Goal: Task Accomplishment & Management: Manage account settings

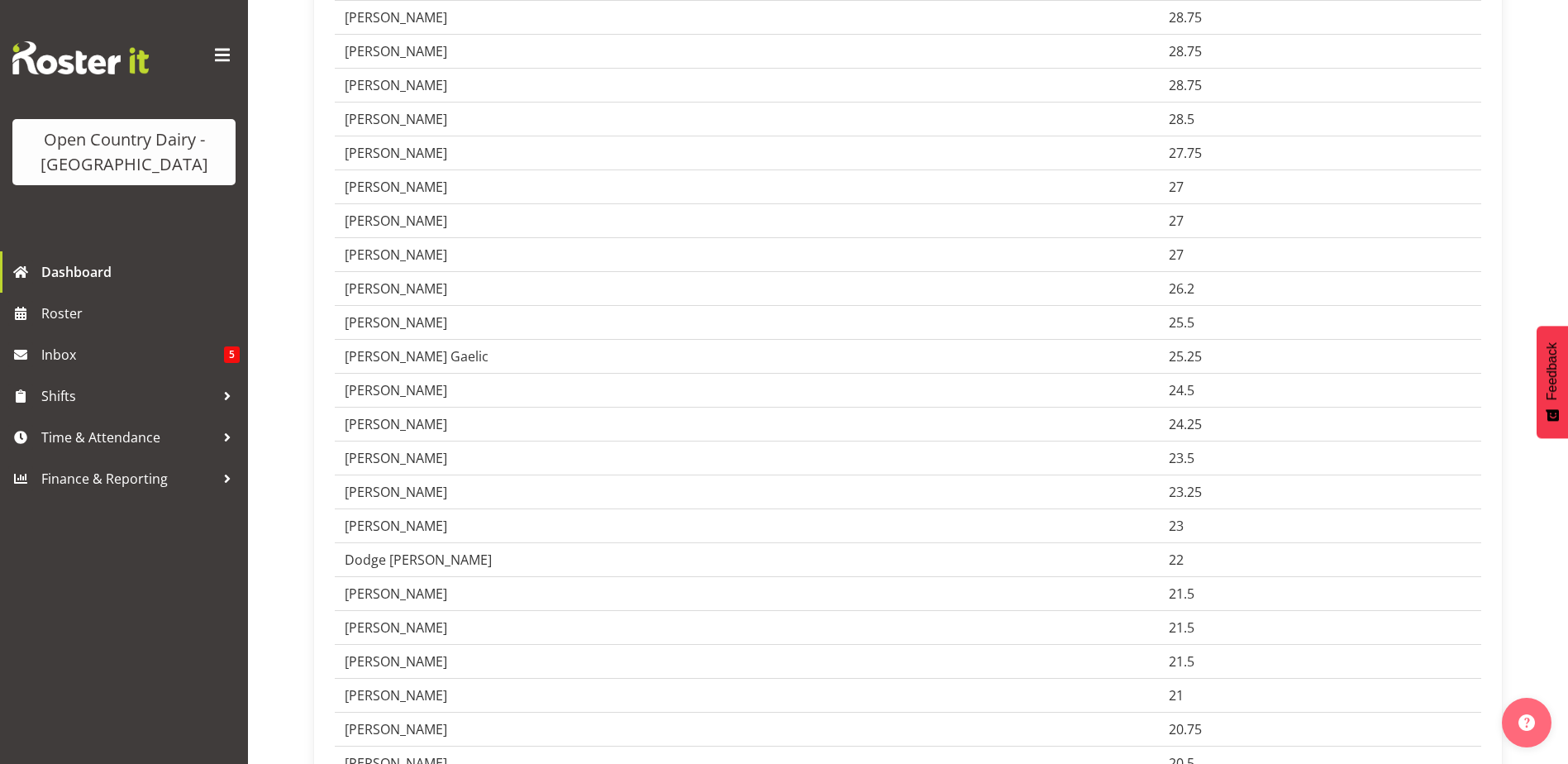
scroll to position [3968, 0]
click at [63, 315] on span "Roster" at bounding box center [140, 313] width 199 height 25
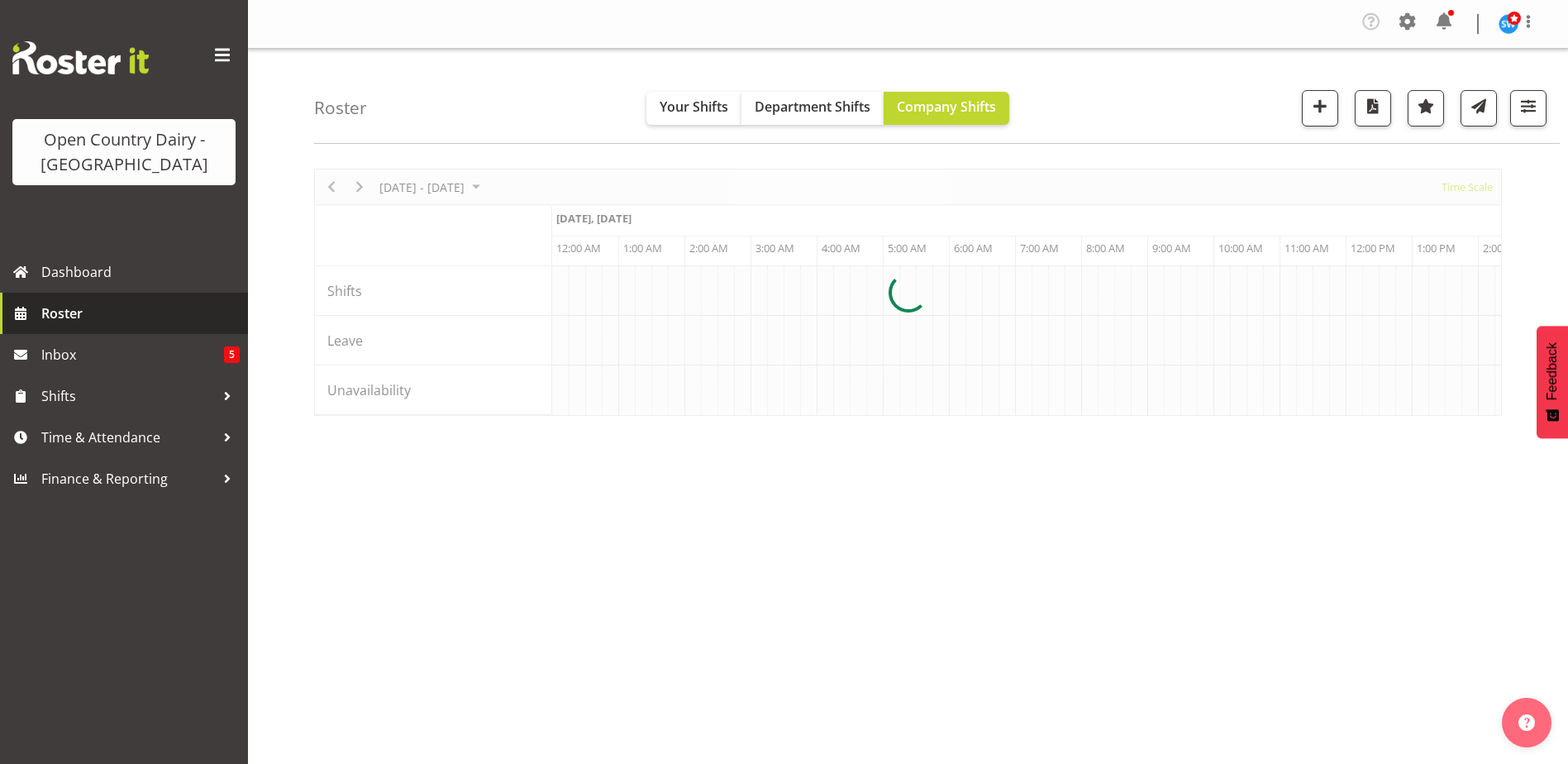
scroll to position [0, 7936]
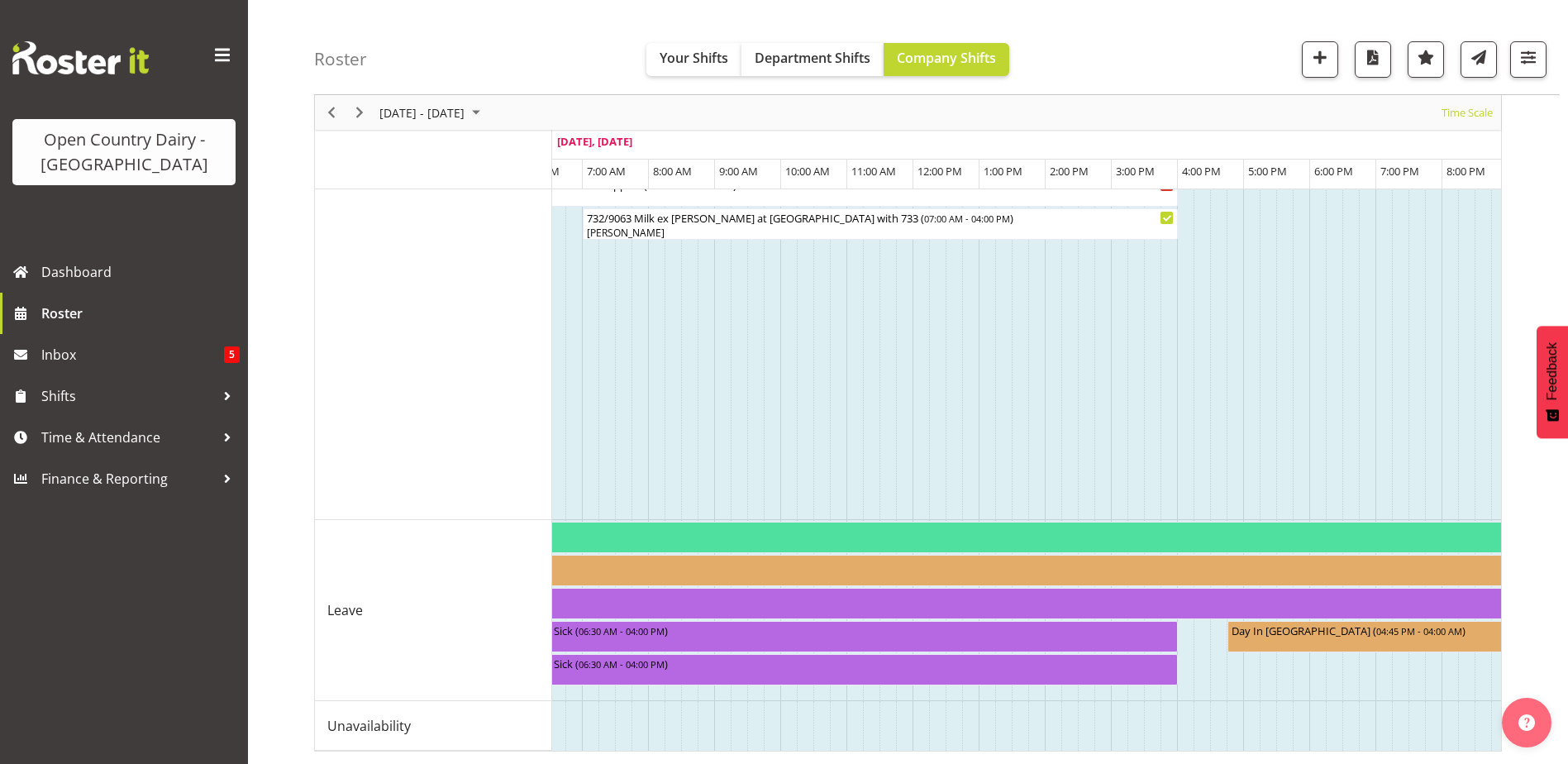
scroll to position [0, 8450]
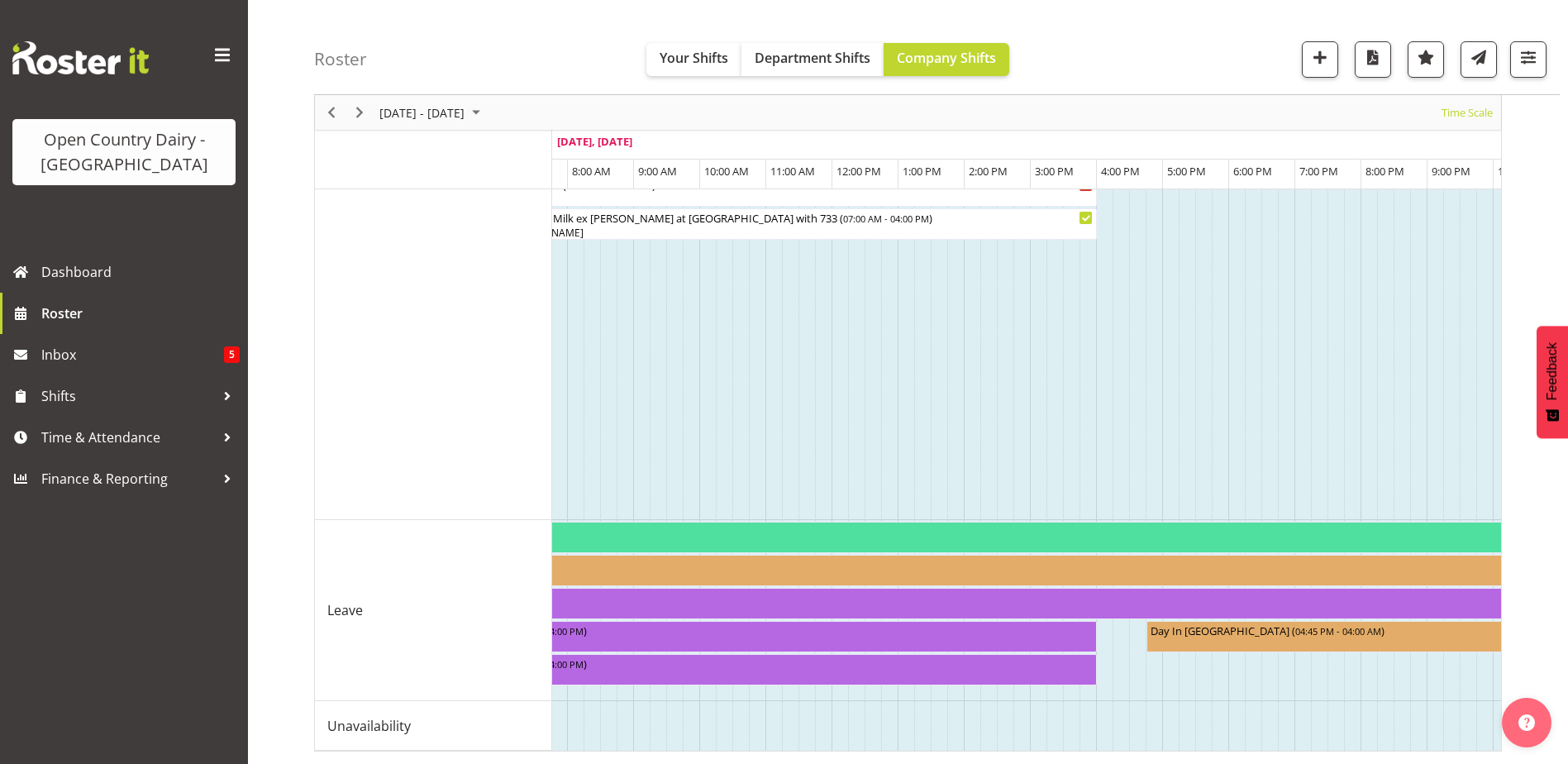
drag, startPoint x: 1299, startPoint y: 736, endPoint x: 1372, endPoint y: 734, distance: 73.0
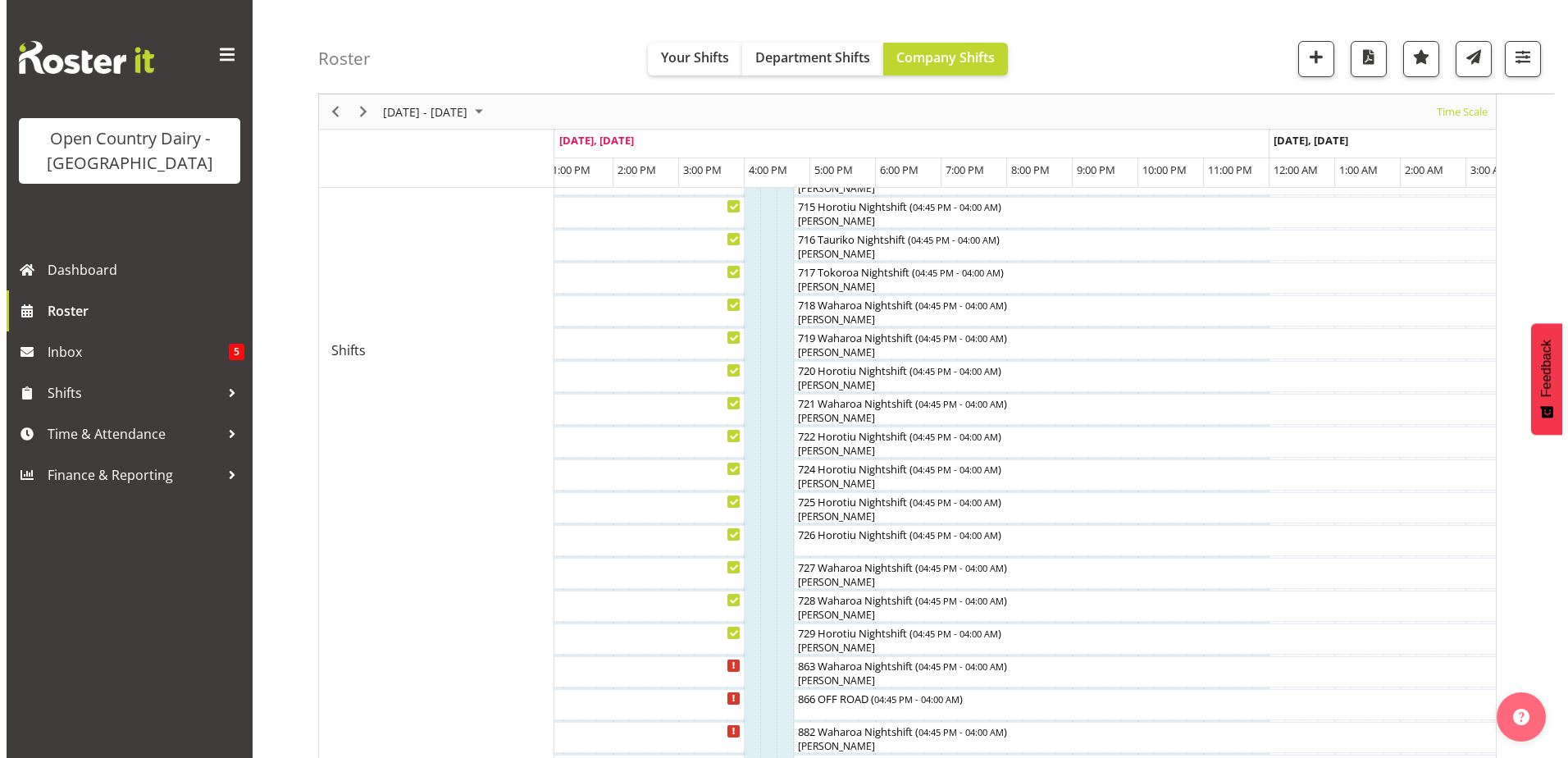
scroll to position [821, 0]
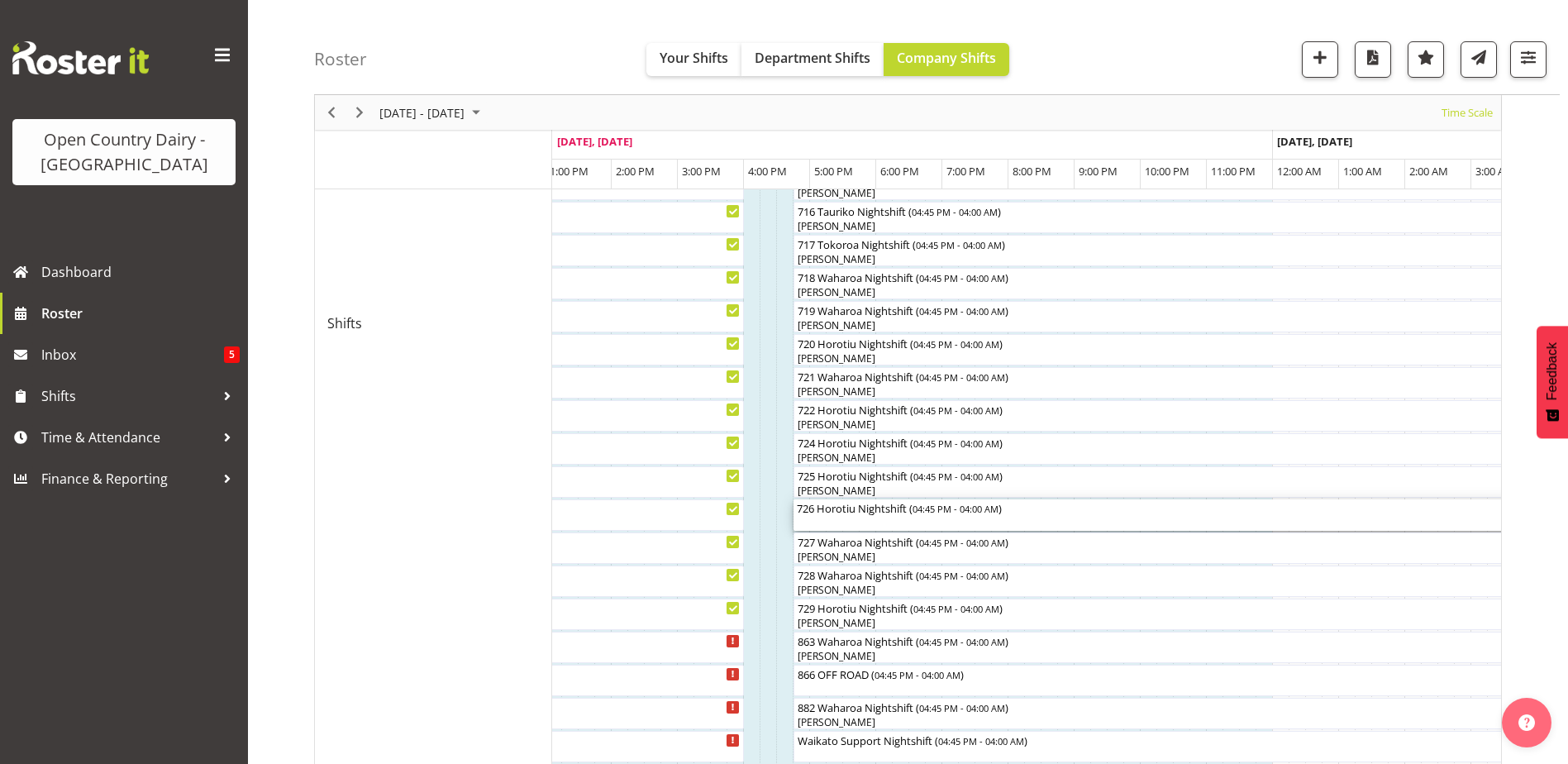
click at [810, 519] on div "726 Horotiu Nightshift ( 04:45 PM - 04:00 AM )" at bounding box center [1166, 515] width 737 height 32
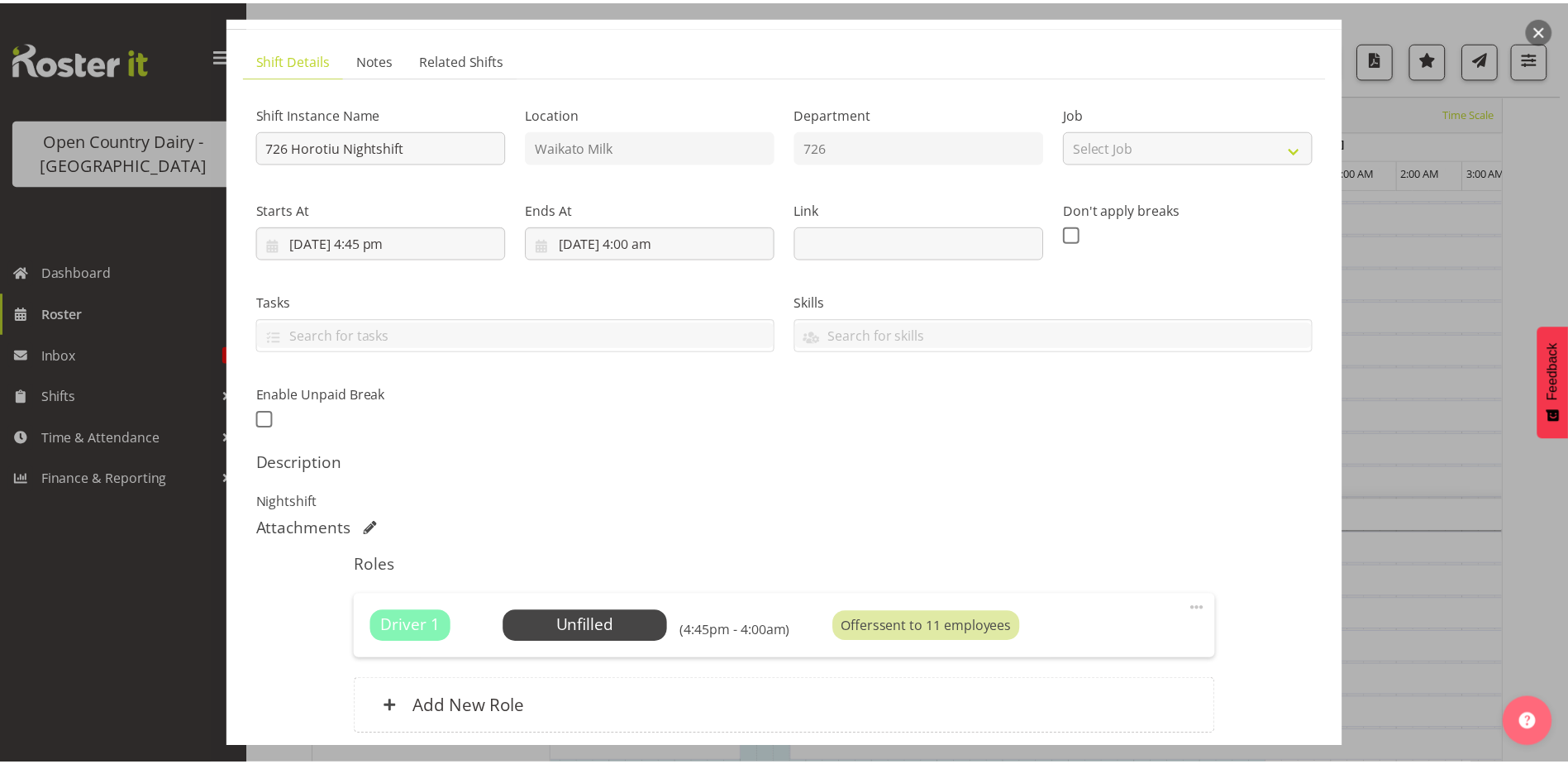
scroll to position [0, 0]
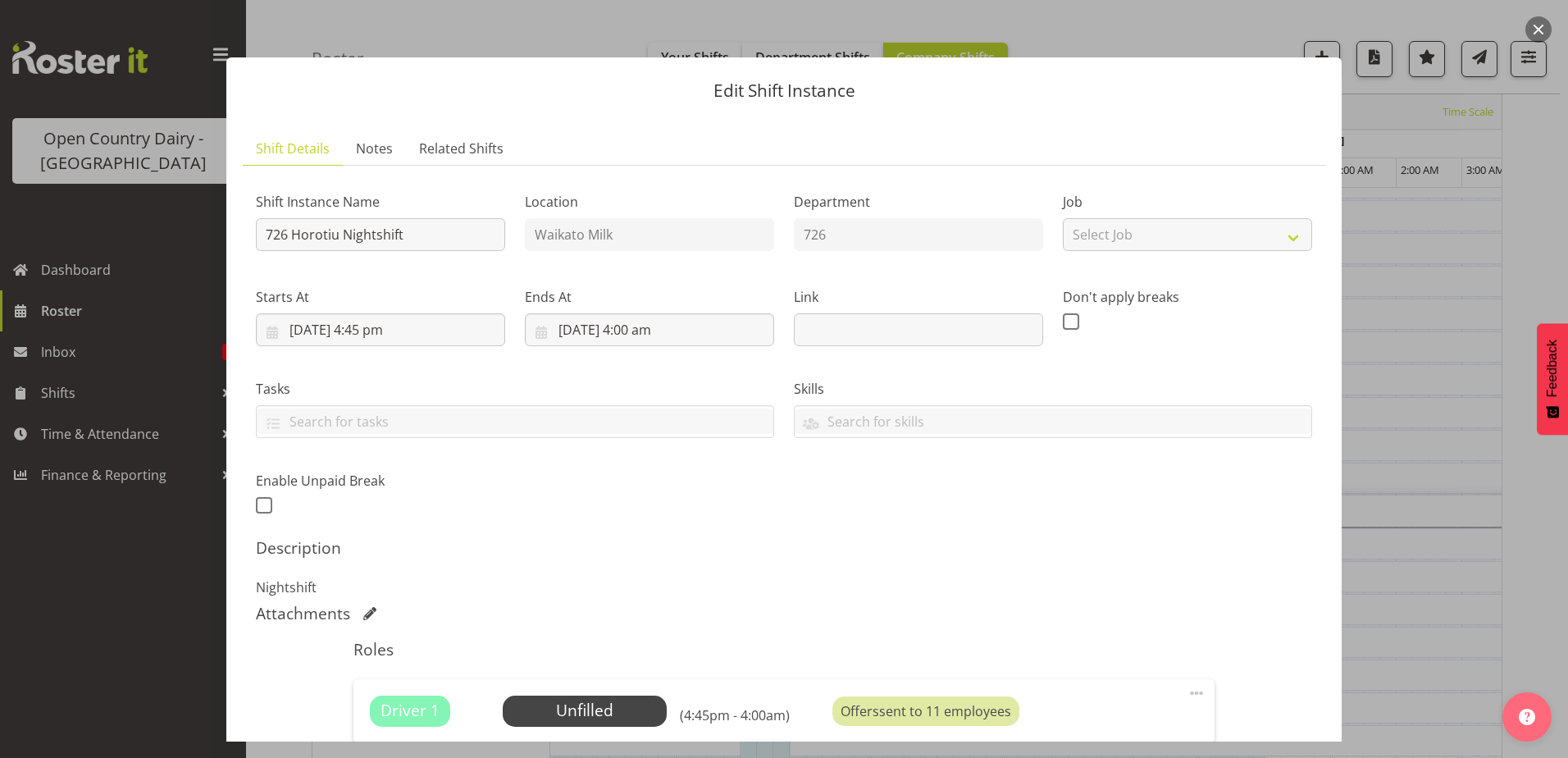
click at [213, 36] on div "Edit Shift Instance Shift Details Notes Related Shifts Shift Instance Name 726 …" at bounding box center [784, 378] width 1148 height 725
click at [179, 72] on div at bounding box center [784, 379] width 1568 height 758
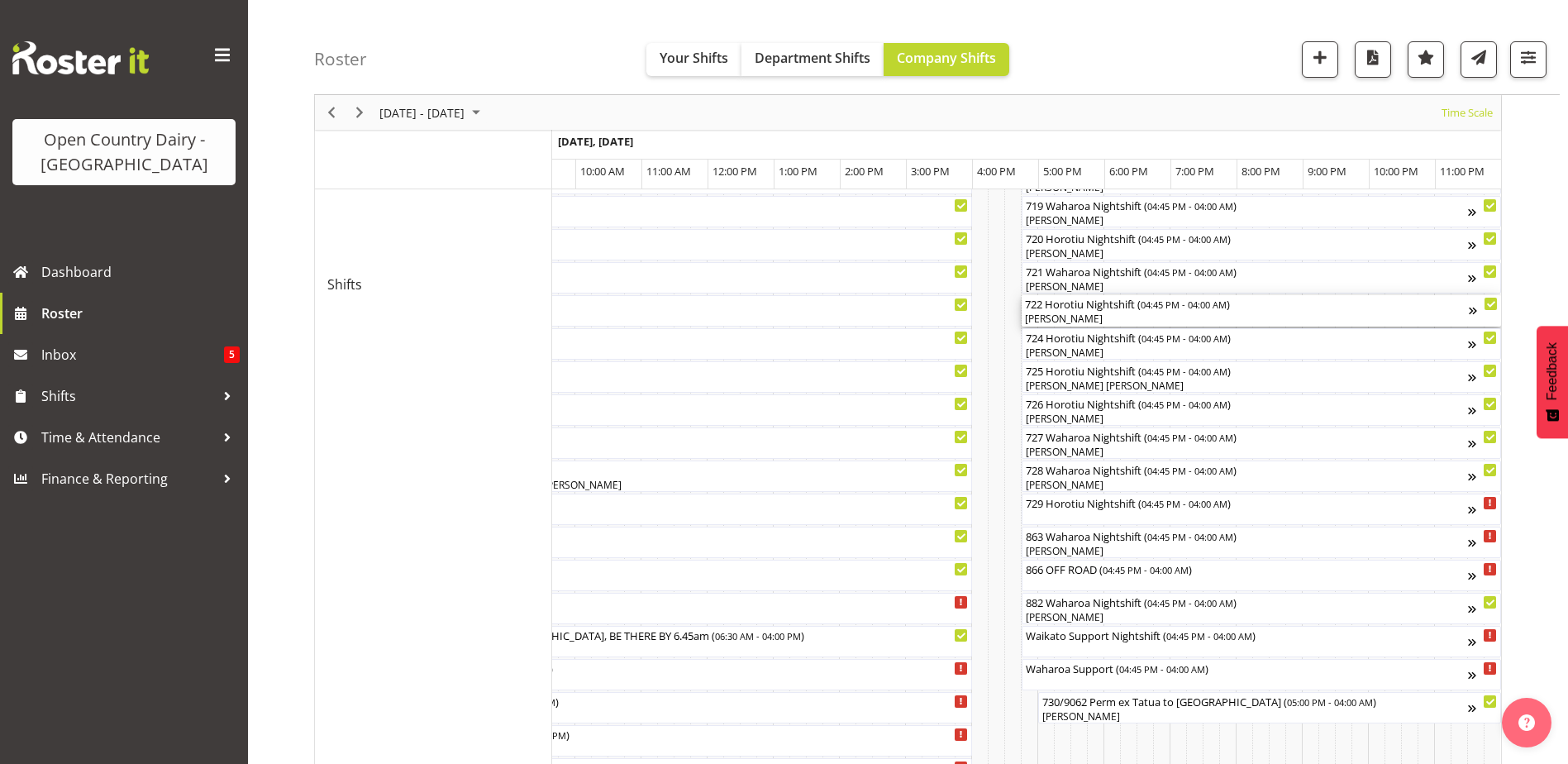
click at [1070, 320] on div "[PERSON_NAME]" at bounding box center [1246, 319] width 444 height 15
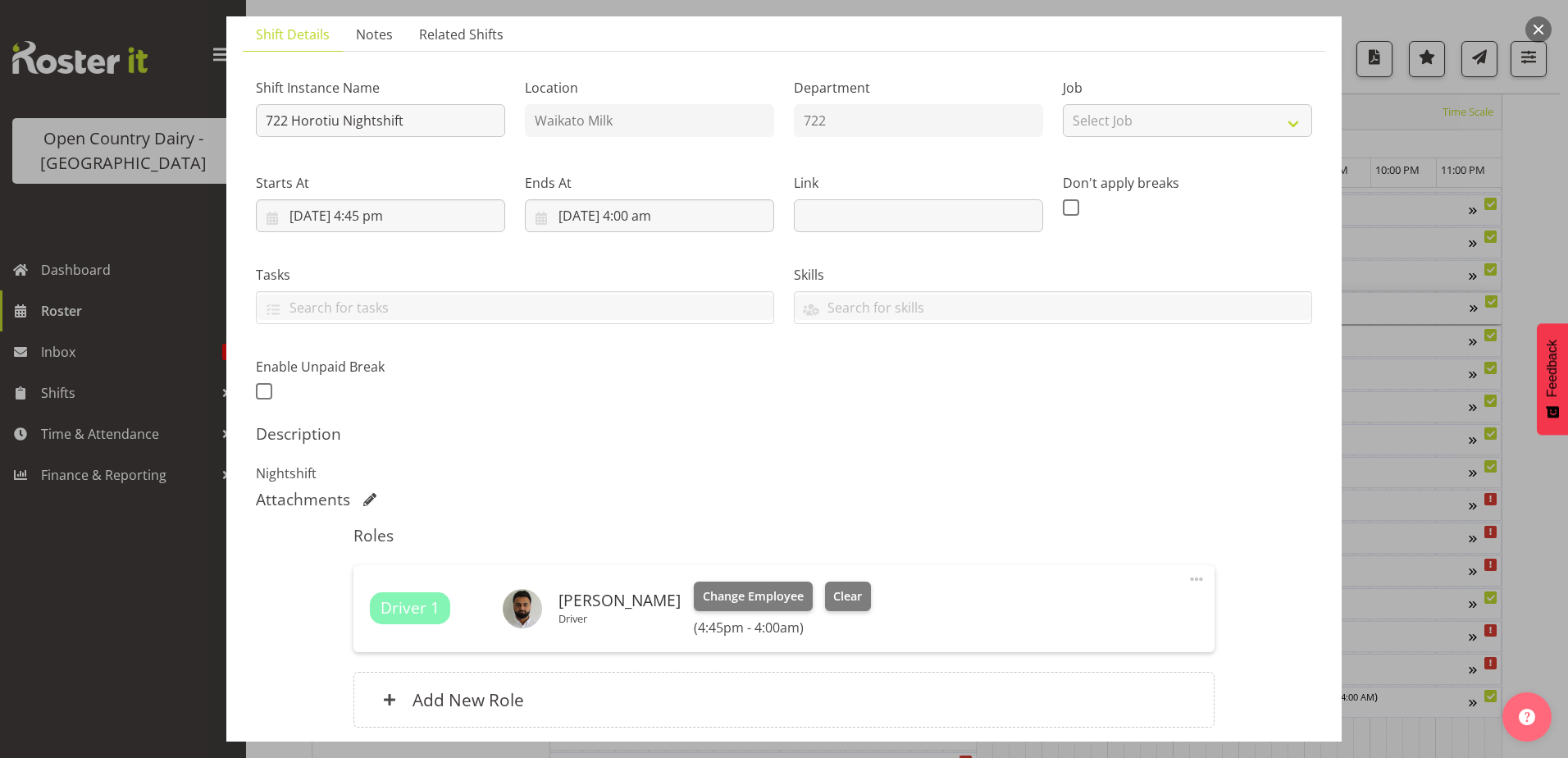
scroll to position [246, 0]
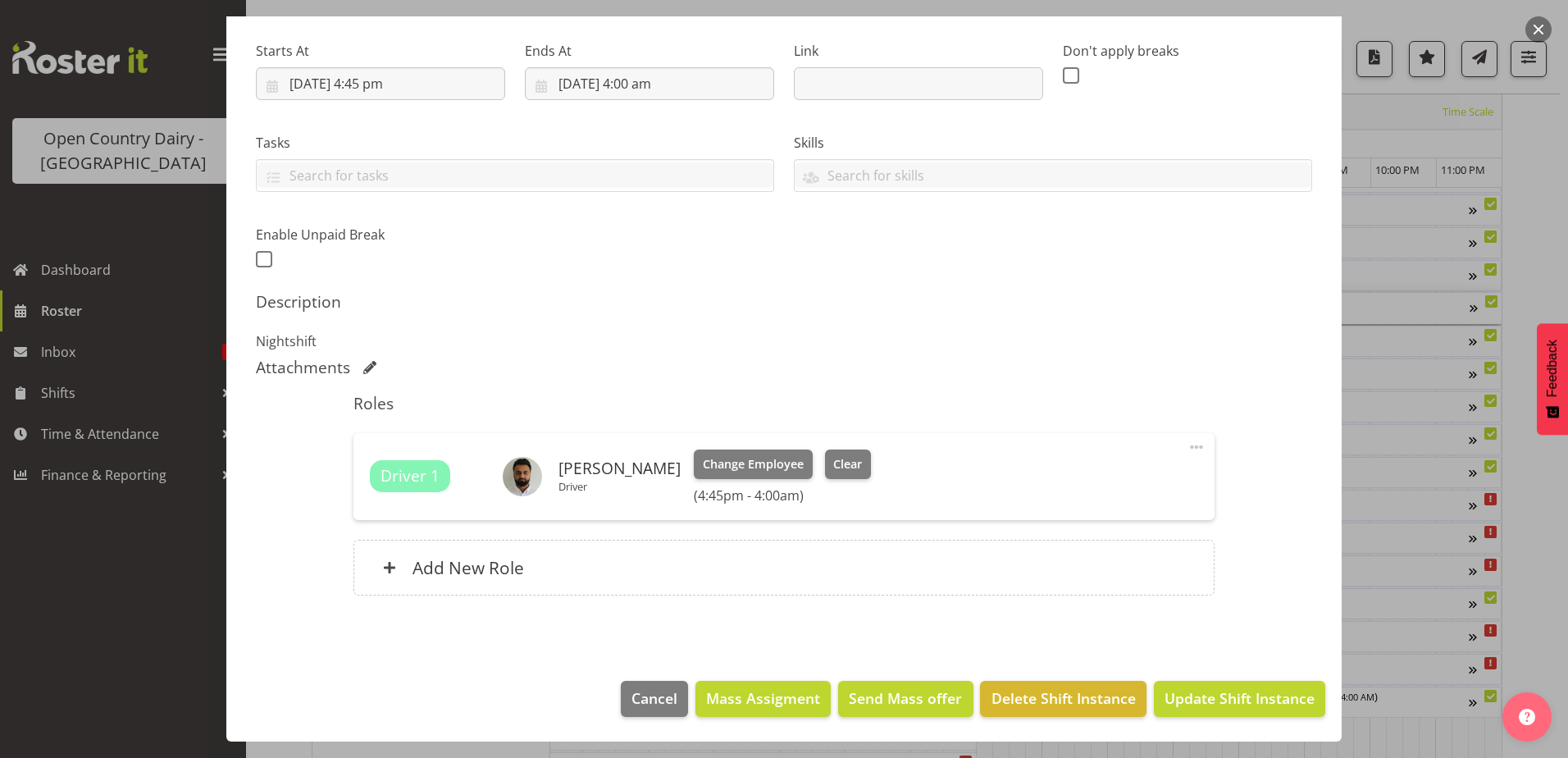
click at [150, 617] on div at bounding box center [784, 379] width 1568 height 758
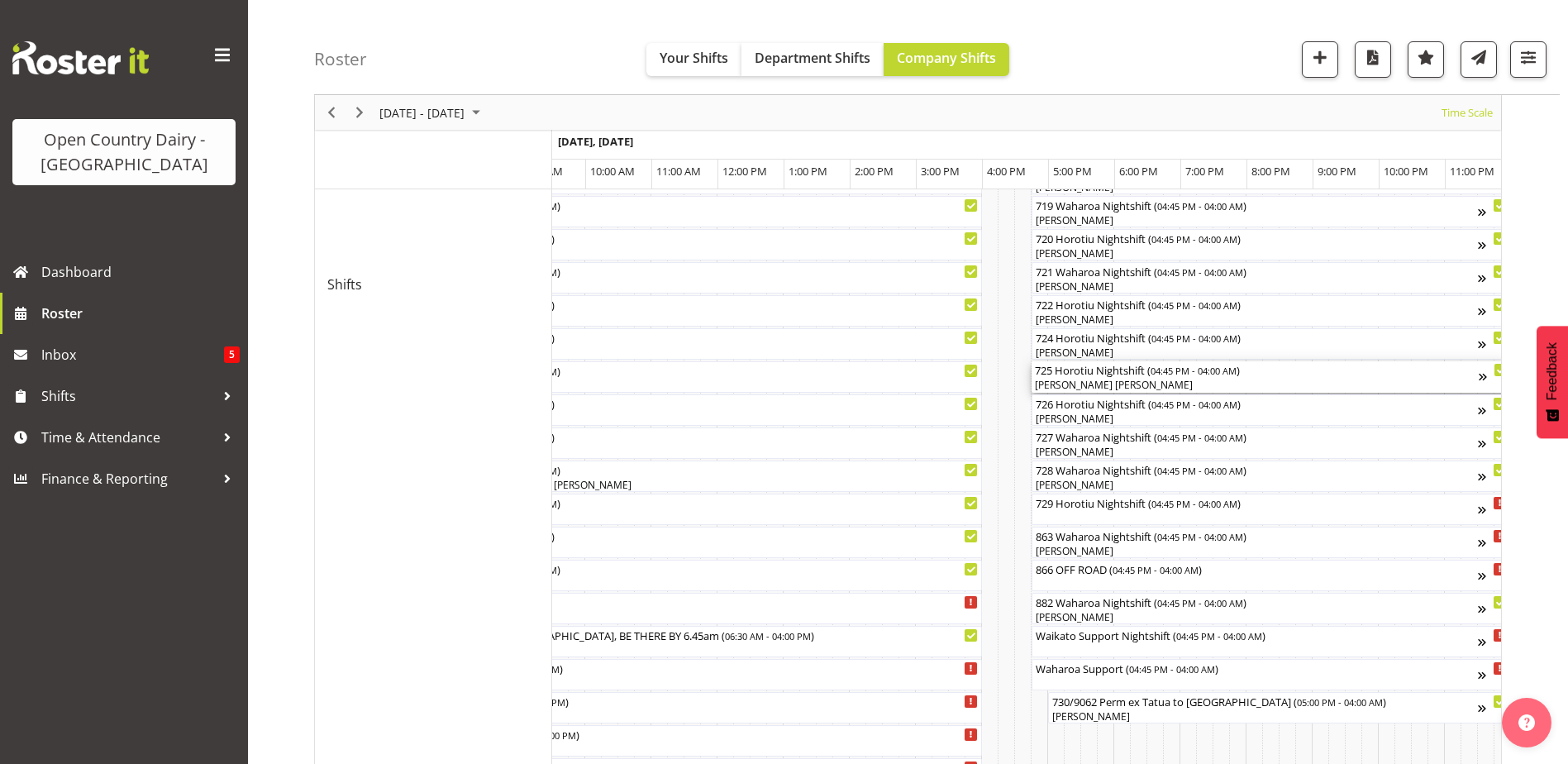
click at [1106, 386] on div "[PERSON_NAME] [PERSON_NAME]" at bounding box center [1257, 386] width 444 height 15
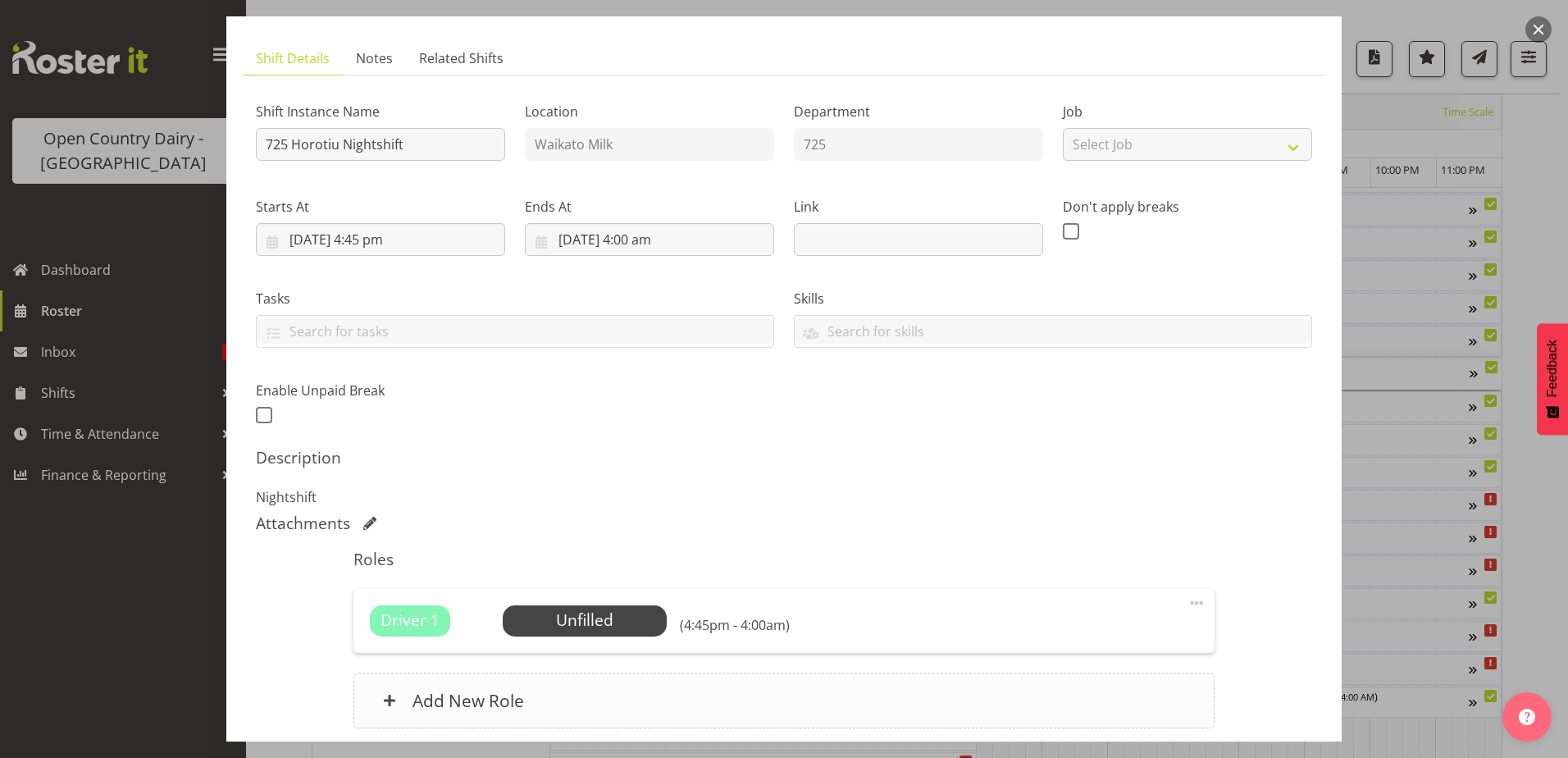
scroll to position [59, 0]
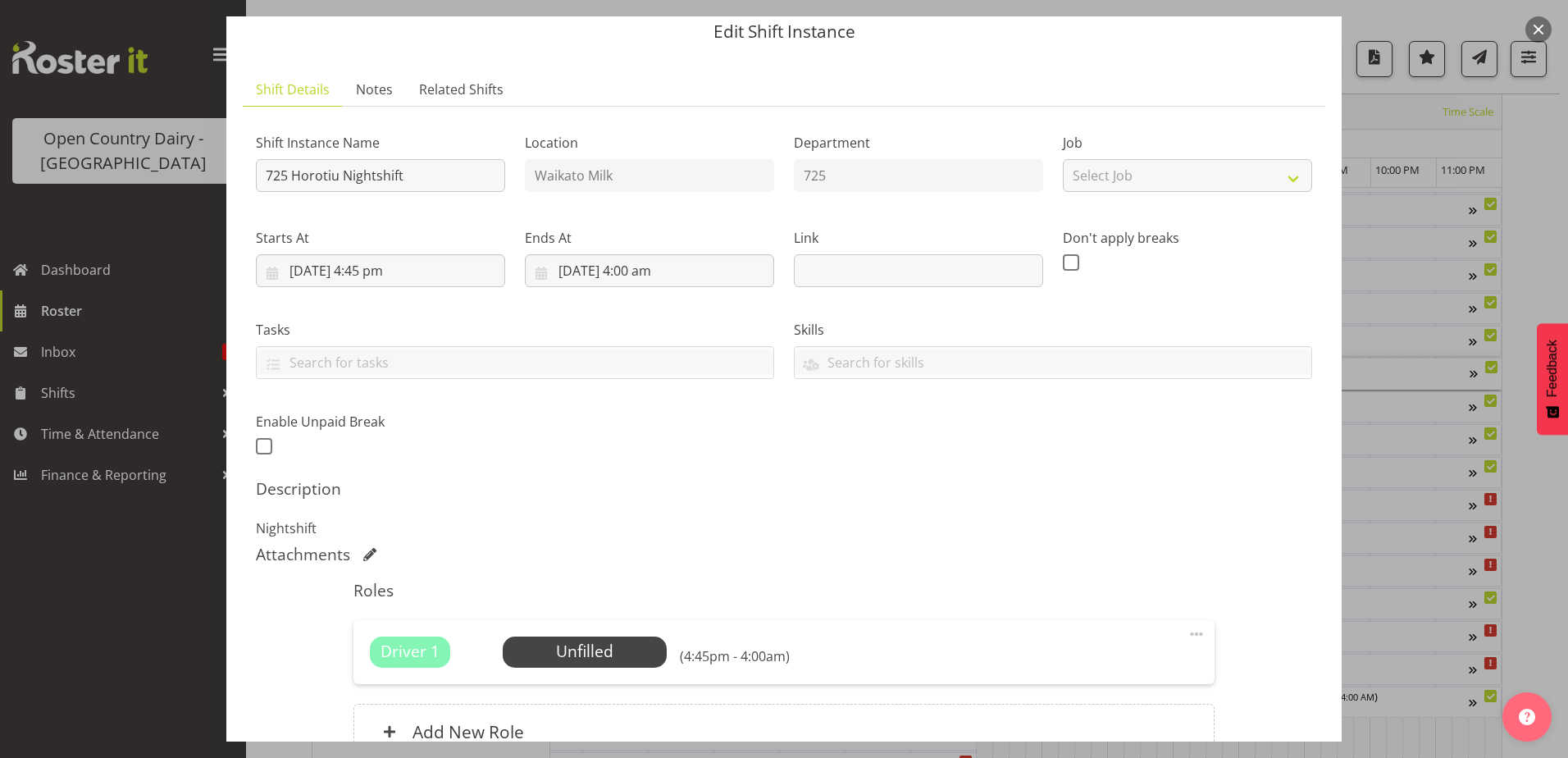
click at [155, 627] on div at bounding box center [784, 379] width 1568 height 758
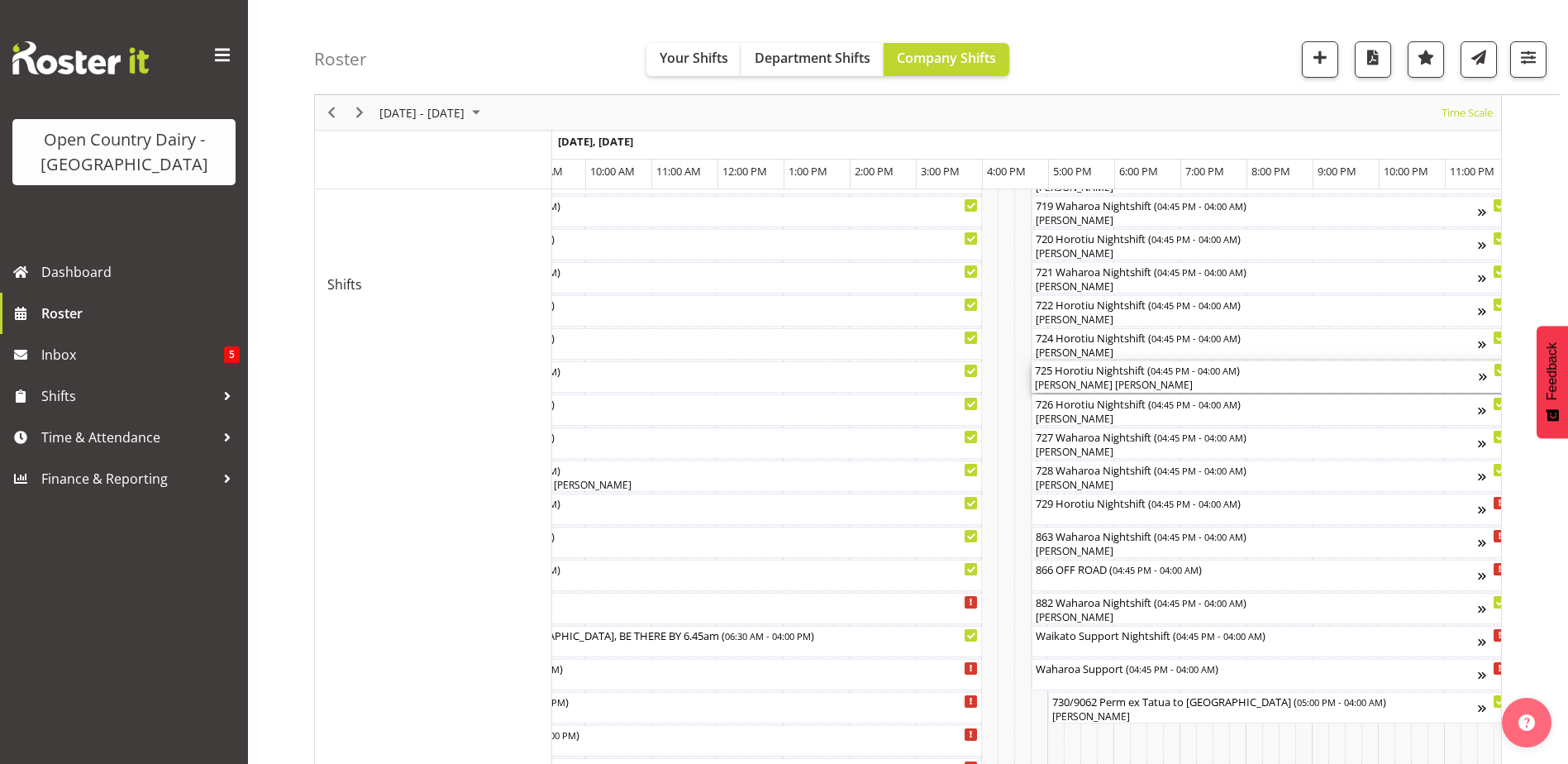
click at [1107, 382] on div "[PERSON_NAME] [PERSON_NAME]" at bounding box center [1257, 386] width 444 height 15
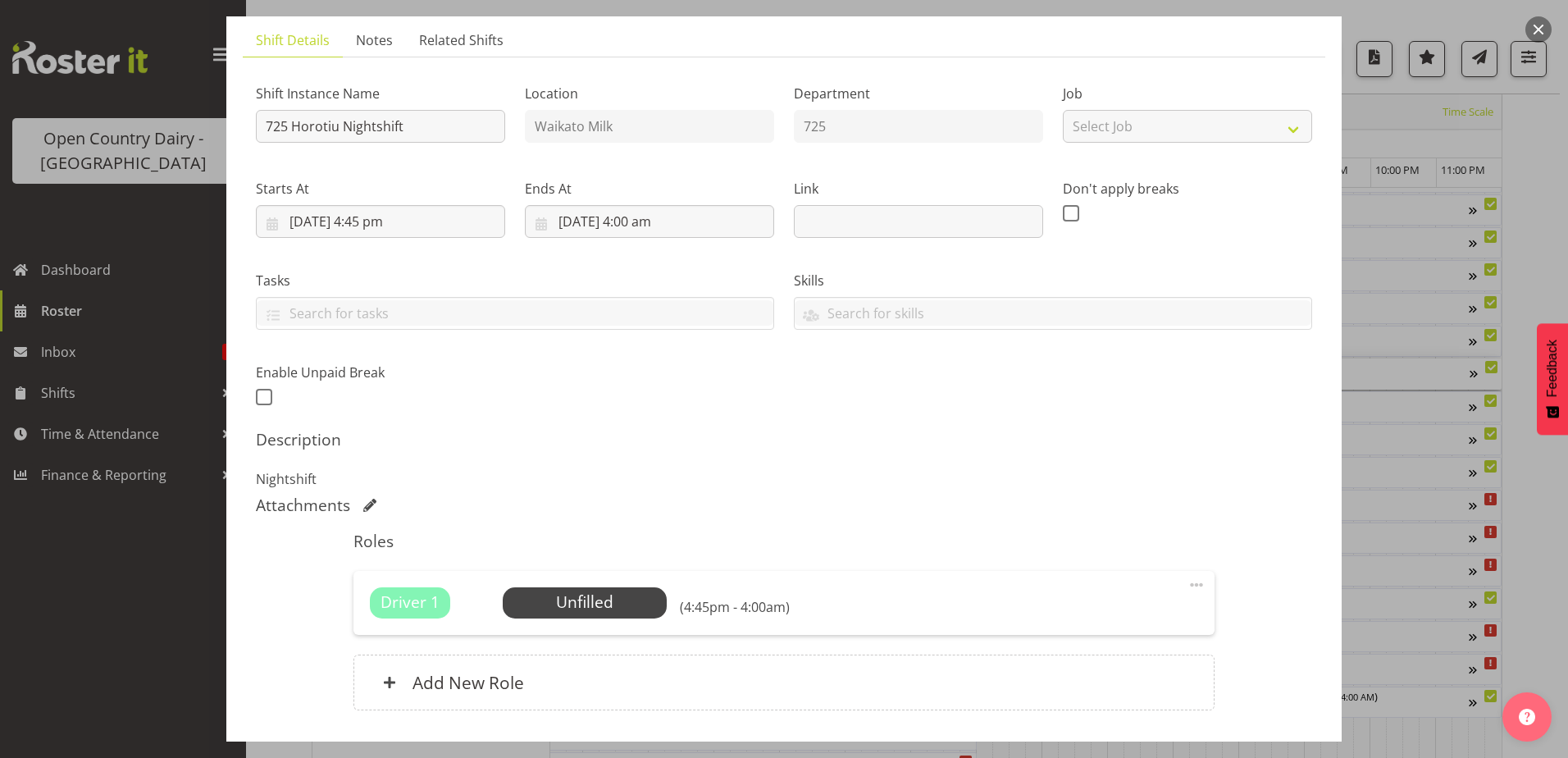
scroll to position [223, 0]
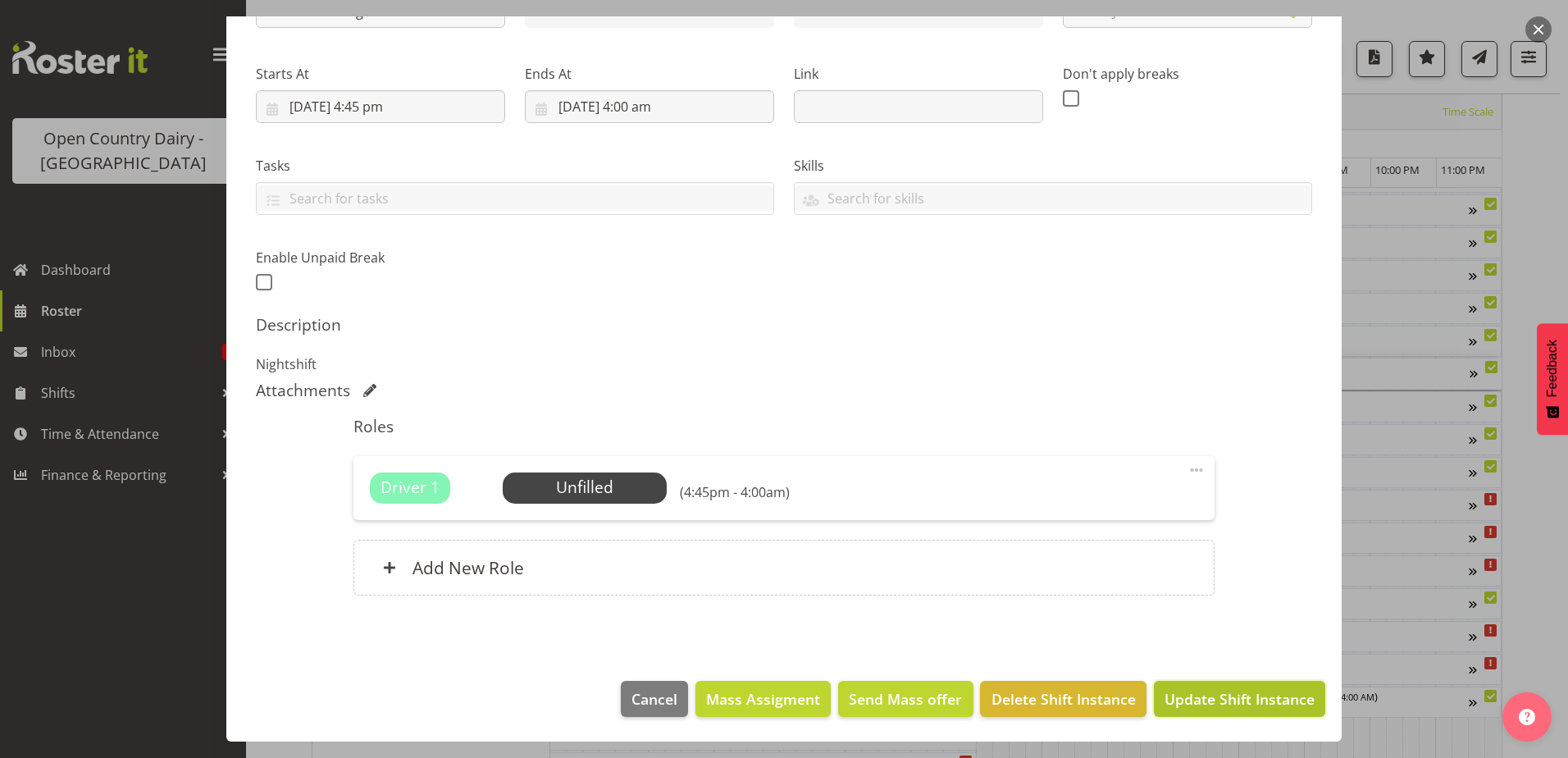
click at [1200, 693] on span "Update Shift Instance" at bounding box center [1239, 698] width 150 height 22
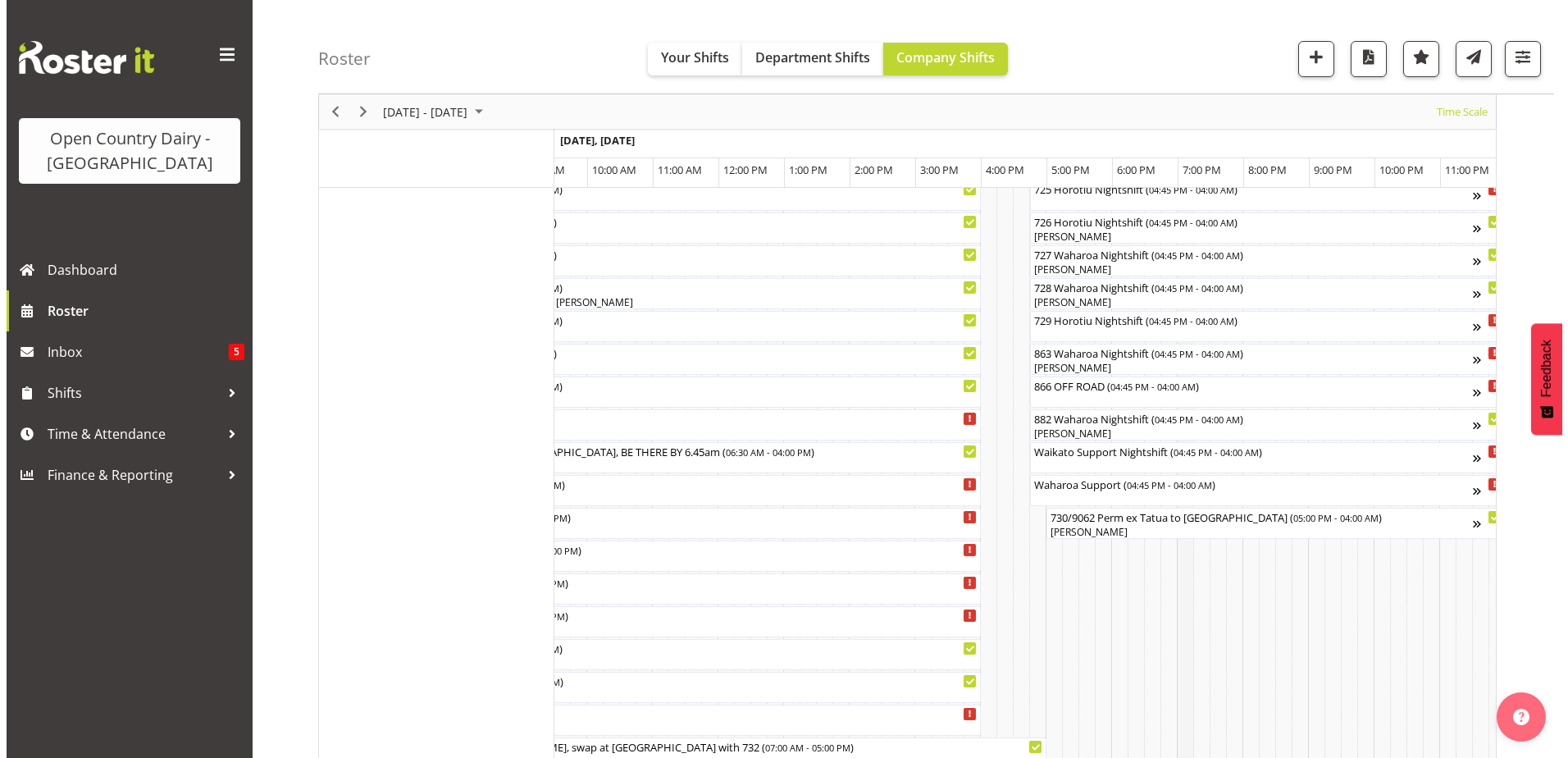
scroll to position [956, 0]
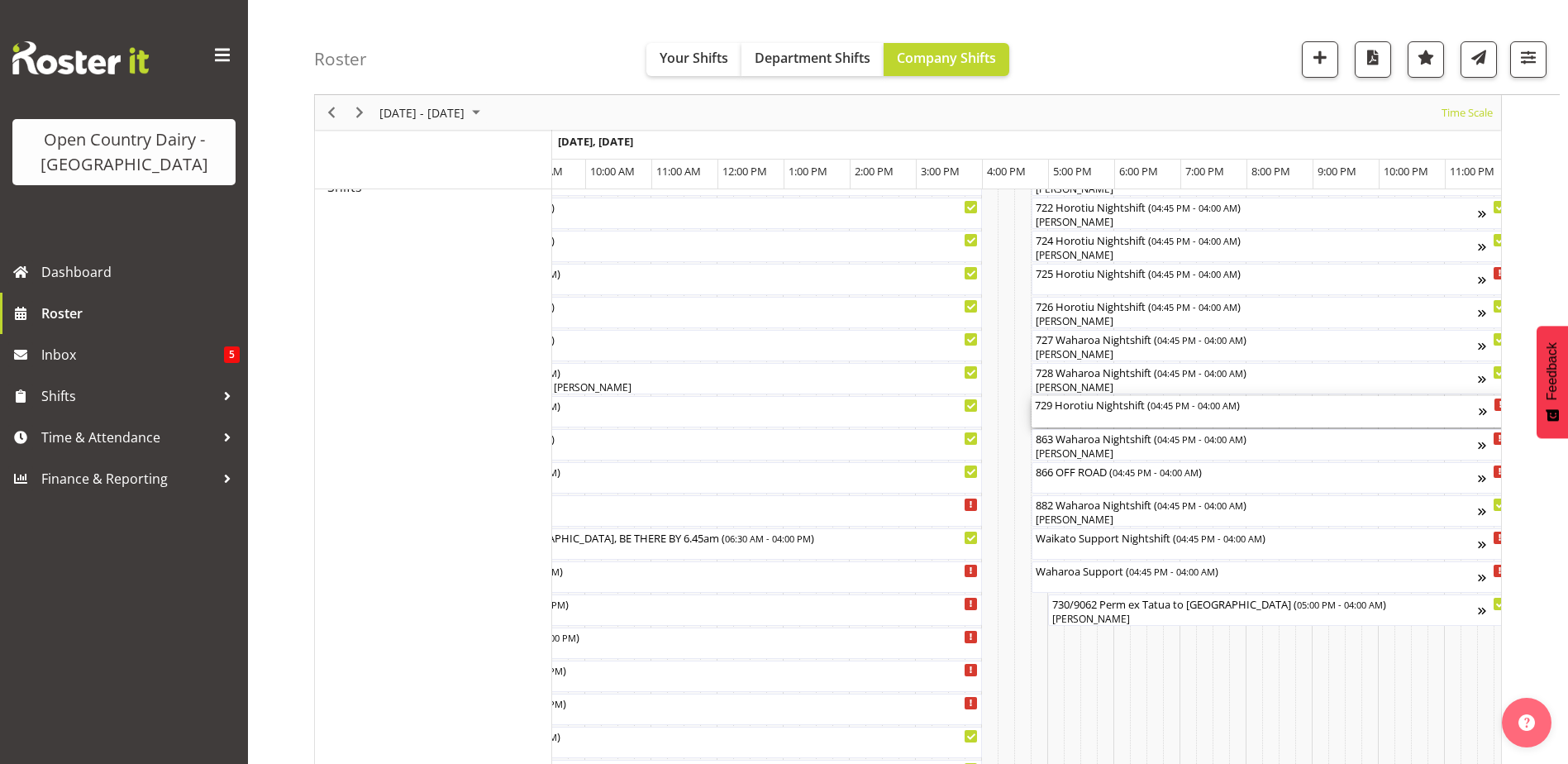
click at [1076, 404] on div "729 Horotiu Nightshift ( 04:45 PM - 04:00 AM )" at bounding box center [1257, 404] width 444 height 16
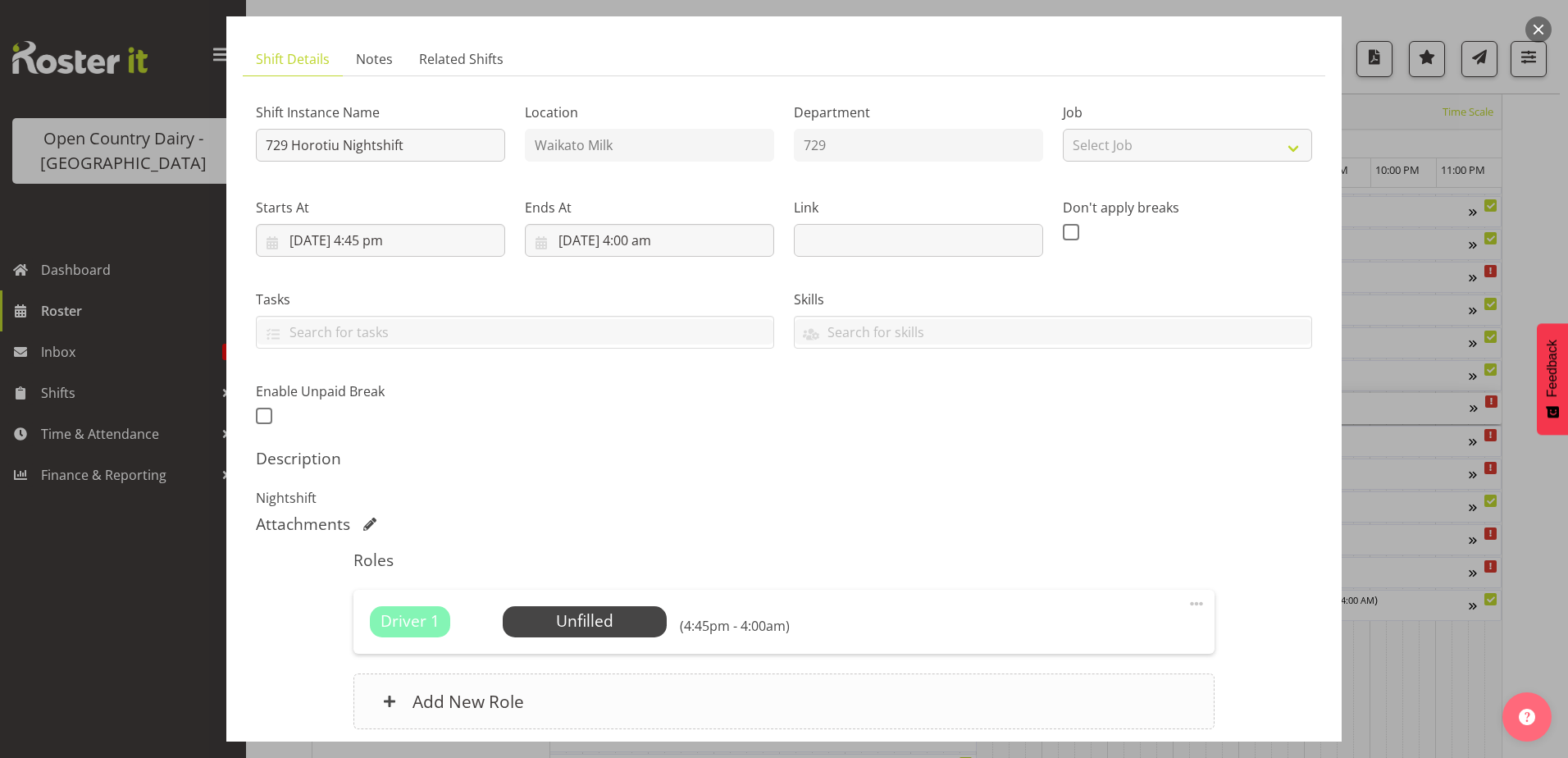
scroll to position [223, 0]
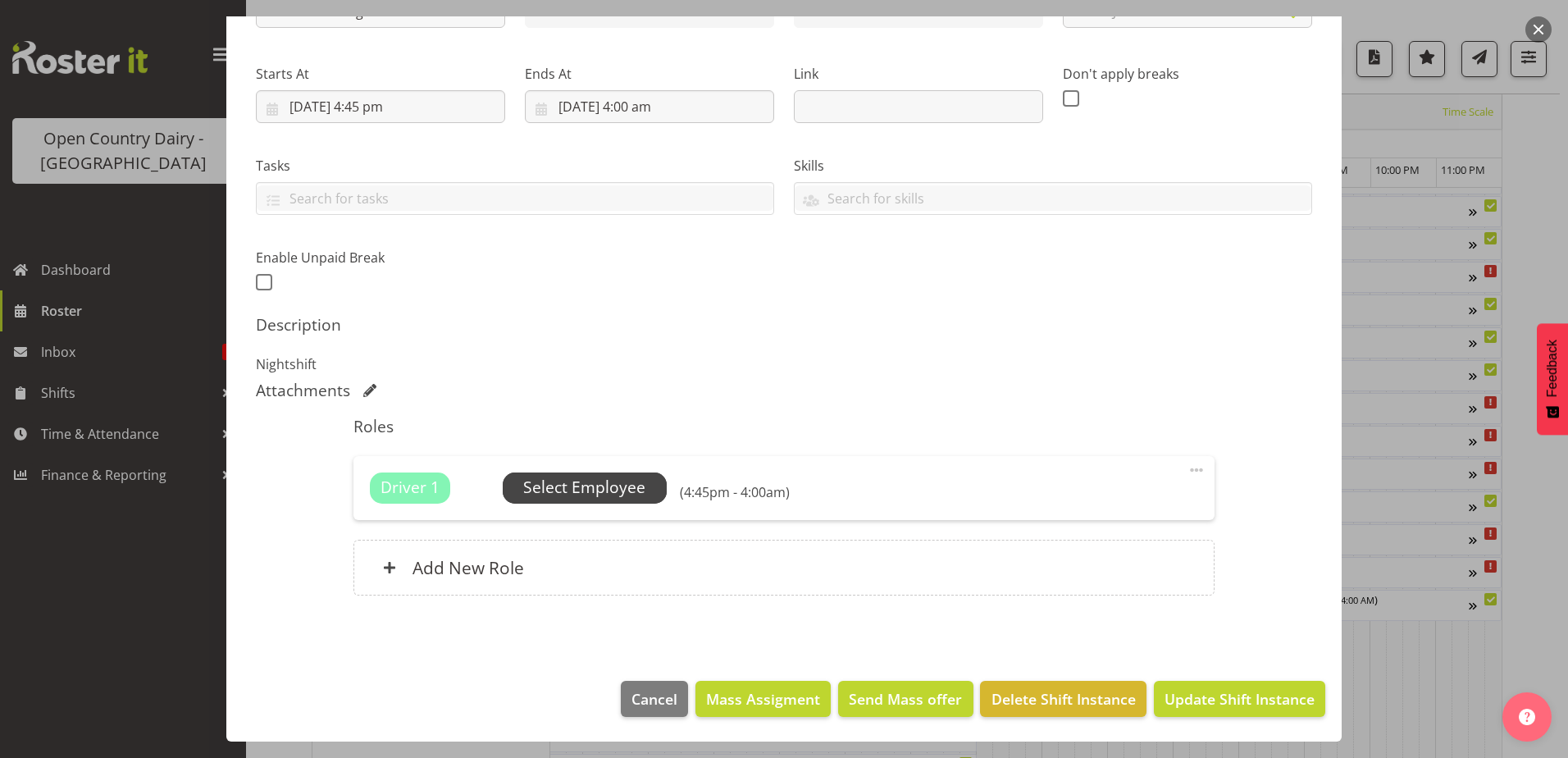
click at [581, 492] on span "Select Employee" at bounding box center [584, 487] width 122 height 24
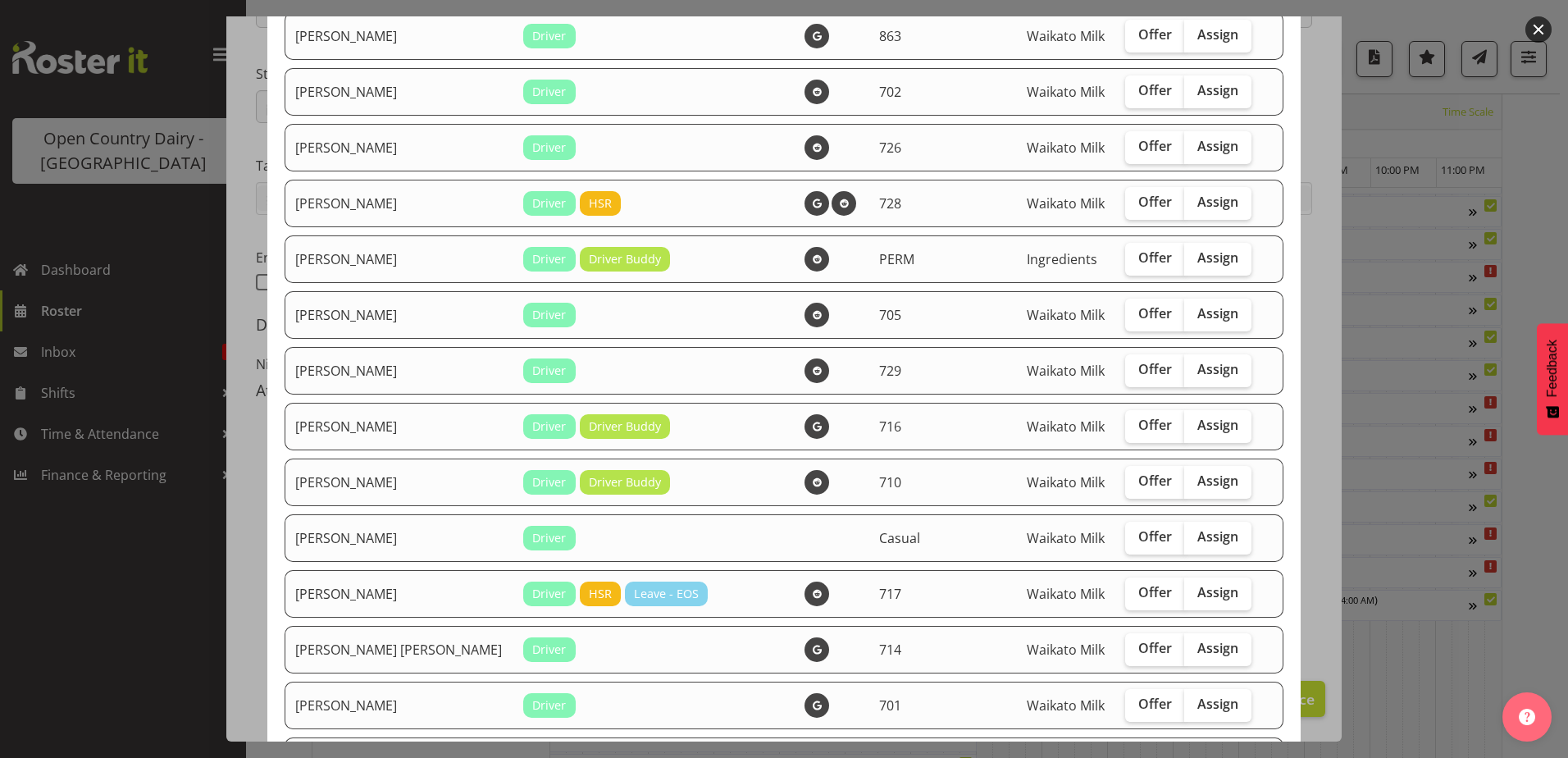
scroll to position [410, 0]
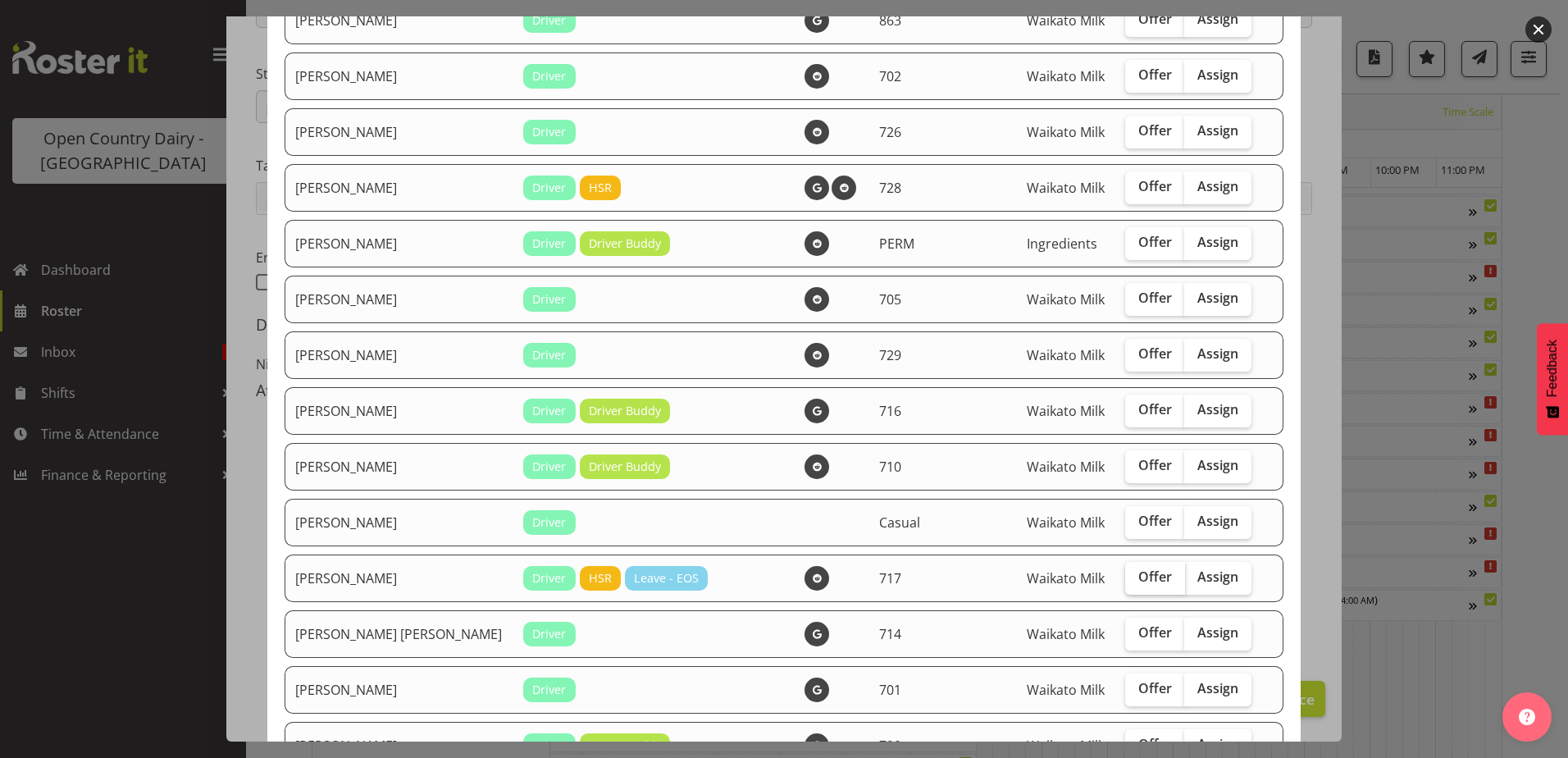
click at [1139, 583] on span "Offer" at bounding box center [1155, 576] width 33 height 16
click at [1126, 583] on input "Offer" at bounding box center [1130, 576] width 10 height 10
checkbox input "true"
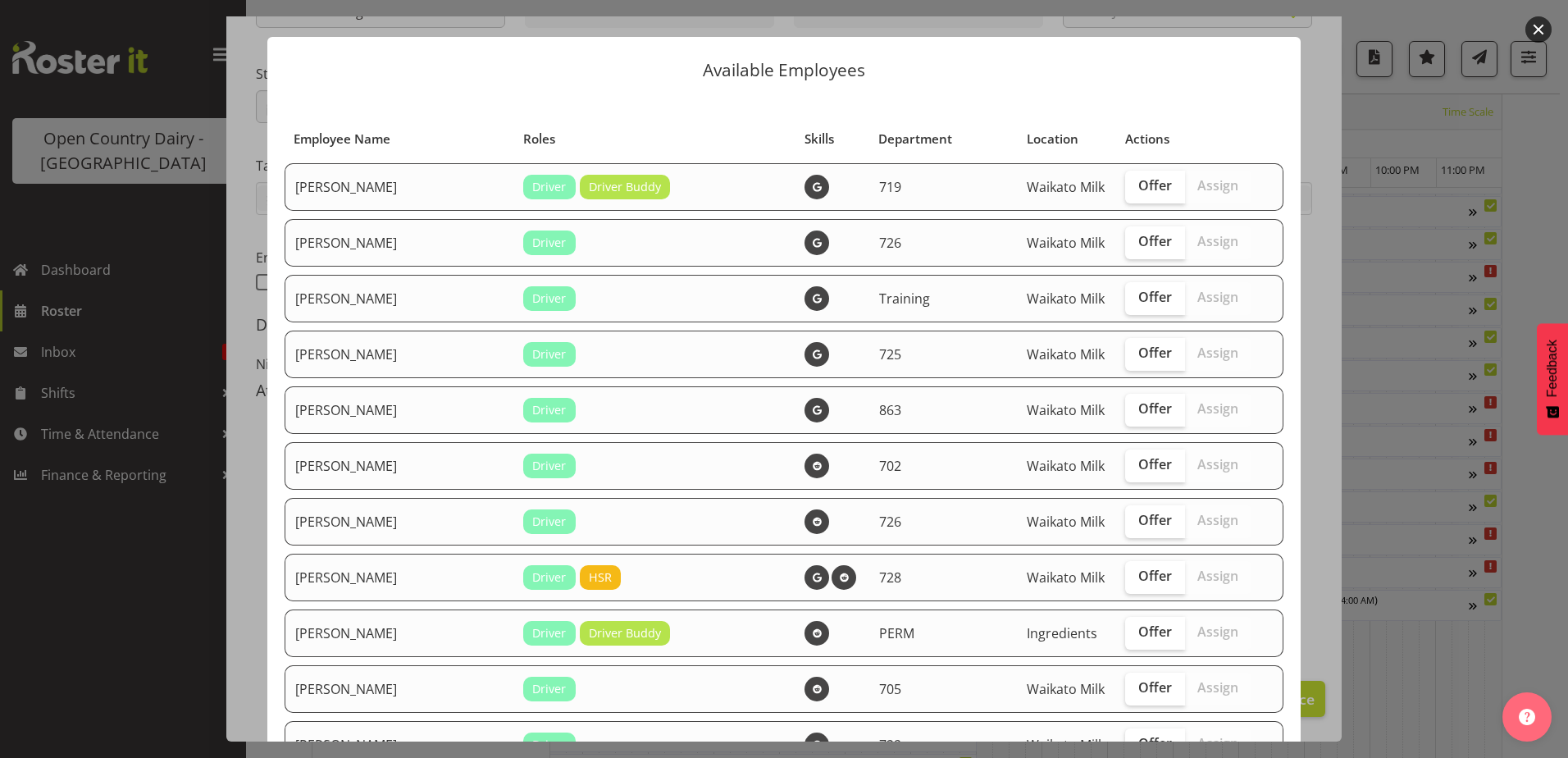
scroll to position [0, 0]
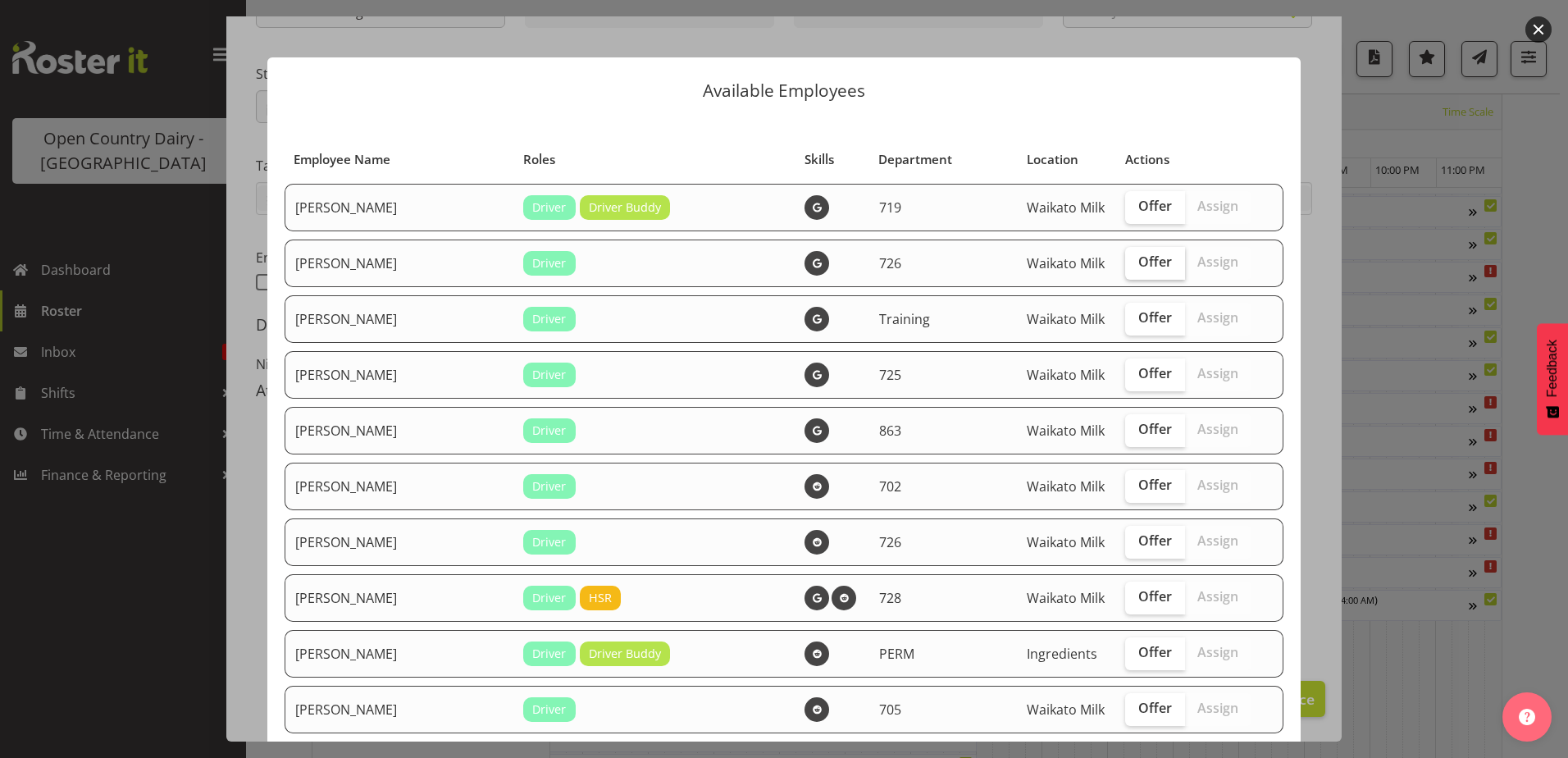
click at [1139, 266] on span "Offer" at bounding box center [1155, 261] width 33 height 16
click at [1126, 266] on input "Offer" at bounding box center [1130, 262] width 10 height 10
checkbox input "true"
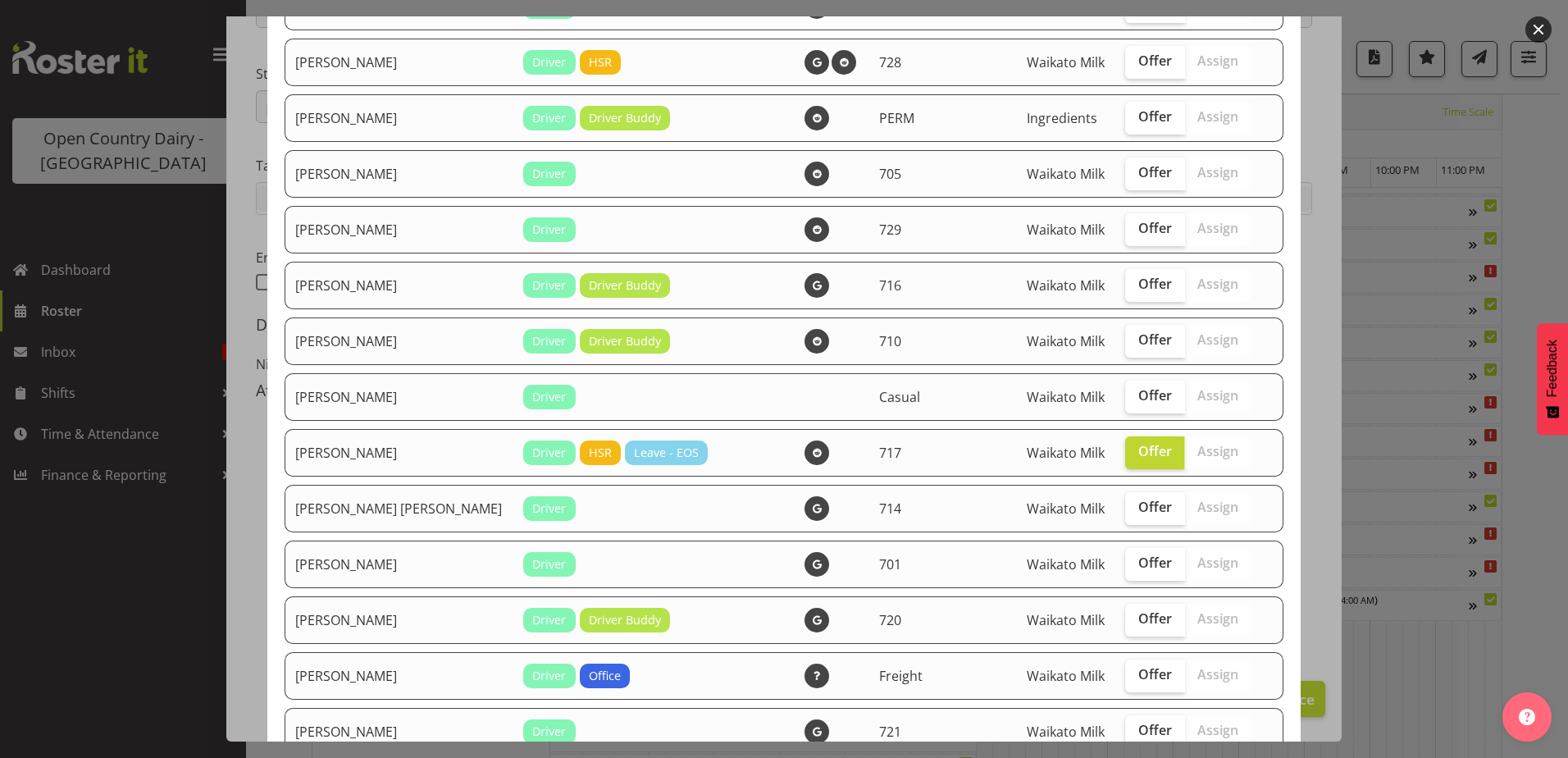
scroll to position [574, 0]
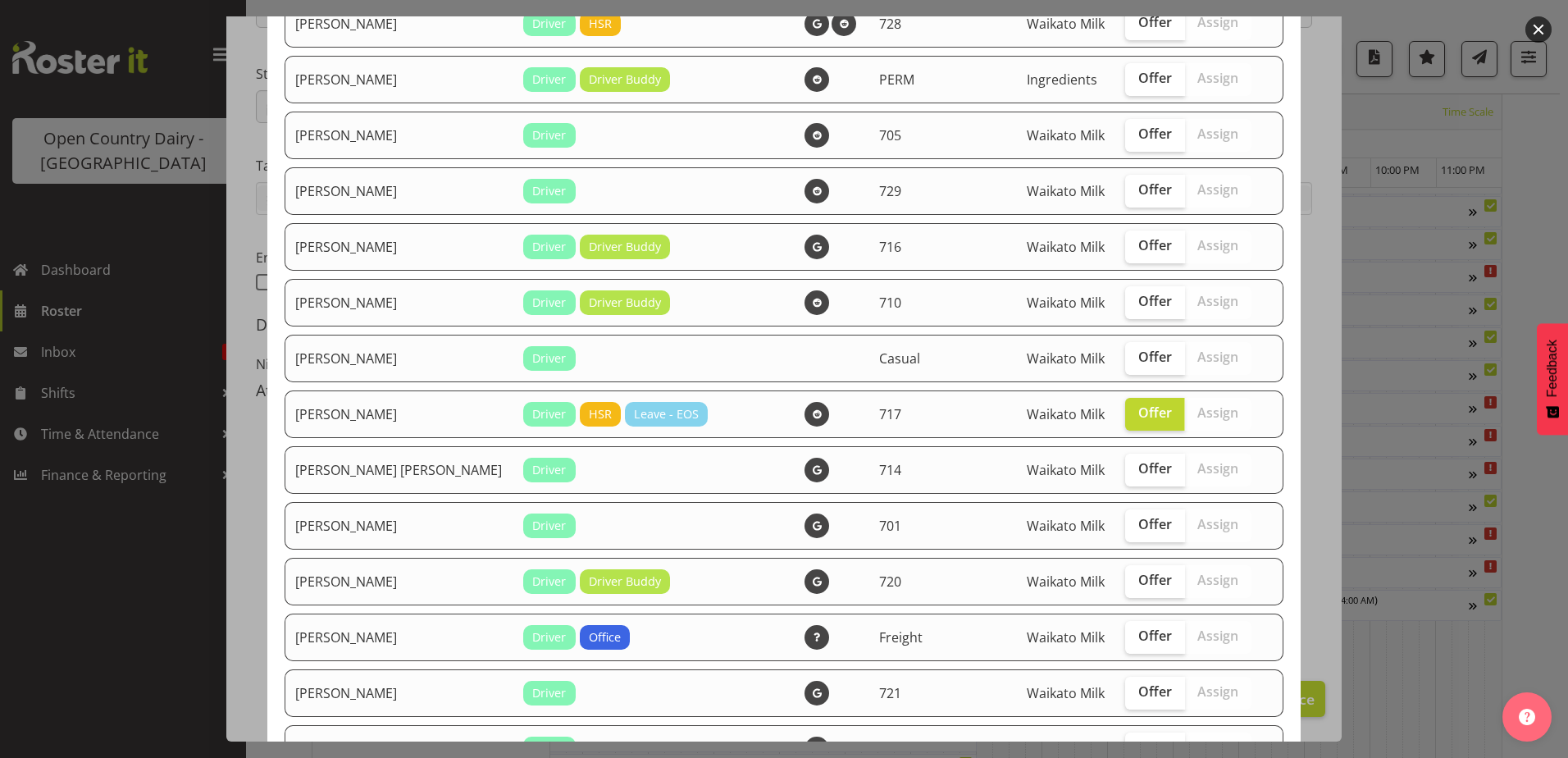
drag, startPoint x: 1107, startPoint y: 582, endPoint x: 1080, endPoint y: 578, distance: 27.3
click at [1115, 585] on td "Offer Assign" at bounding box center [1188, 582] width 147 height 47
click at [1139, 530] on span "Offer" at bounding box center [1155, 524] width 33 height 16
click at [1126, 530] on input "Offer" at bounding box center [1130, 524] width 10 height 10
checkbox input "true"
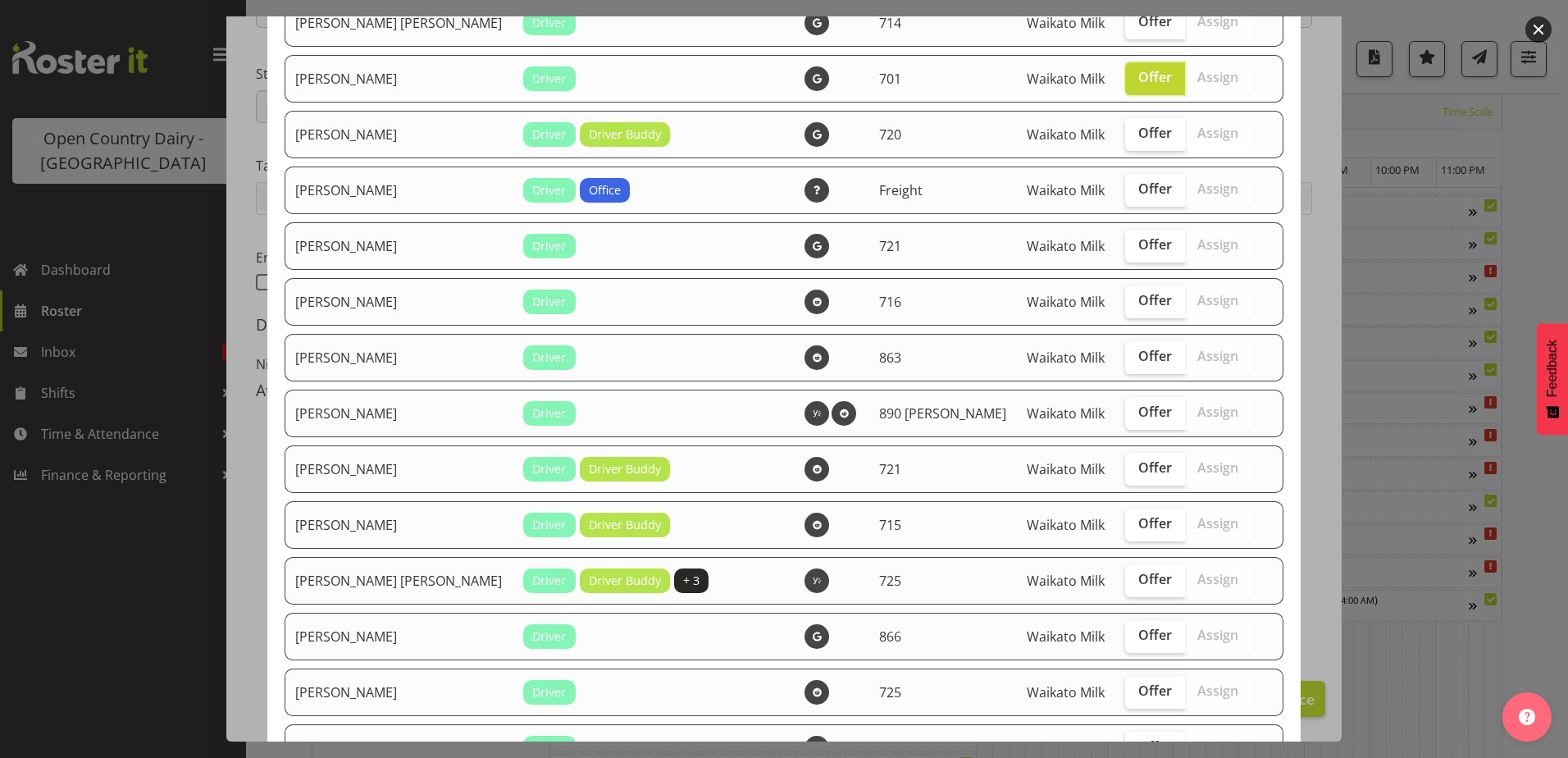
scroll to position [1066, 0]
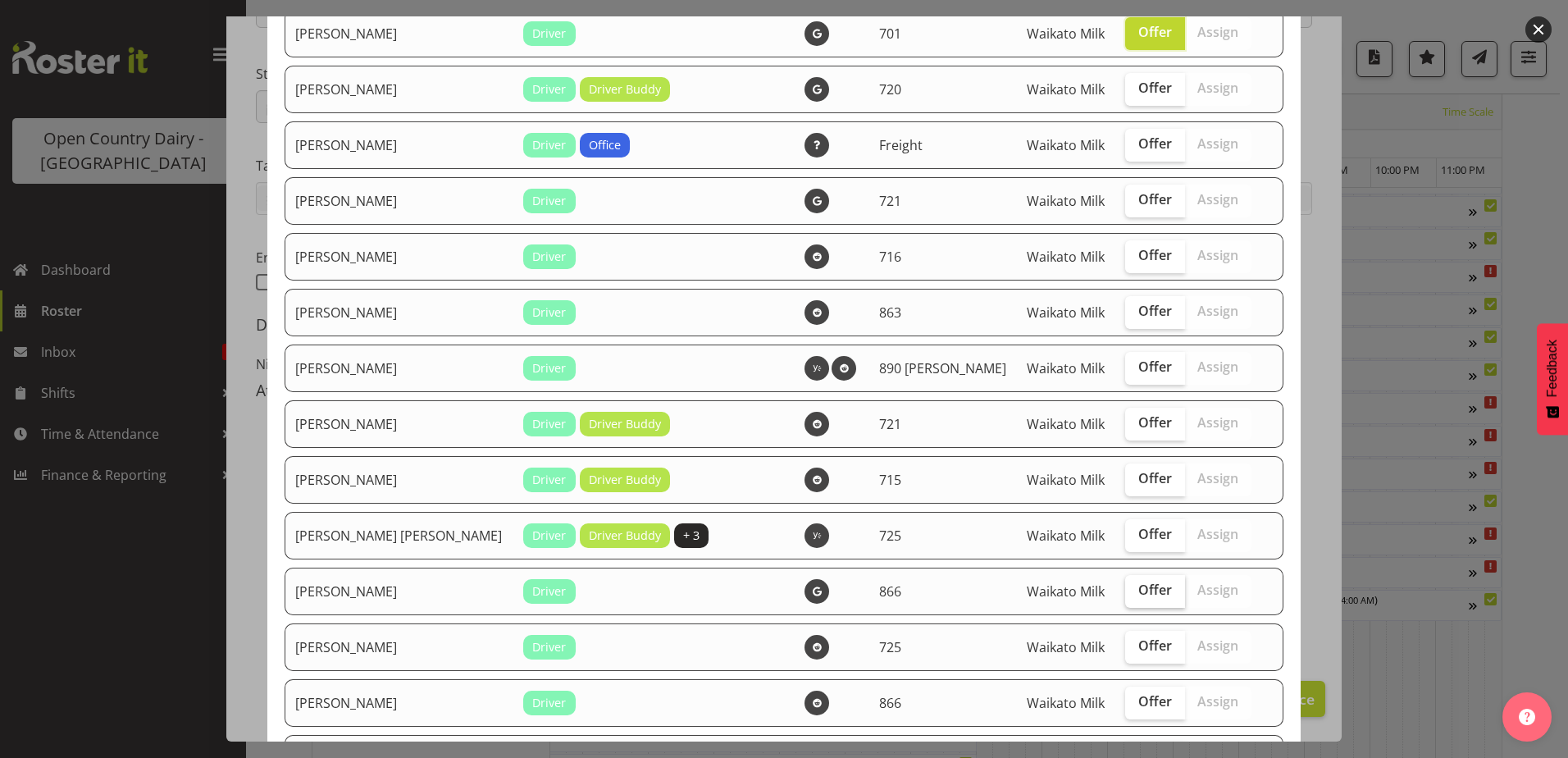
click at [1139, 594] on span "Offer" at bounding box center [1155, 589] width 33 height 16
click at [1126, 594] on input "Offer" at bounding box center [1130, 589] width 10 height 10
checkbox input "true"
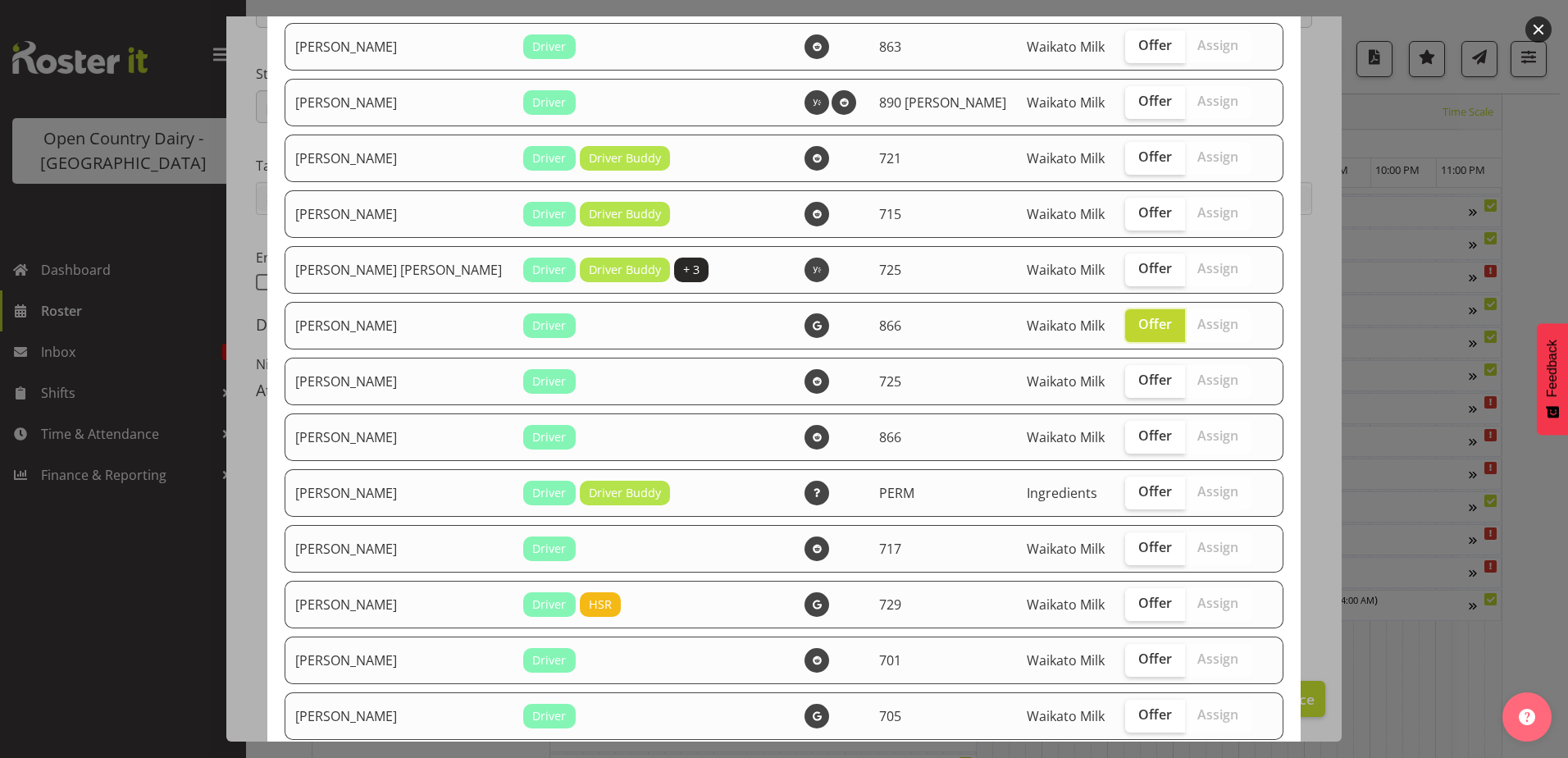
scroll to position [1231, 0]
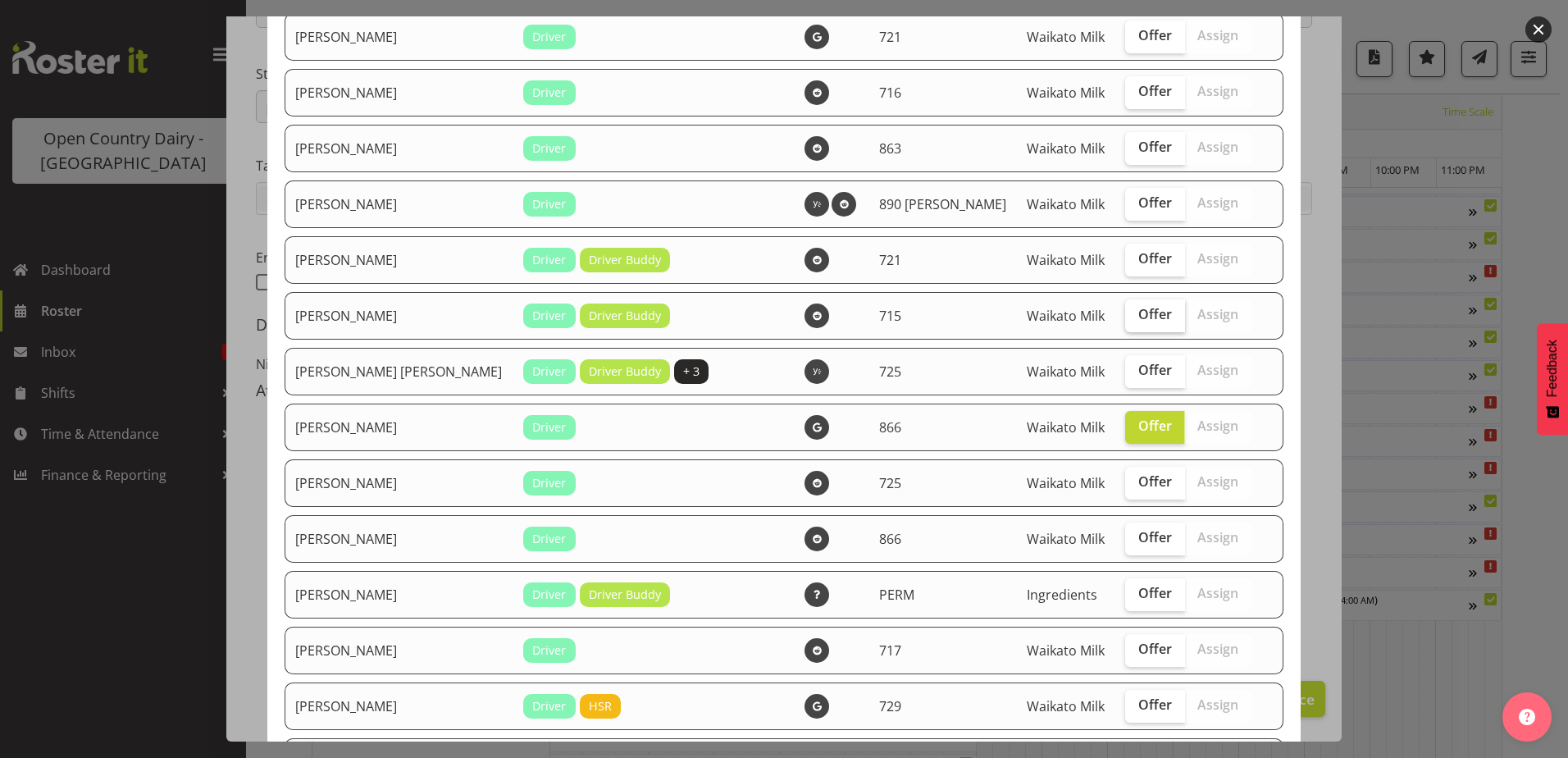
click at [1139, 315] on span "Offer" at bounding box center [1155, 314] width 33 height 16
click at [1126, 315] on input "Offer" at bounding box center [1130, 314] width 10 height 10
checkbox input "true"
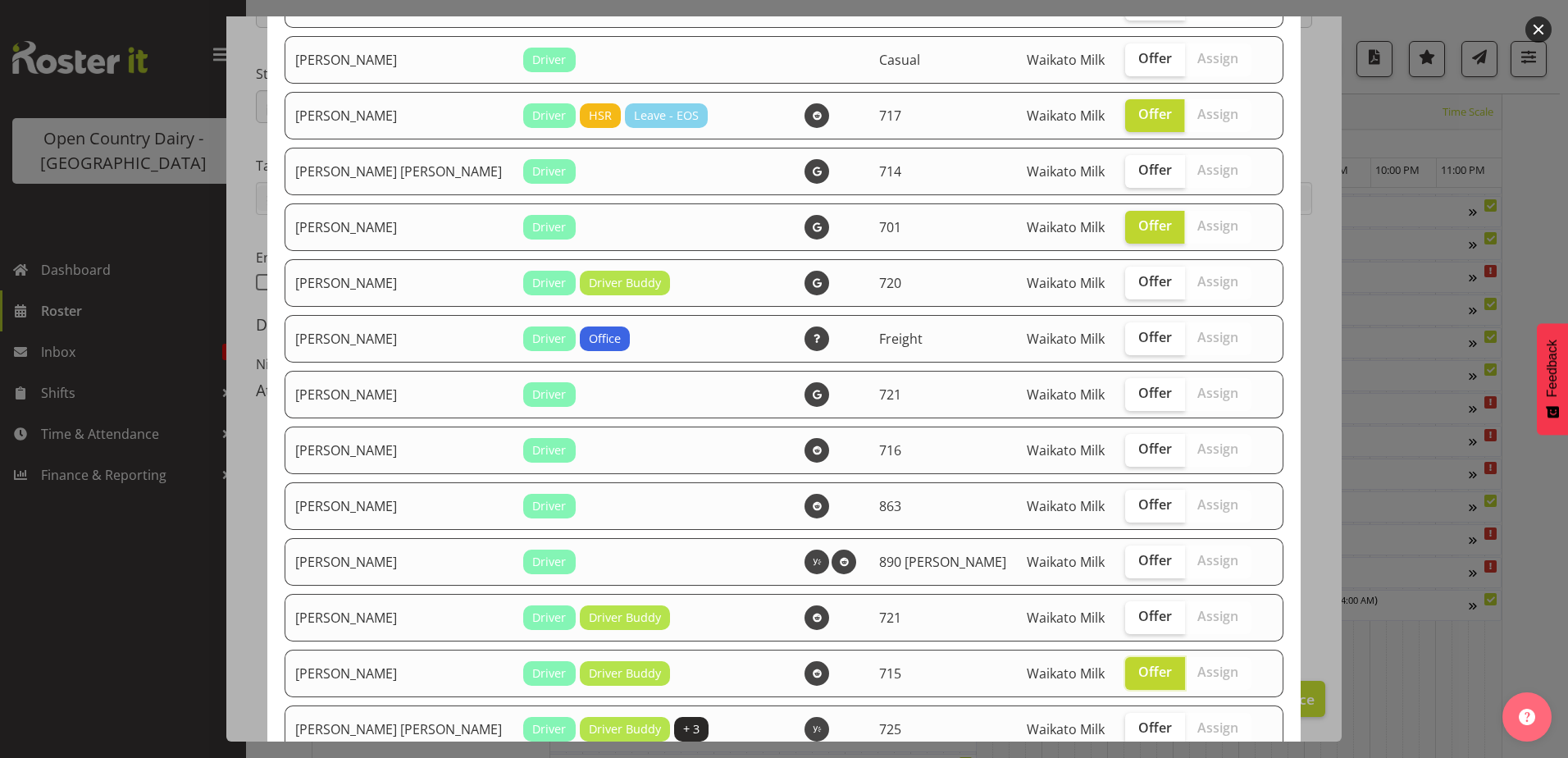
scroll to position [738, 0]
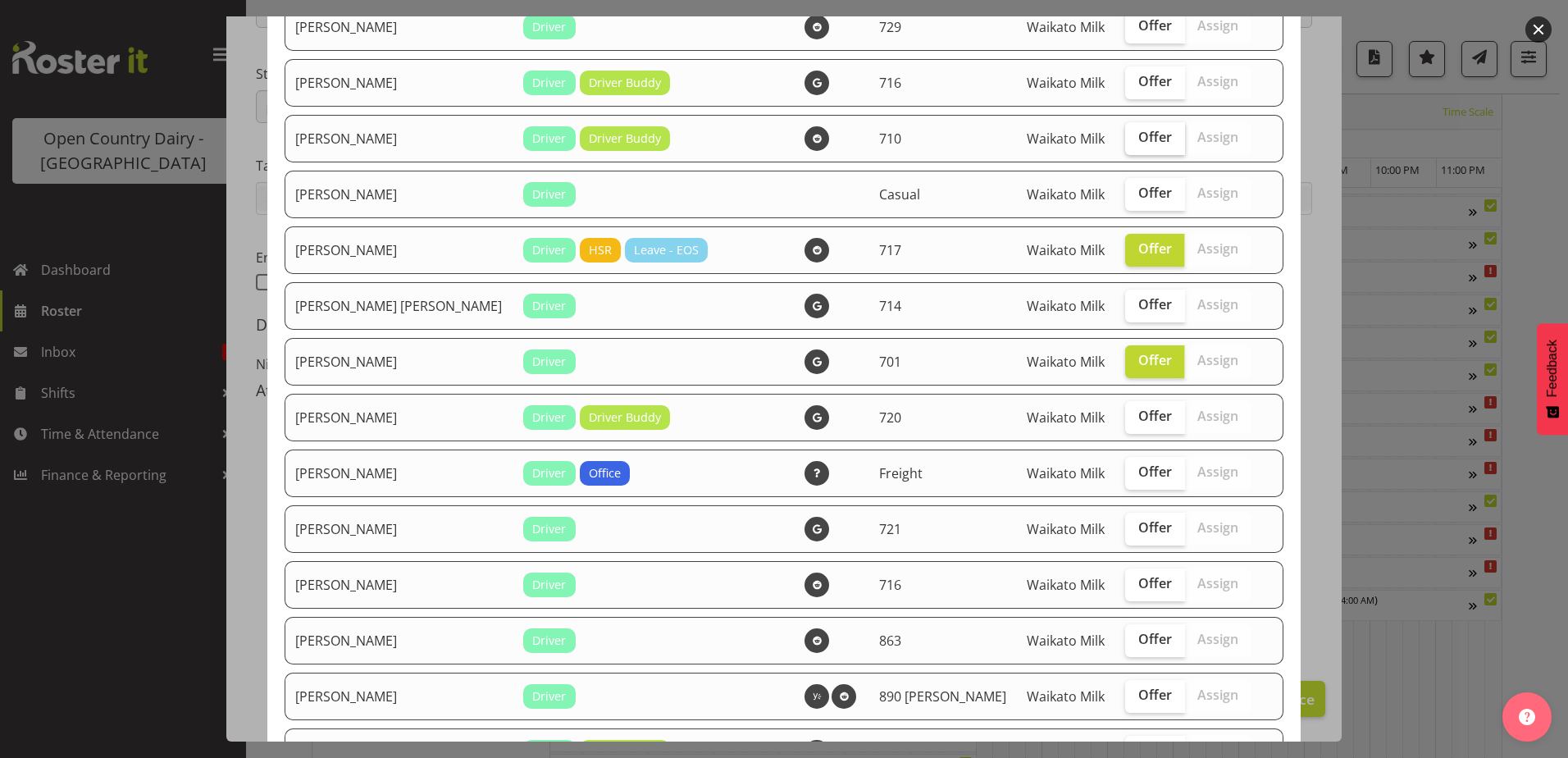
click at [1139, 142] on span "Offer" at bounding box center [1155, 136] width 33 height 16
click at [1126, 142] on input "Offer" at bounding box center [1130, 136] width 10 height 10
checkbox input "true"
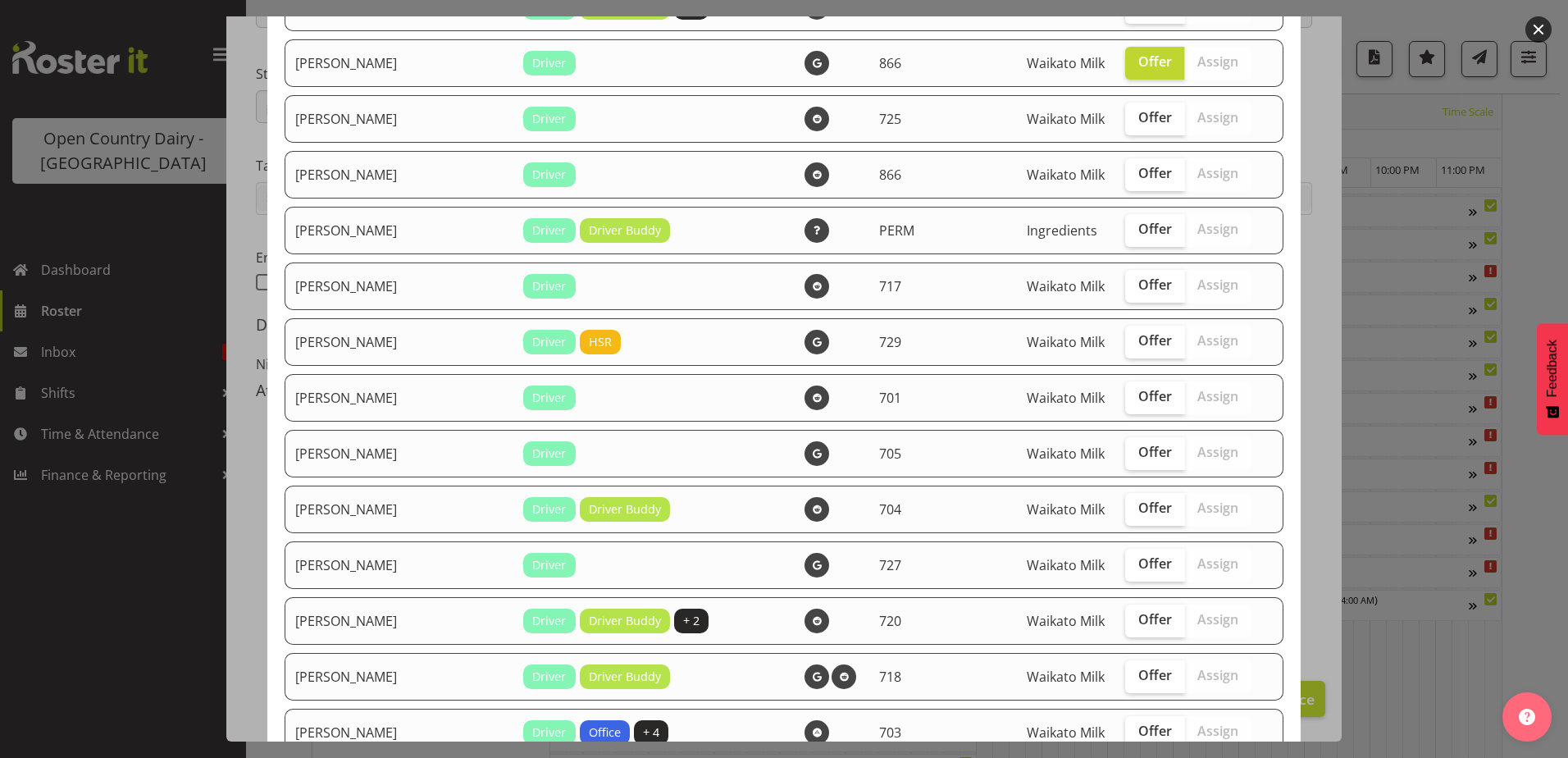
scroll to position [1723, 0]
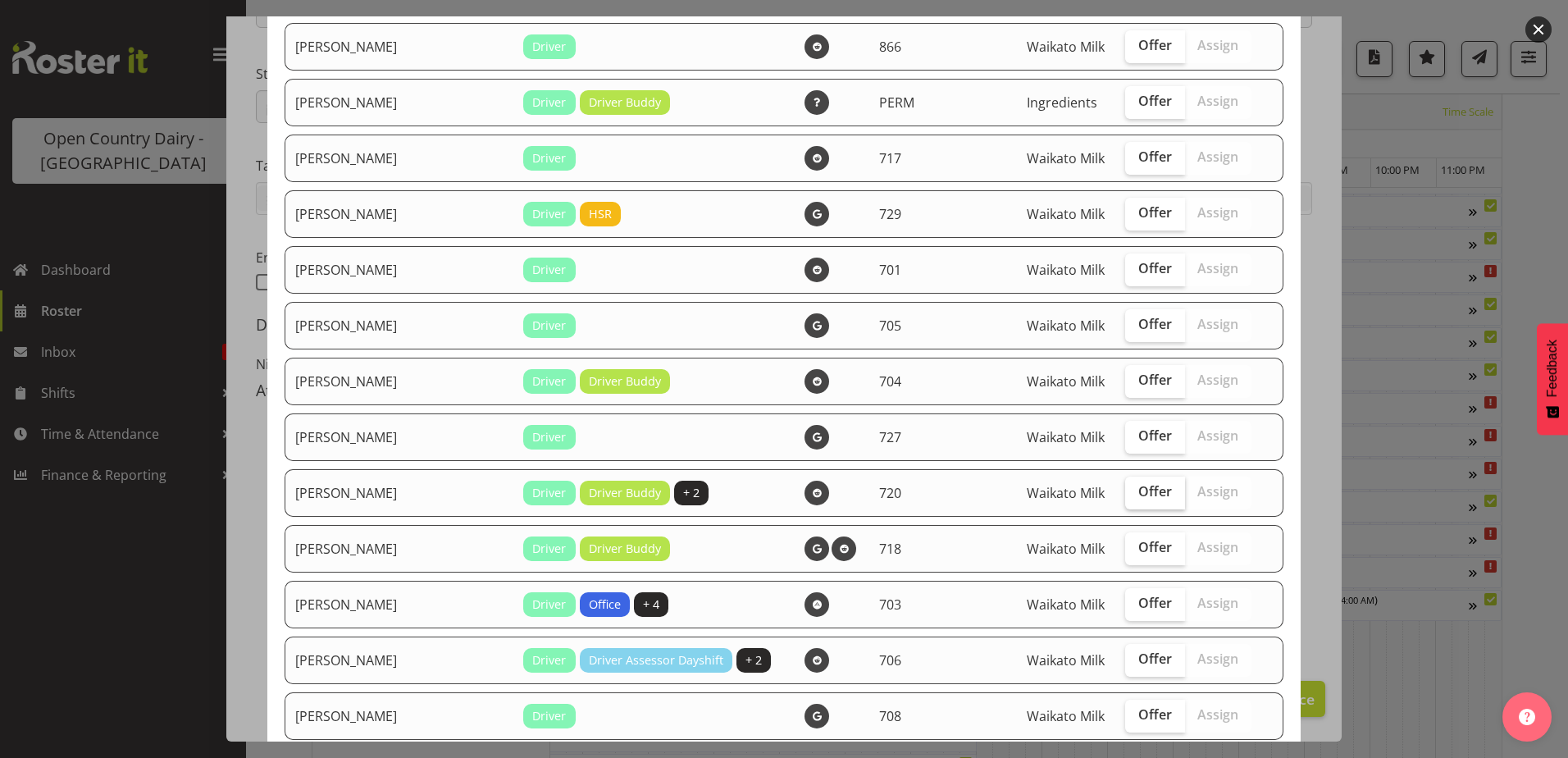
click at [1139, 493] on span "Offer" at bounding box center [1155, 491] width 33 height 16
click at [1126, 493] on input "Offer" at bounding box center [1130, 491] width 10 height 10
checkbox input "true"
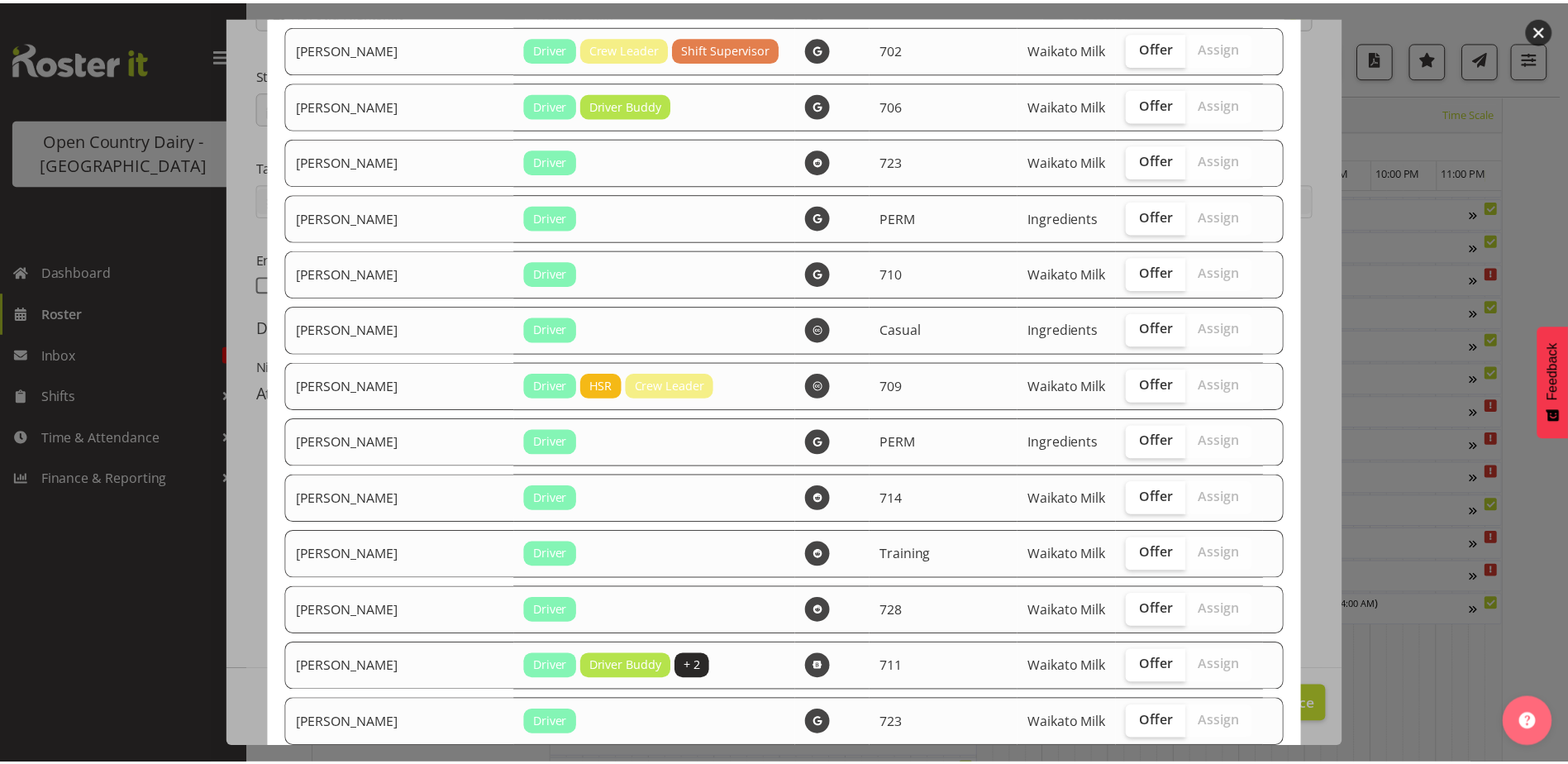
scroll to position [2813, 0]
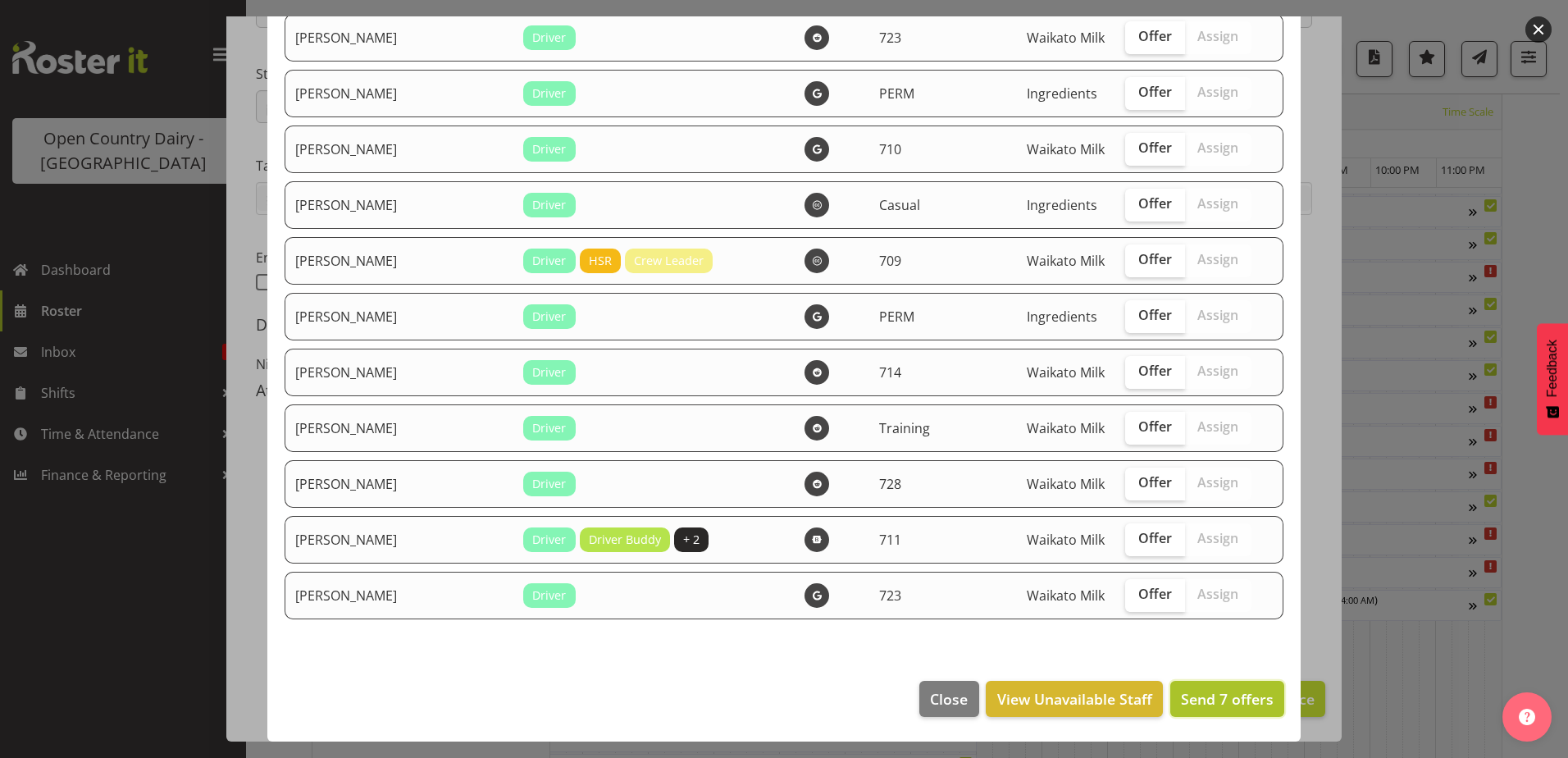
click at [1234, 705] on span "Send 7 offers" at bounding box center [1228, 698] width 93 height 20
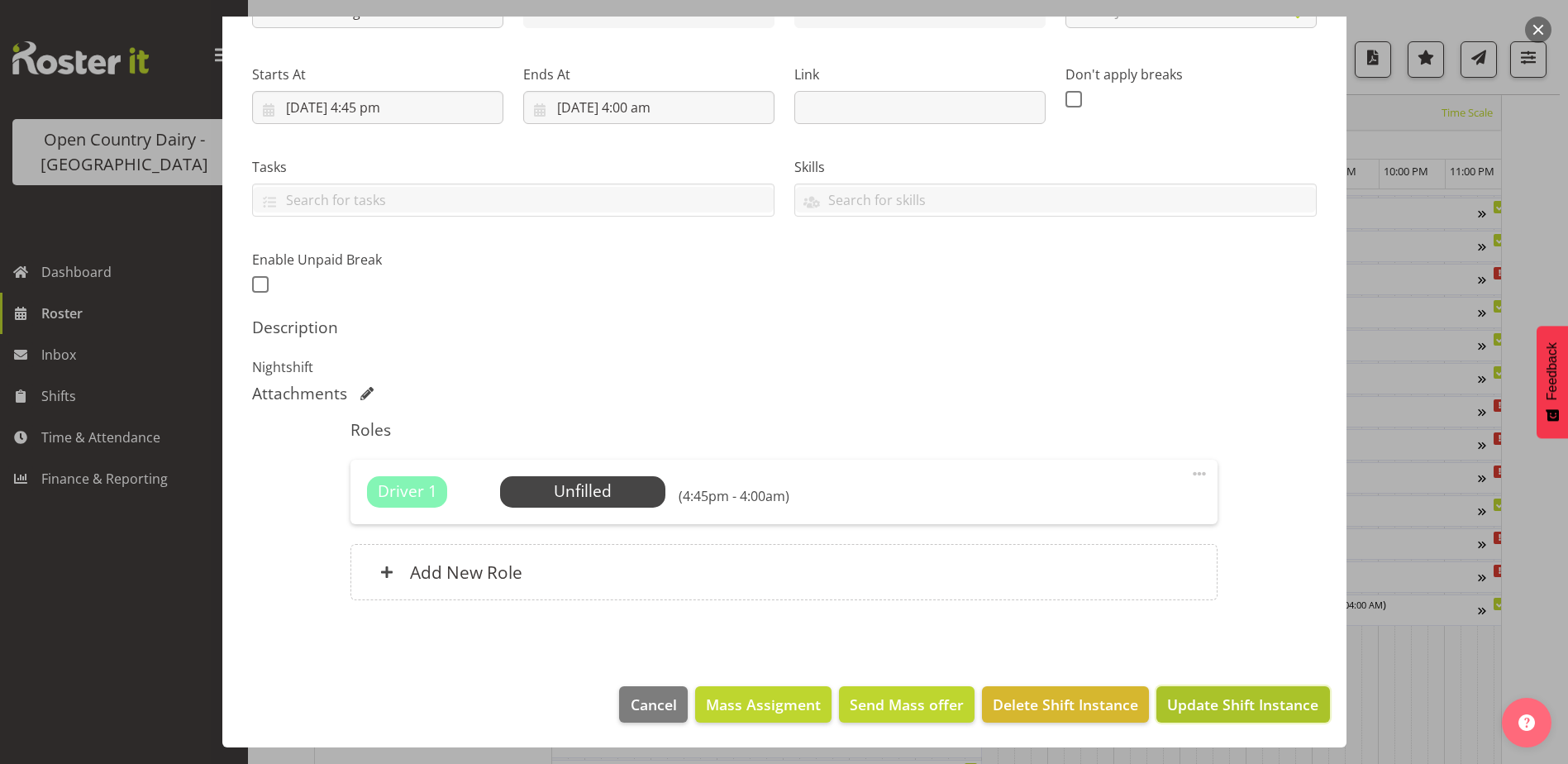
click at [1227, 716] on button "Update Shift Instance" at bounding box center [1242, 705] width 173 height 36
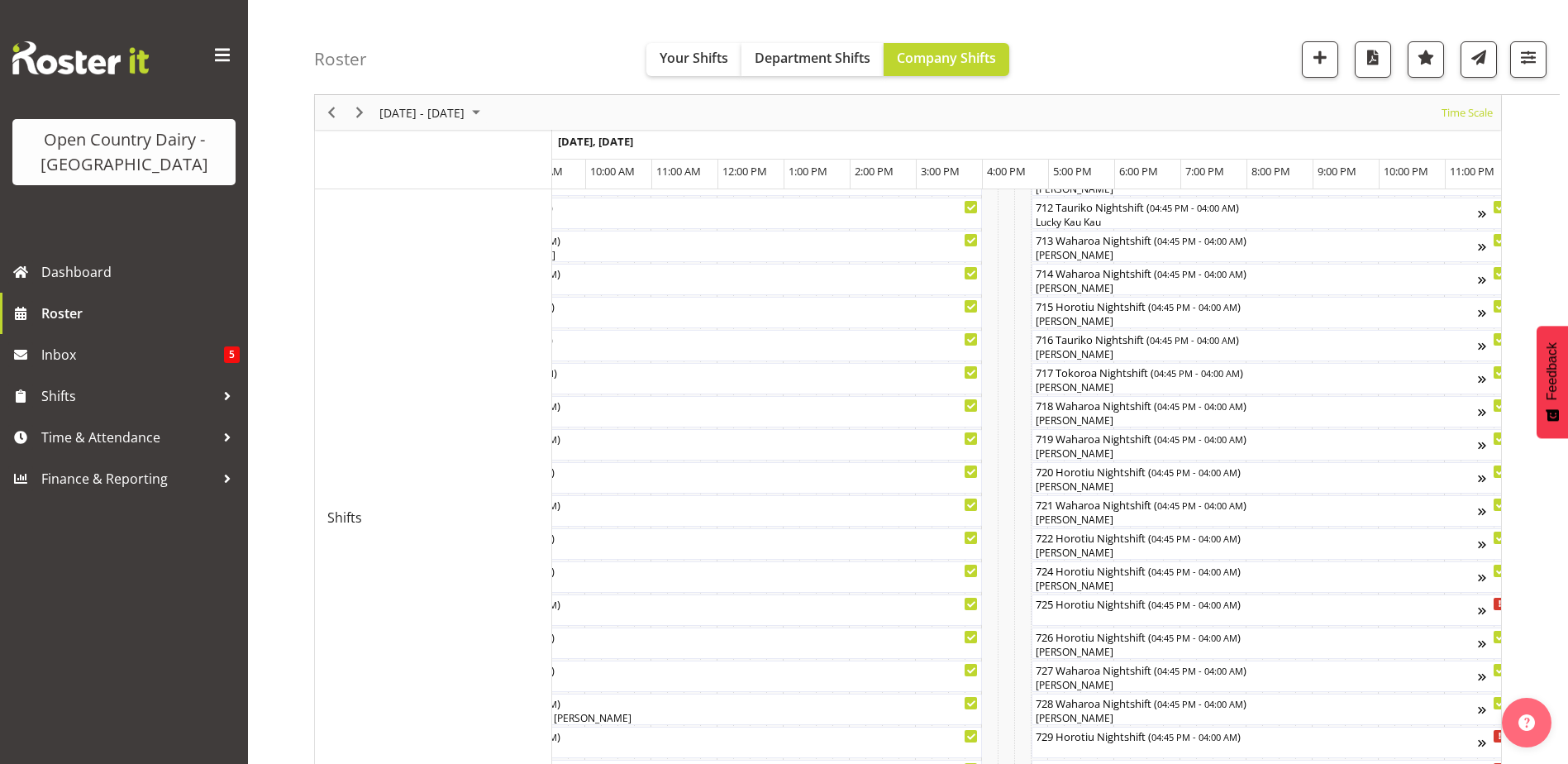
scroll to position [964, 0]
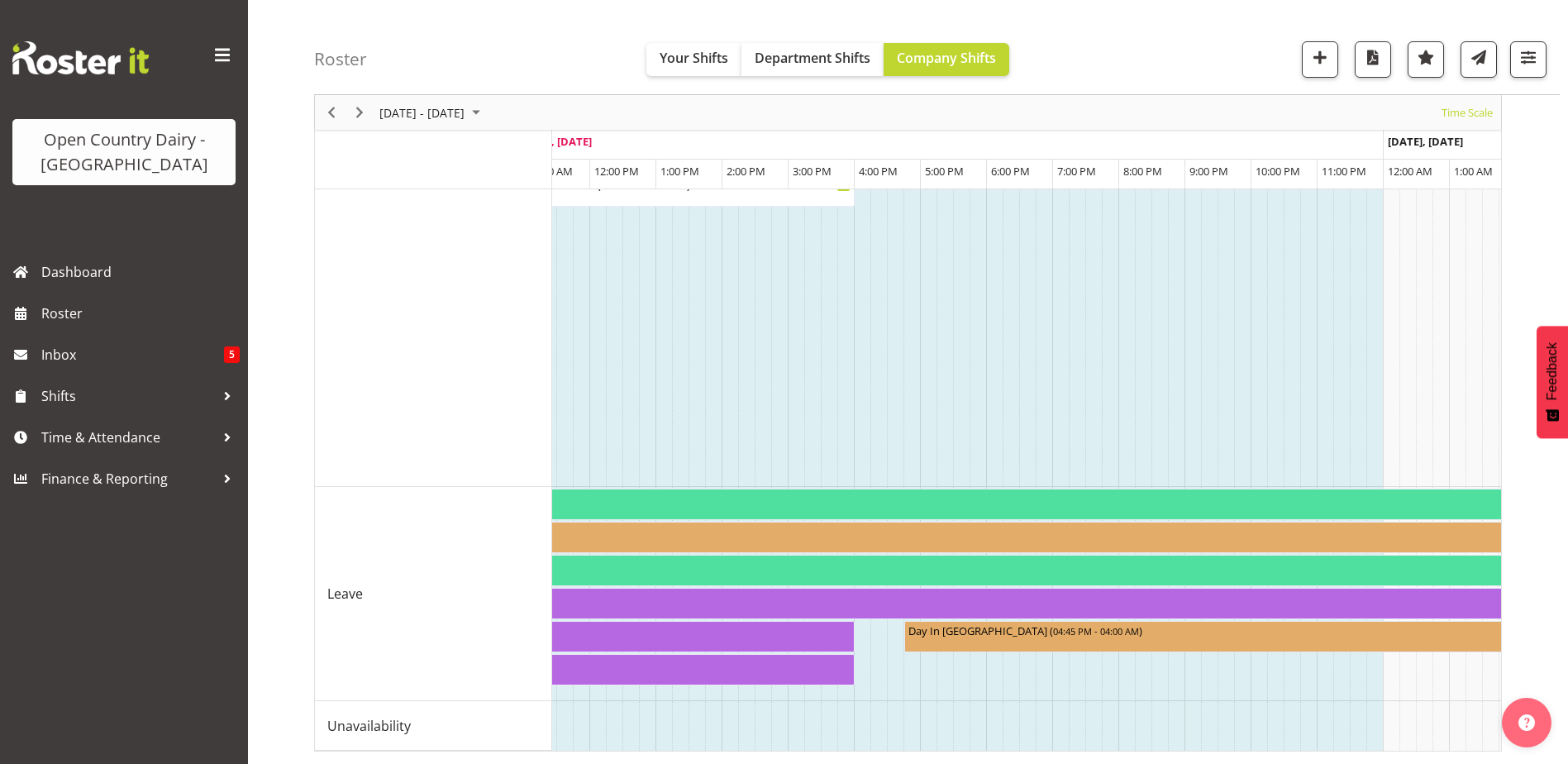
scroll to position [0, 8621]
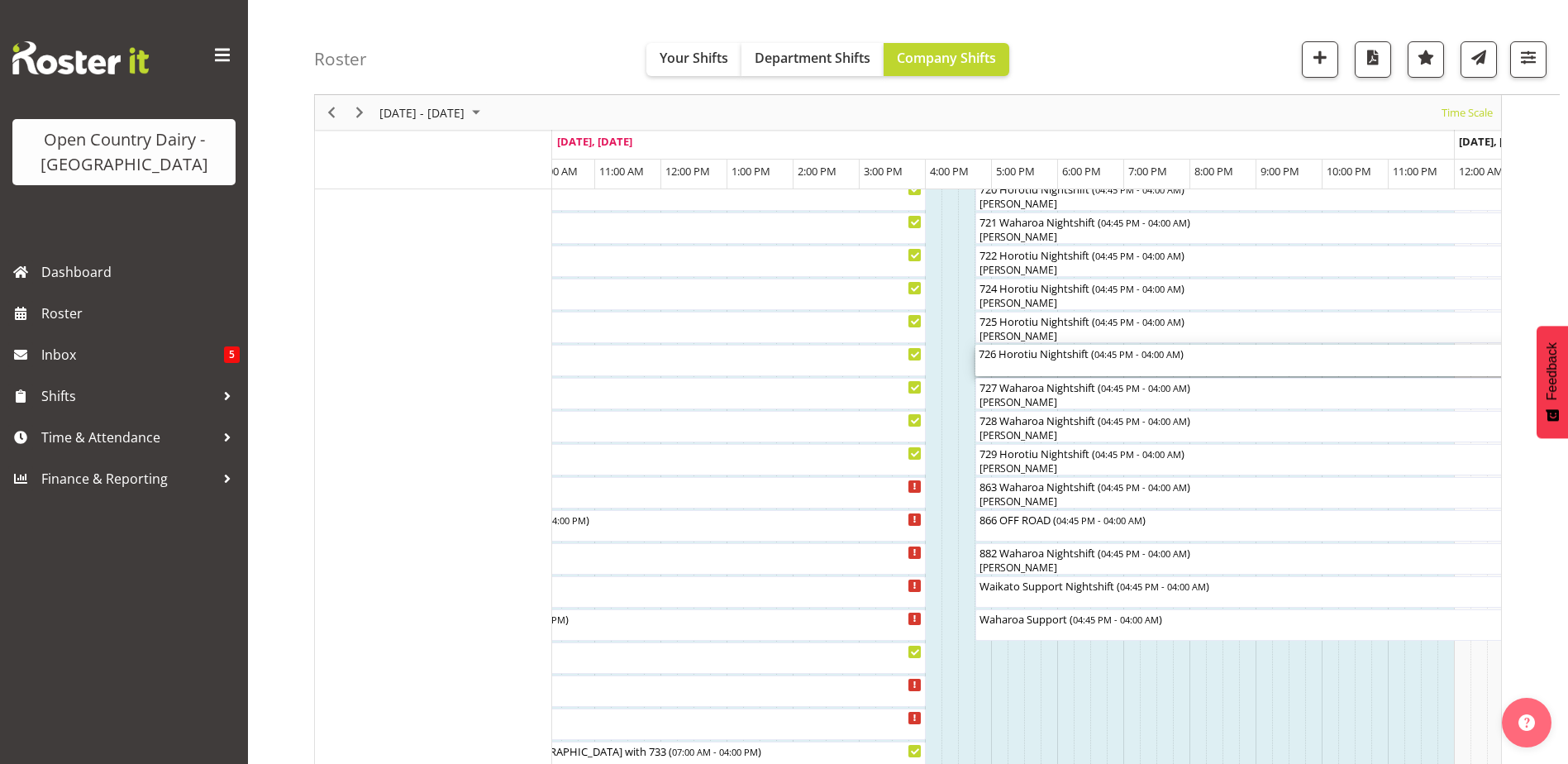
click at [999, 369] on div "726 Horotiu Nightshift ( 04:45 PM - 04:00 AM )" at bounding box center [1347, 360] width 737 height 32
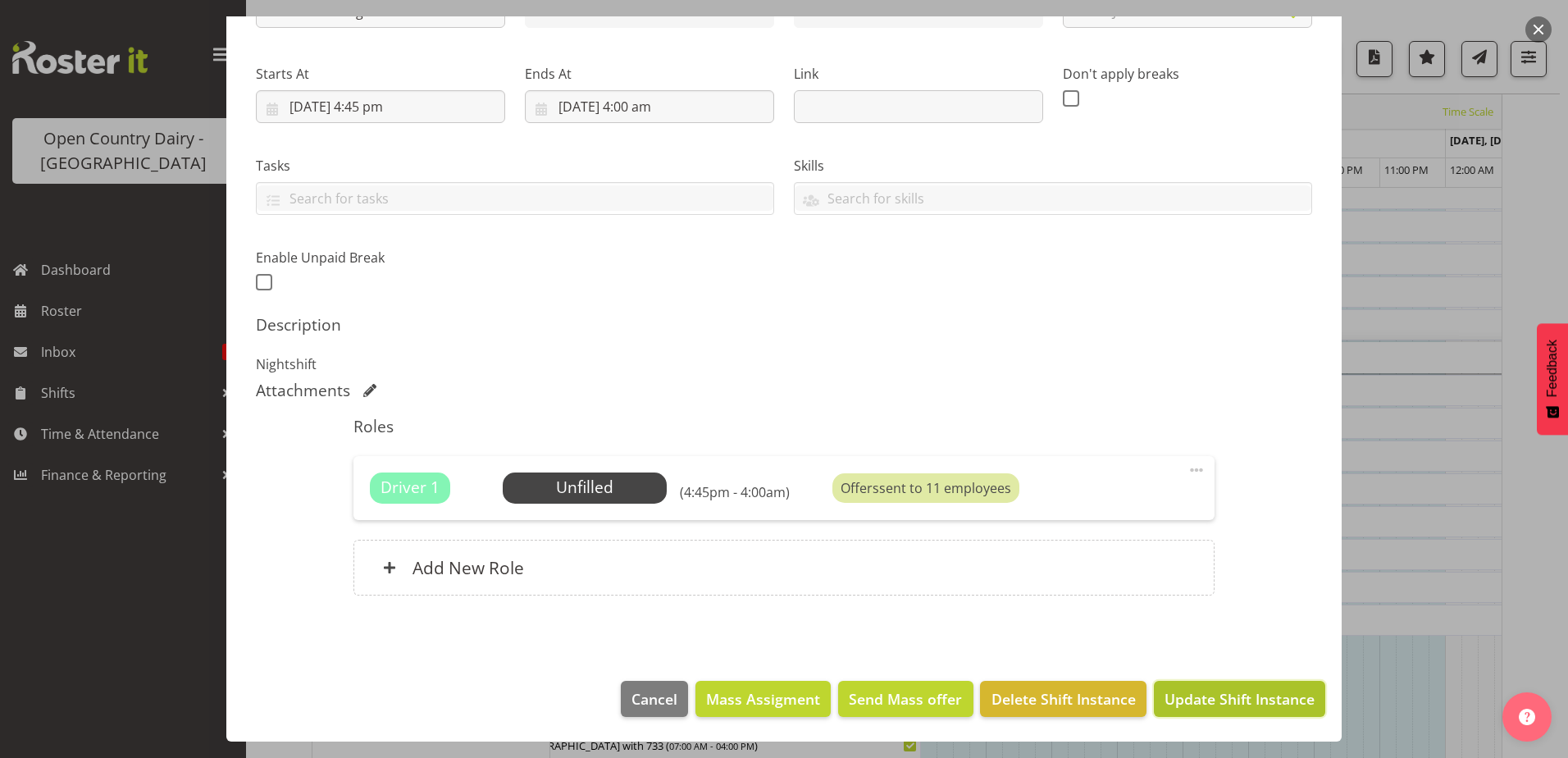
click at [1253, 705] on span "Update Shift Instance" at bounding box center [1239, 698] width 150 height 22
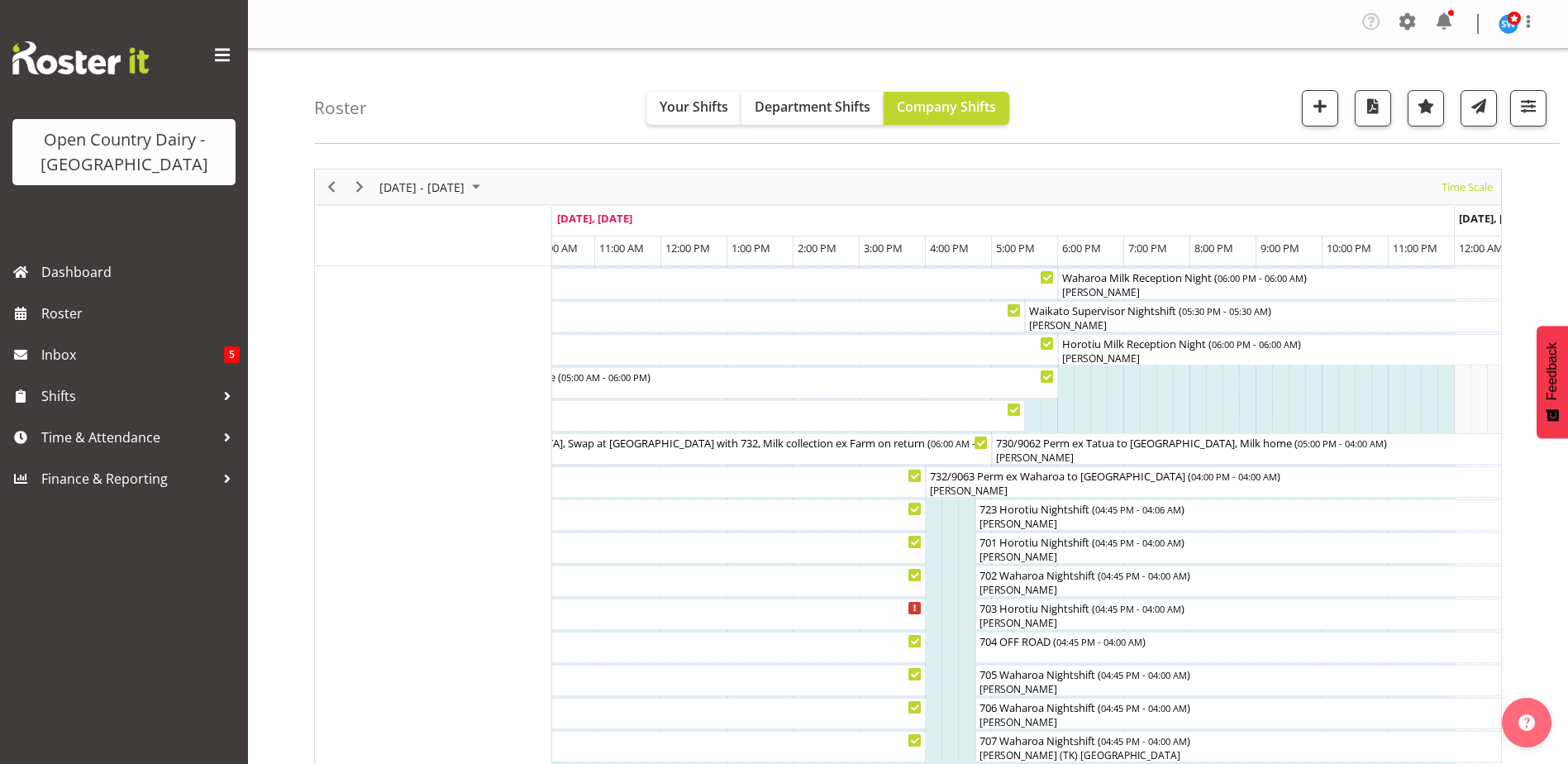
scroll to position [248, 0]
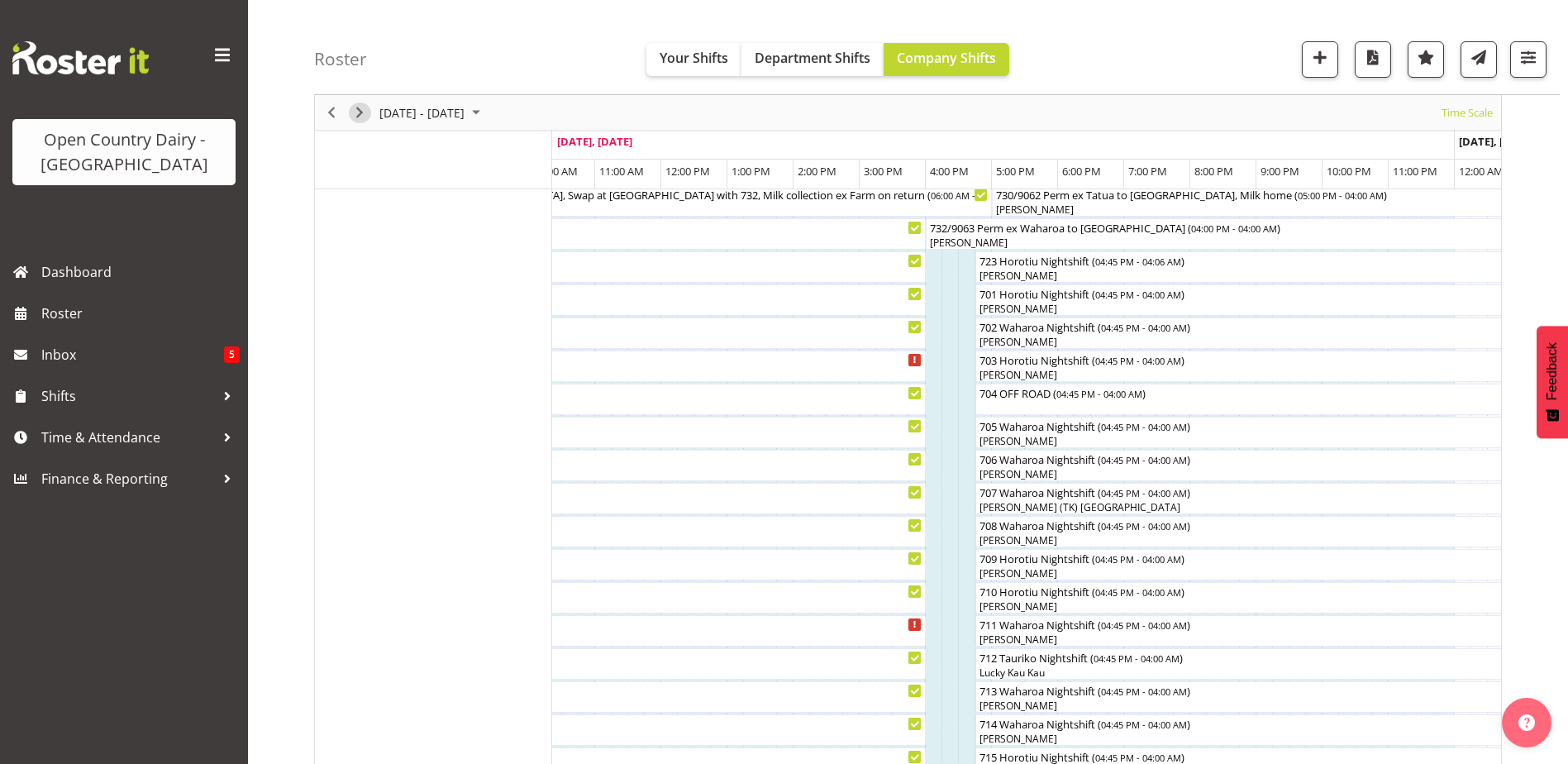
click at [359, 116] on span "Next" at bounding box center [359, 113] width 20 height 21
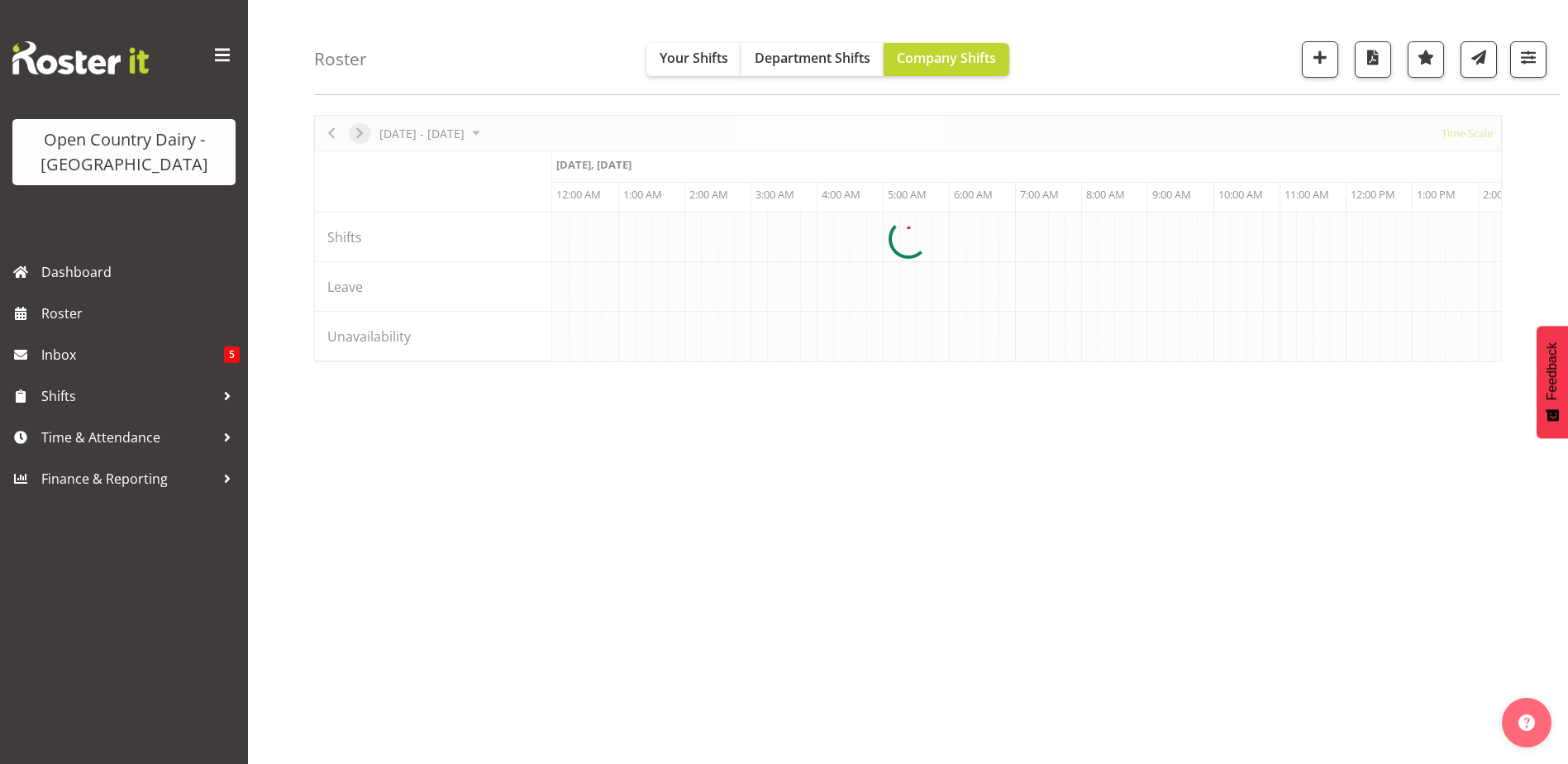
scroll to position [53, 0]
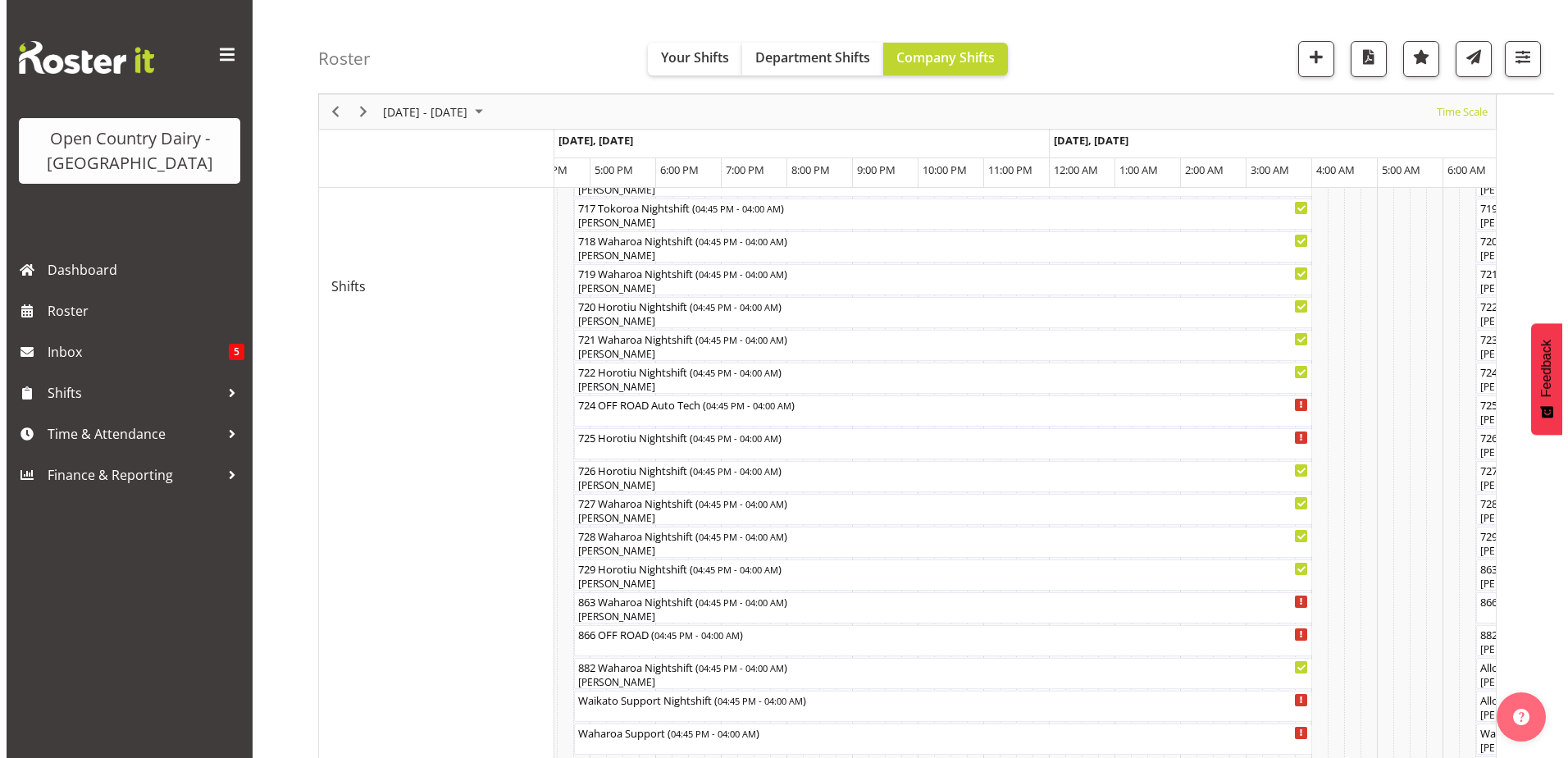
scroll to position [826, 0]
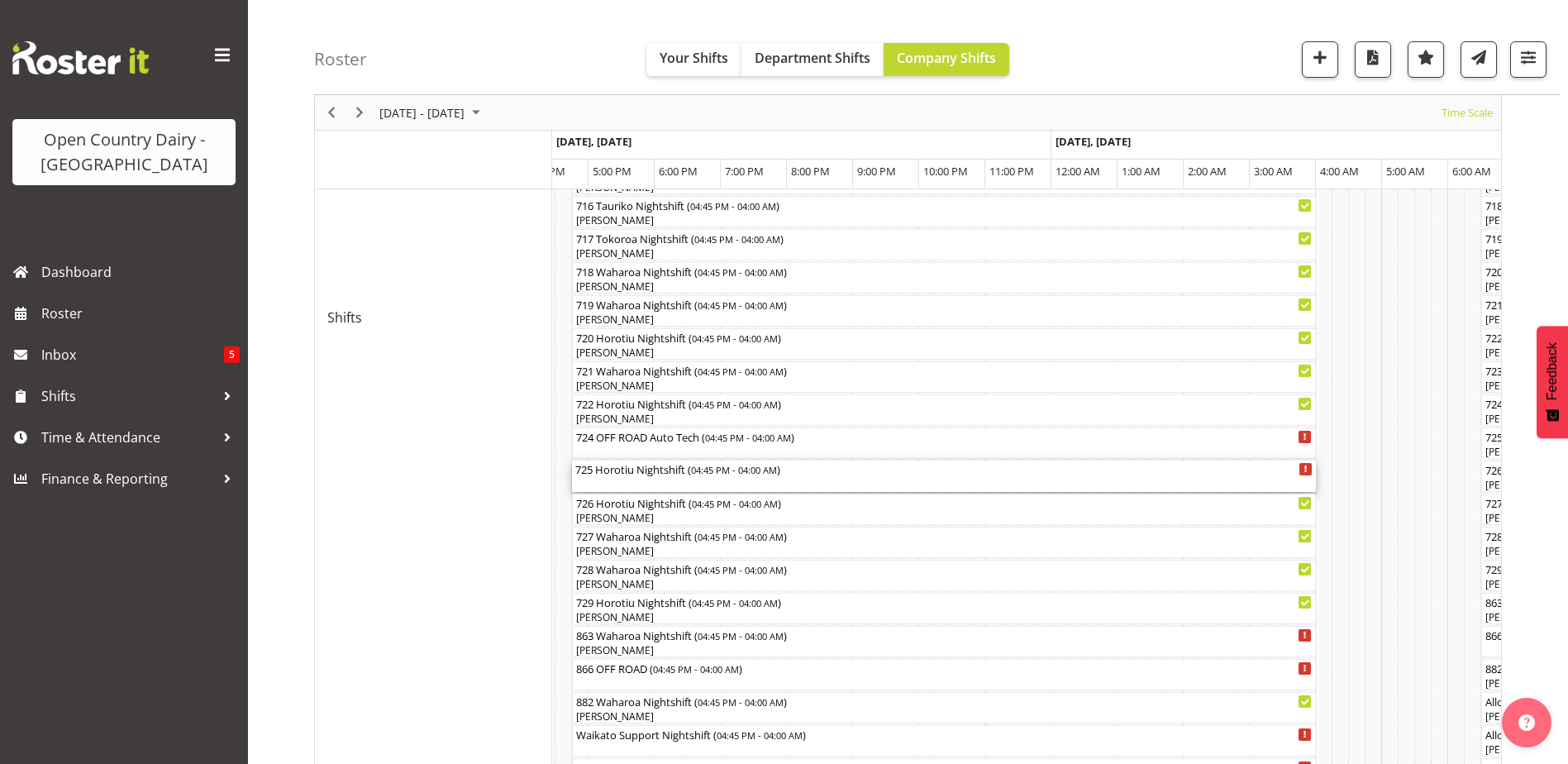
click at [611, 478] on div "725 Horotiu Nightshift ( 04:45 PM - 04:00 AM )" at bounding box center [944, 476] width 737 height 32
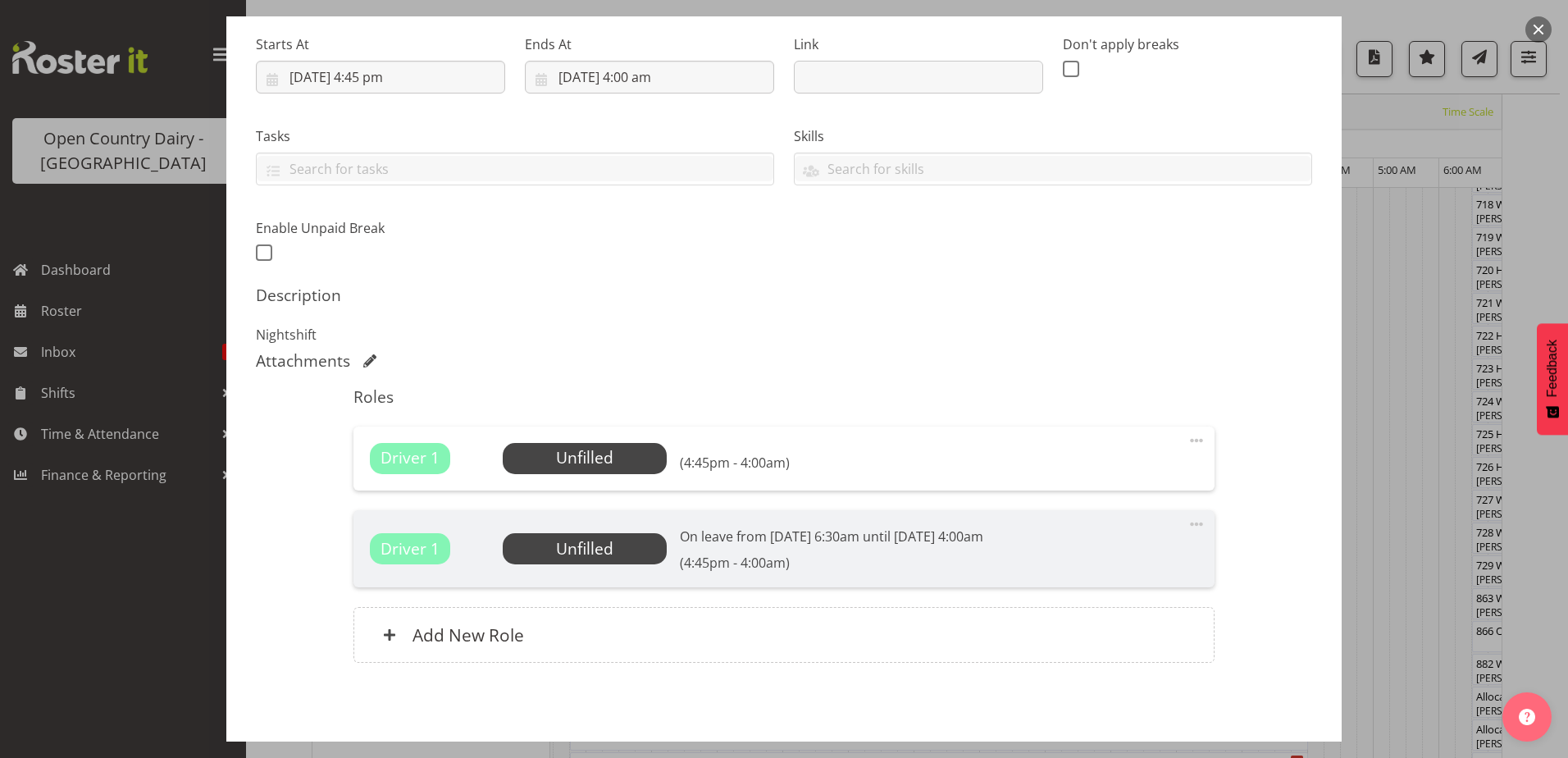
scroll to position [320, 0]
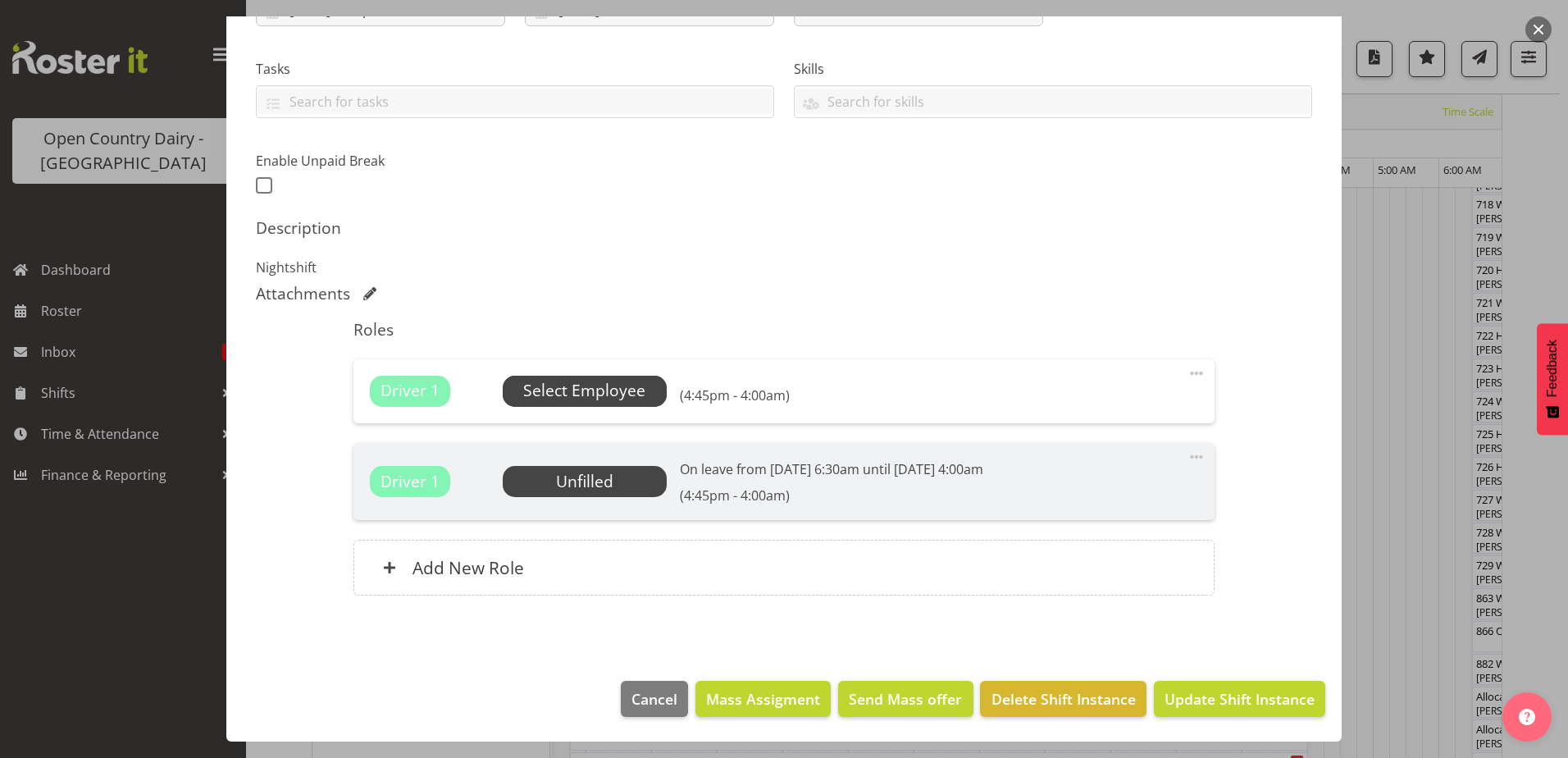
click at [604, 388] on span "Select Employee" at bounding box center [584, 390] width 122 height 24
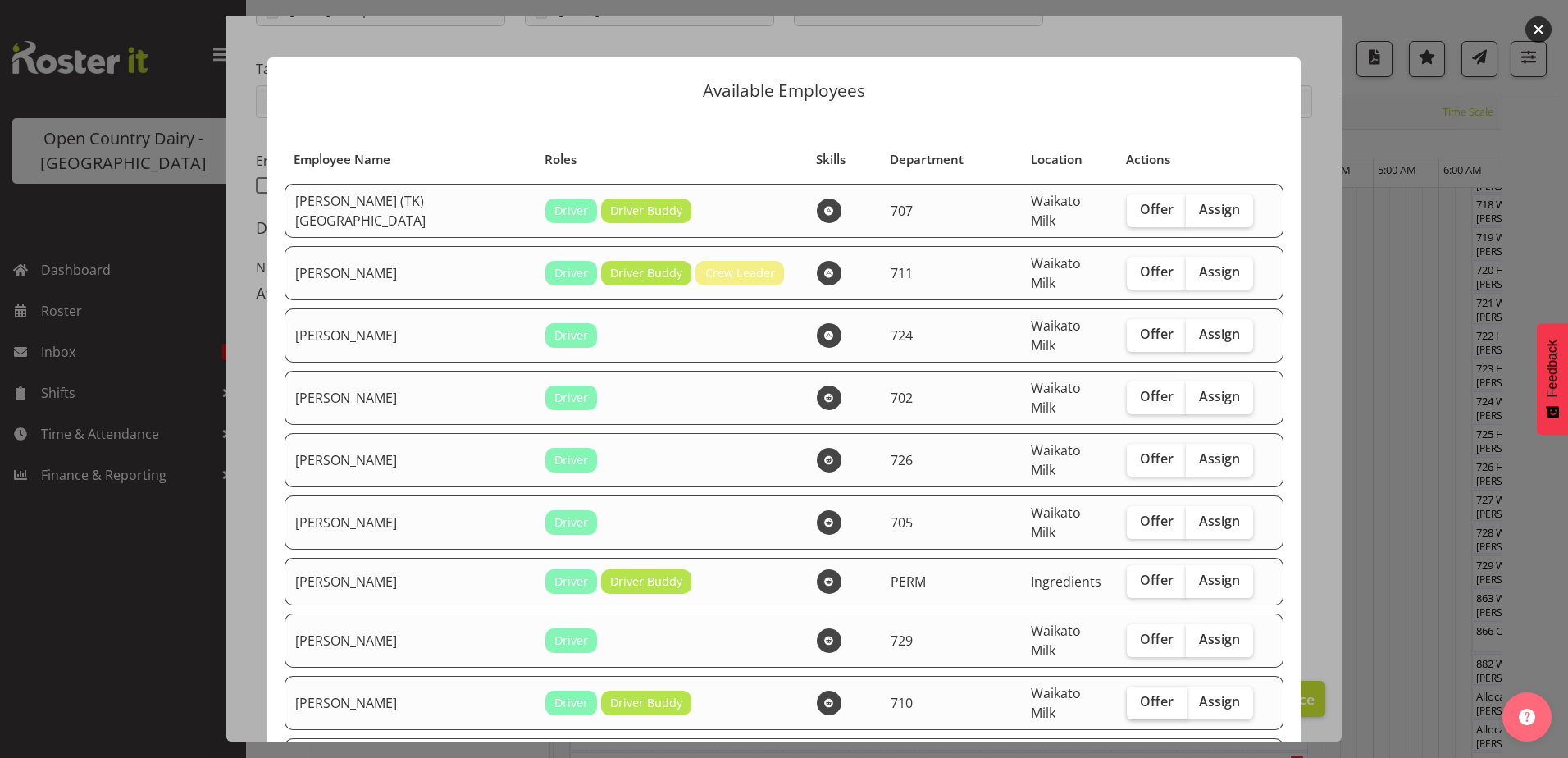
click at [1140, 694] on span "Offer" at bounding box center [1156, 701] width 33 height 16
click at [1126, 696] on input "Offer" at bounding box center [1131, 701] width 10 height 10
checkbox input "true"
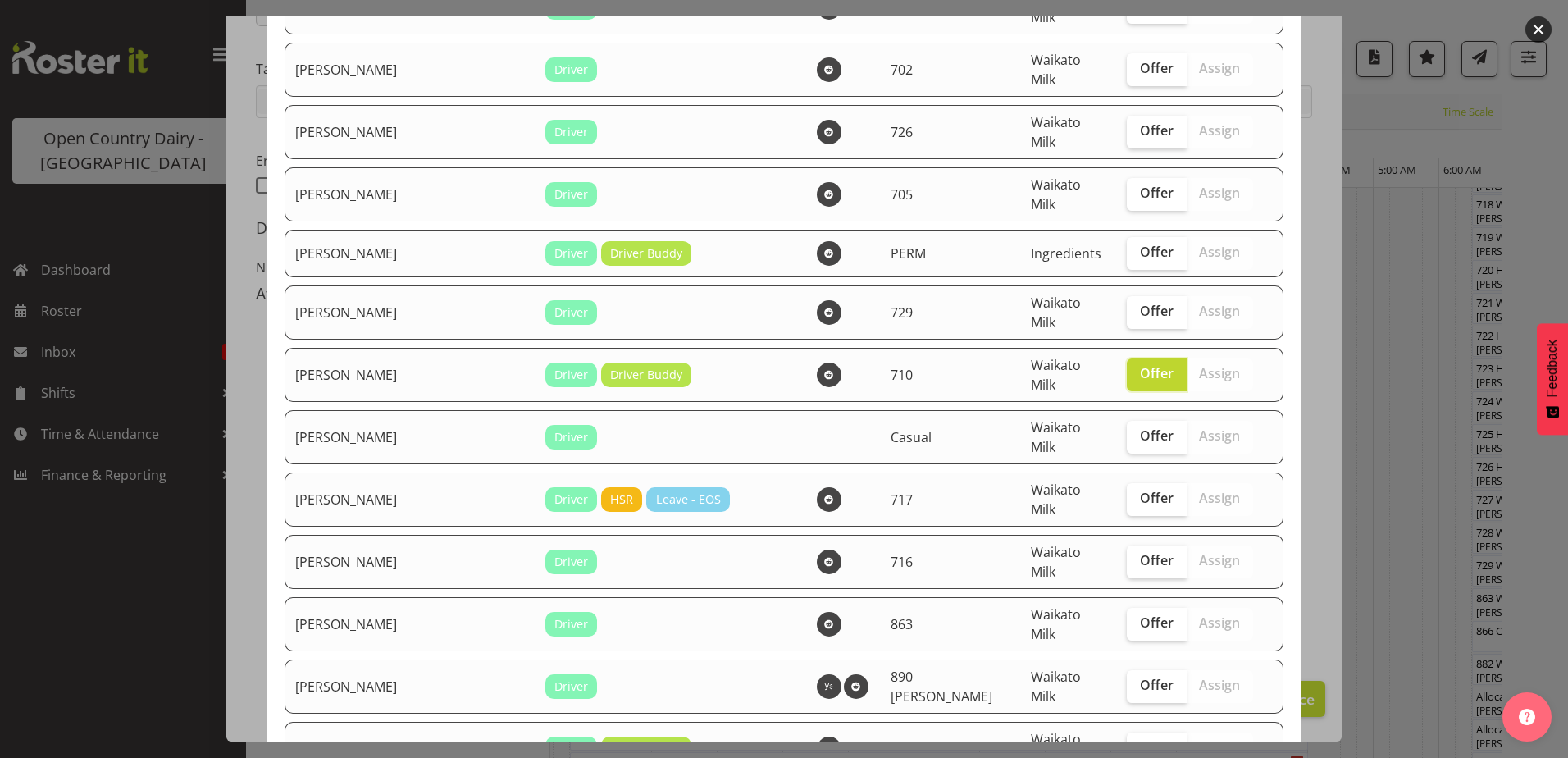
scroll to position [410, 0]
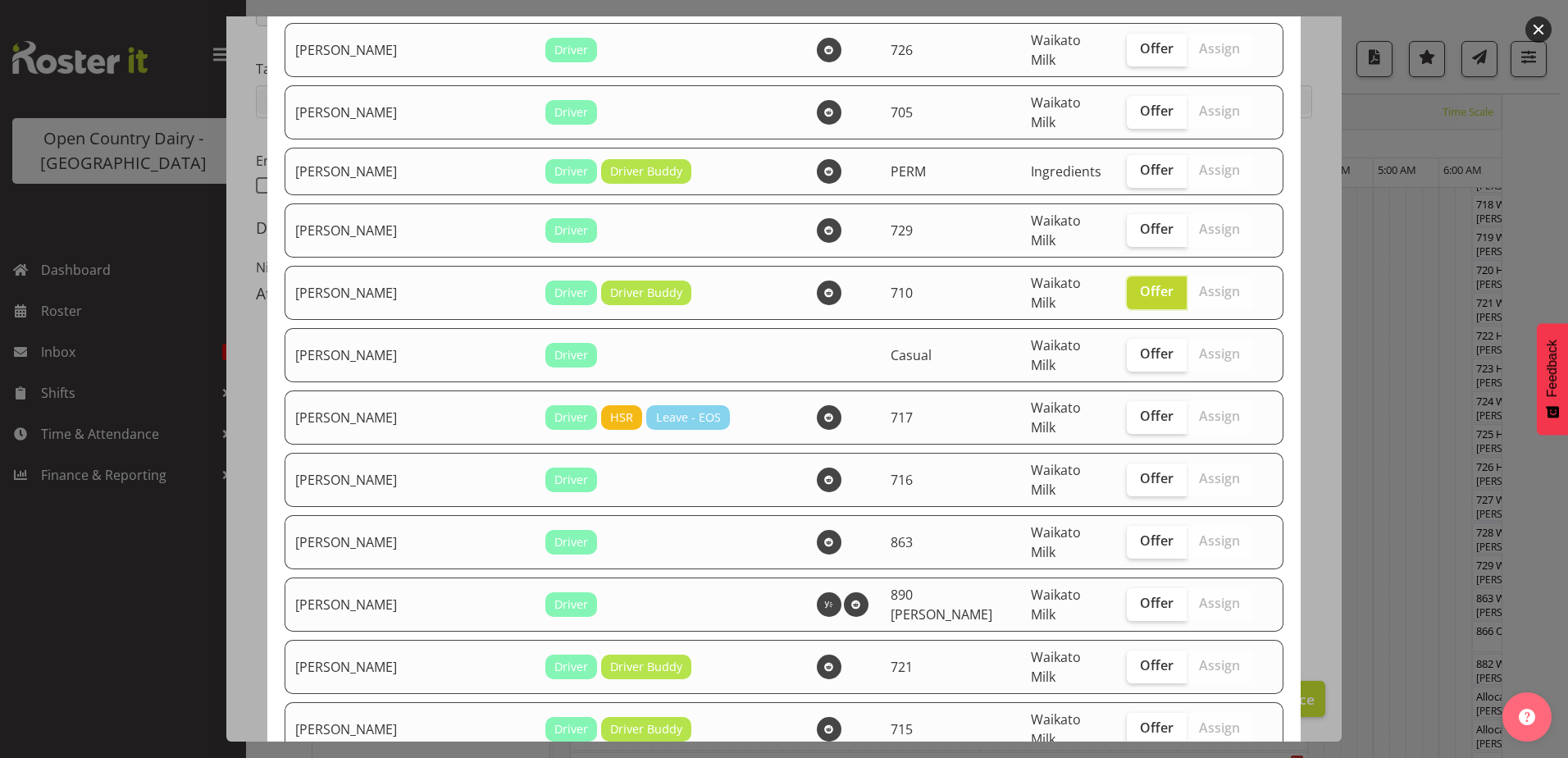
drag, startPoint x: 1106, startPoint y: 634, endPoint x: 1090, endPoint y: 639, distance: 16.8
click at [1126, 713] on label "Offer" at bounding box center [1156, 729] width 60 height 33
click at [1126, 723] on input "Offer" at bounding box center [1131, 728] width 10 height 10
checkbox input "true"
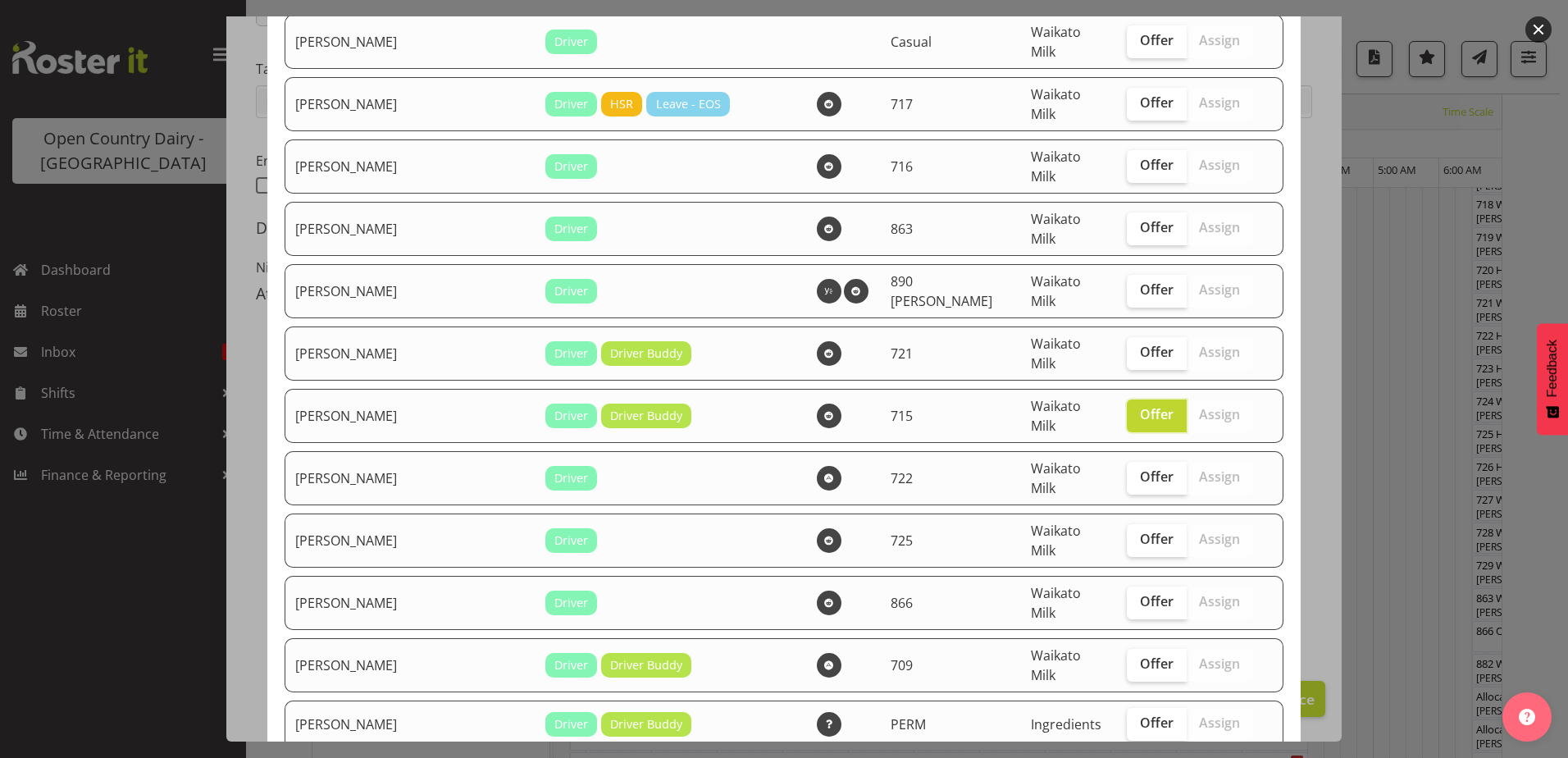
scroll to position [738, 0]
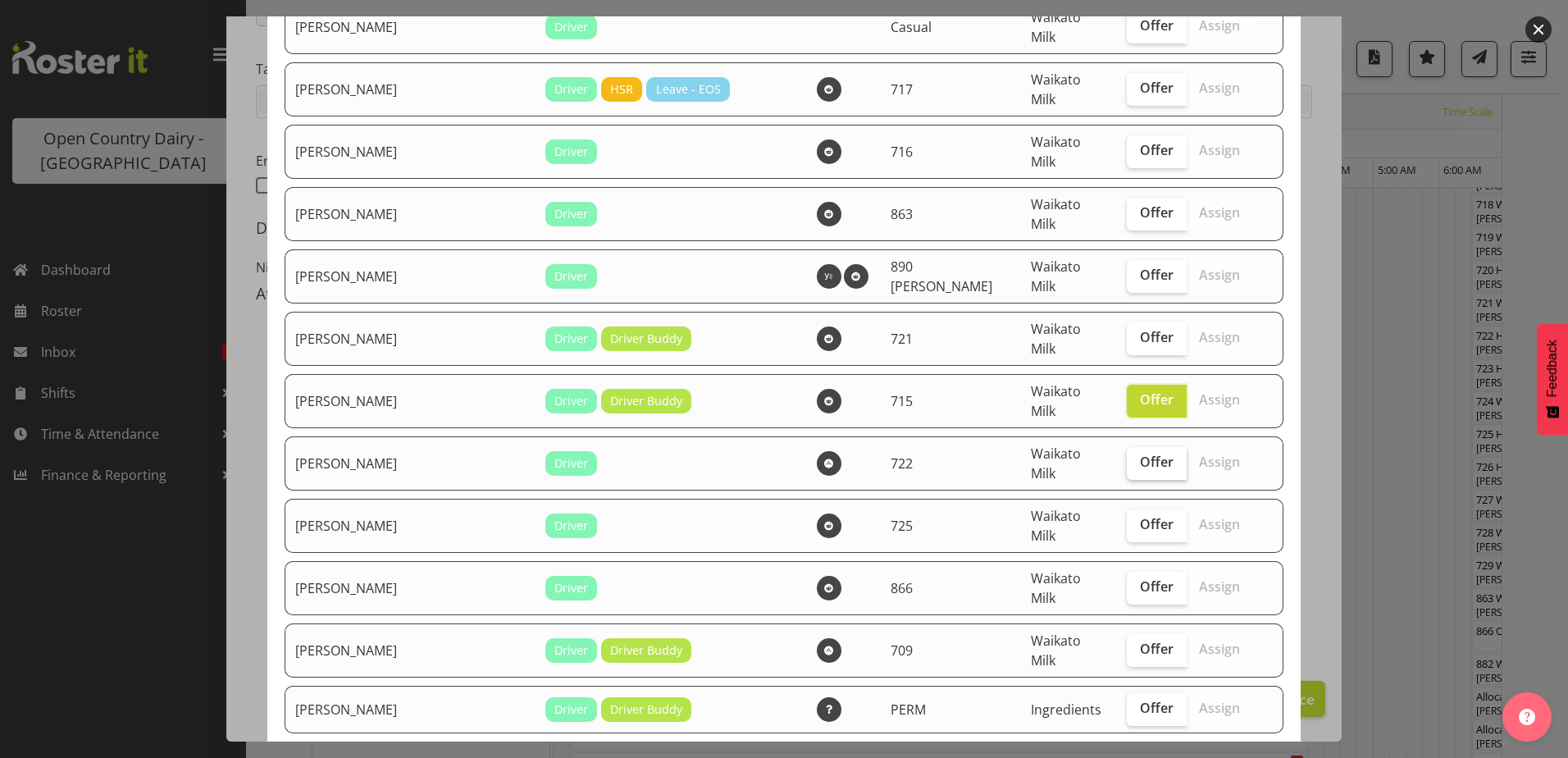
click at [1140, 454] on span "Offer" at bounding box center [1156, 461] width 33 height 16
click at [1126, 457] on input "Offer" at bounding box center [1131, 461] width 10 height 10
checkbox input "true"
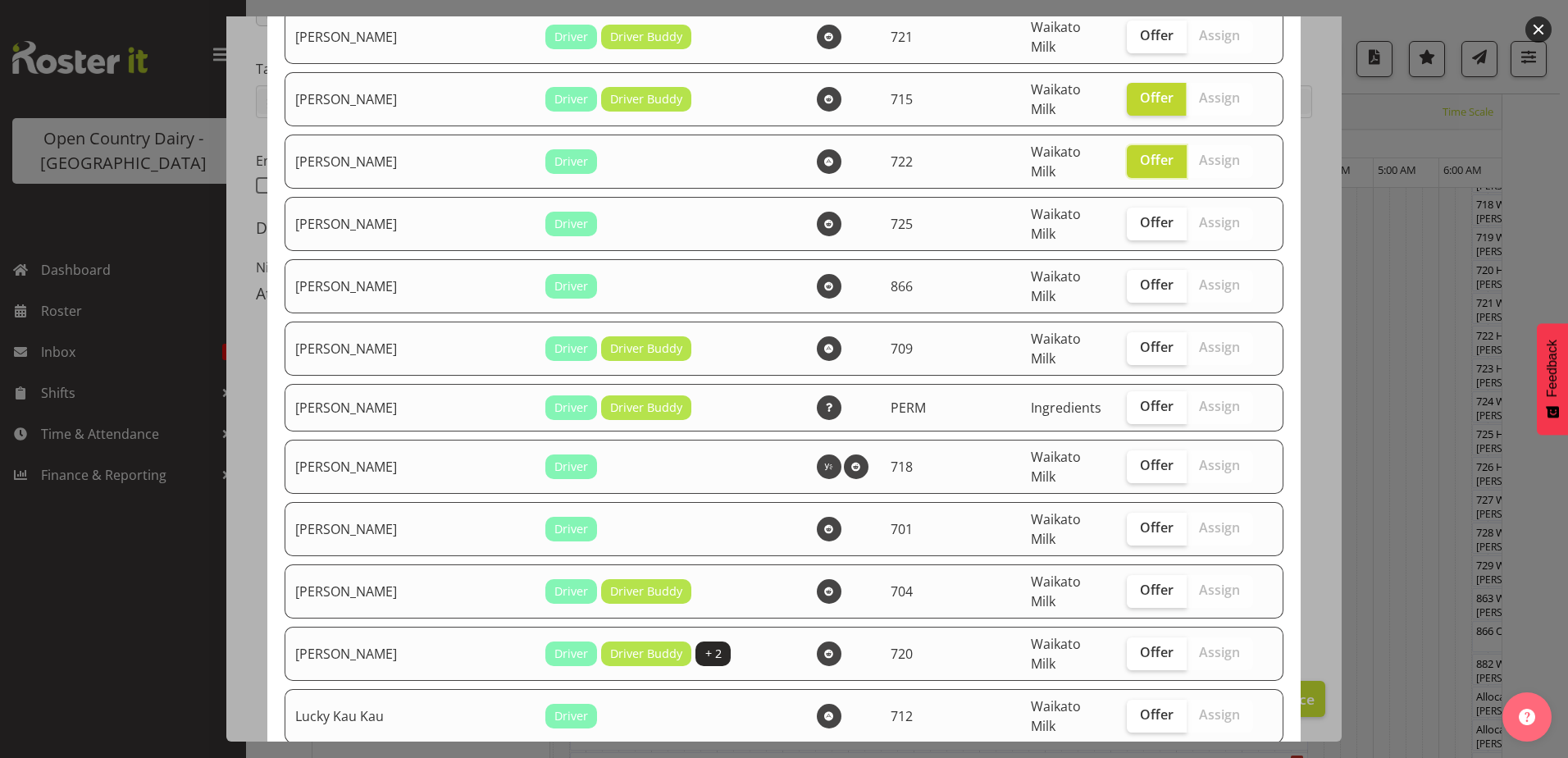
scroll to position [1066, 0]
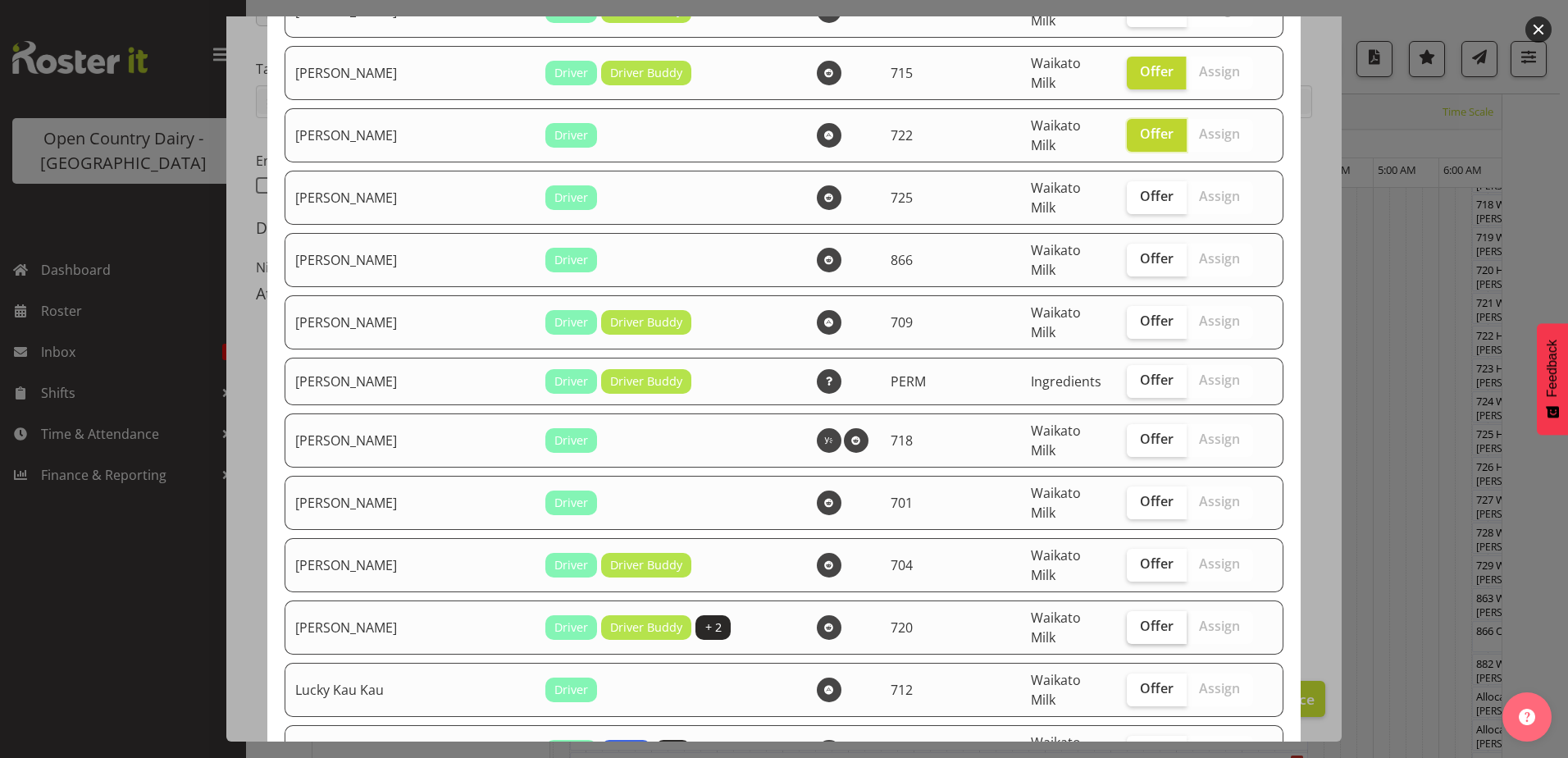
click at [1140, 618] on span "Offer" at bounding box center [1156, 625] width 33 height 16
click at [1126, 621] on input "Offer" at bounding box center [1131, 625] width 10 height 10
checkbox input "true"
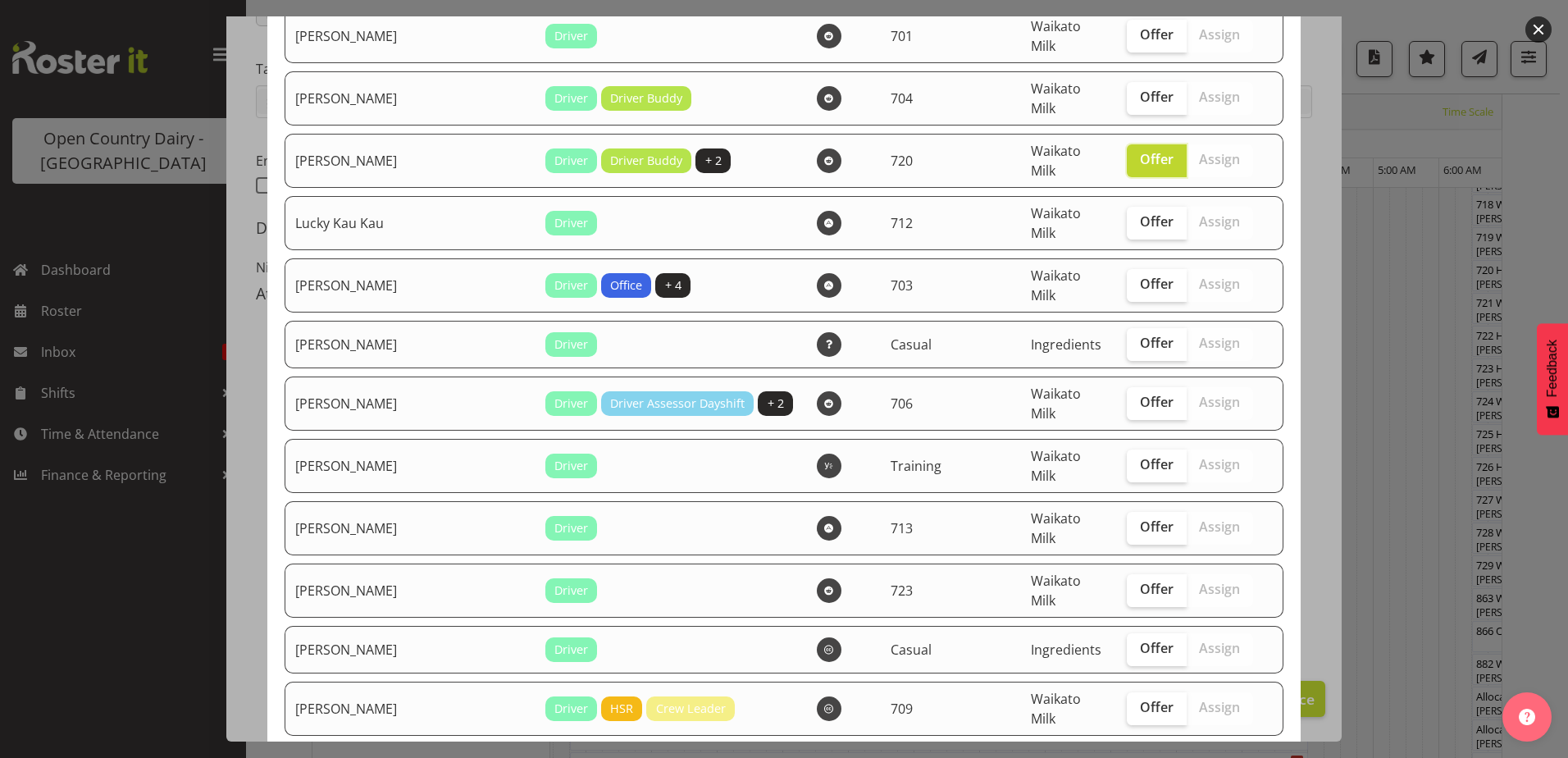
scroll to position [1559, 0]
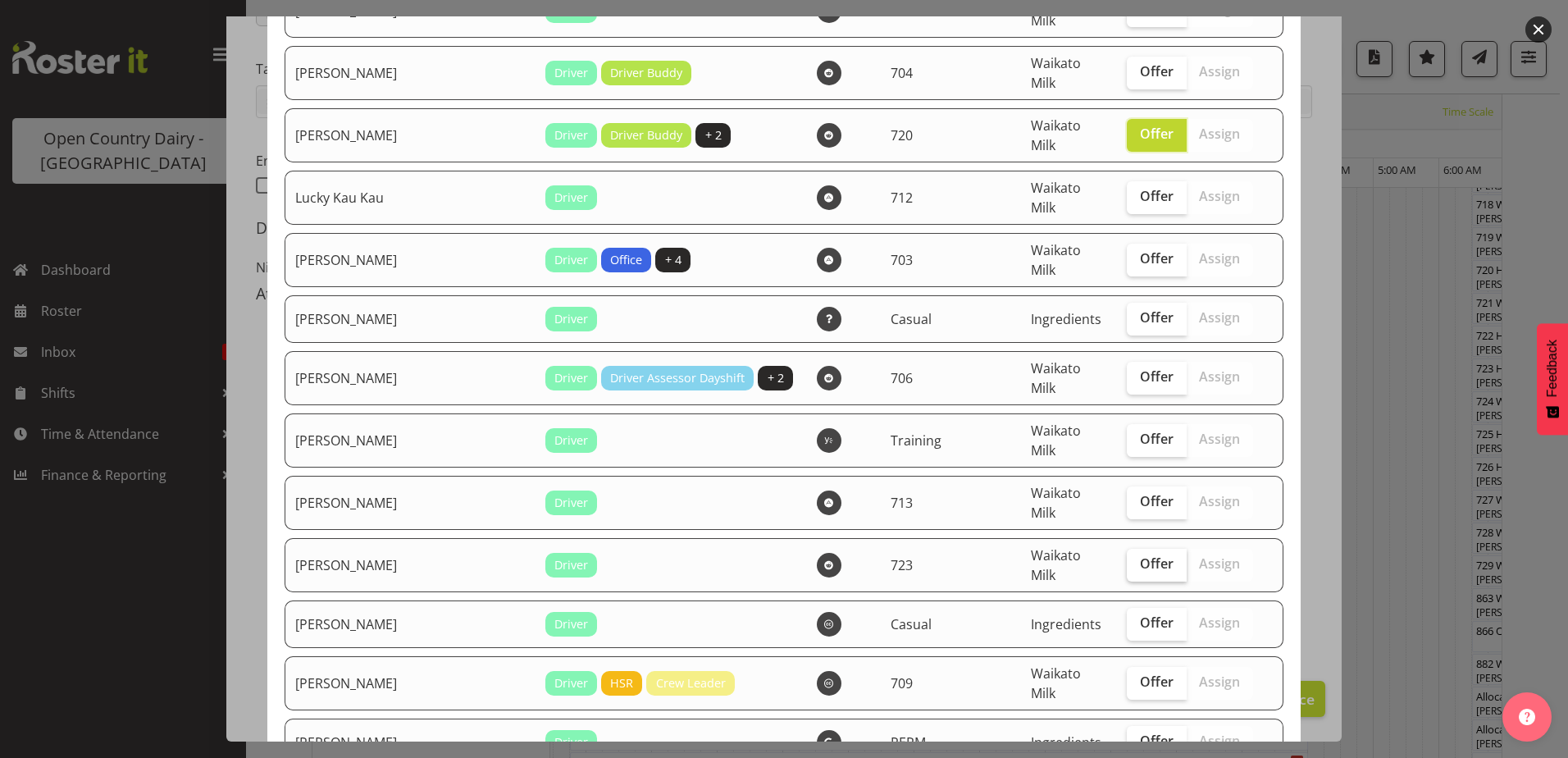
click at [1140, 555] on span "Offer" at bounding box center [1156, 563] width 33 height 16
click at [1126, 559] on input "Offer" at bounding box center [1131, 564] width 10 height 10
checkbox input "true"
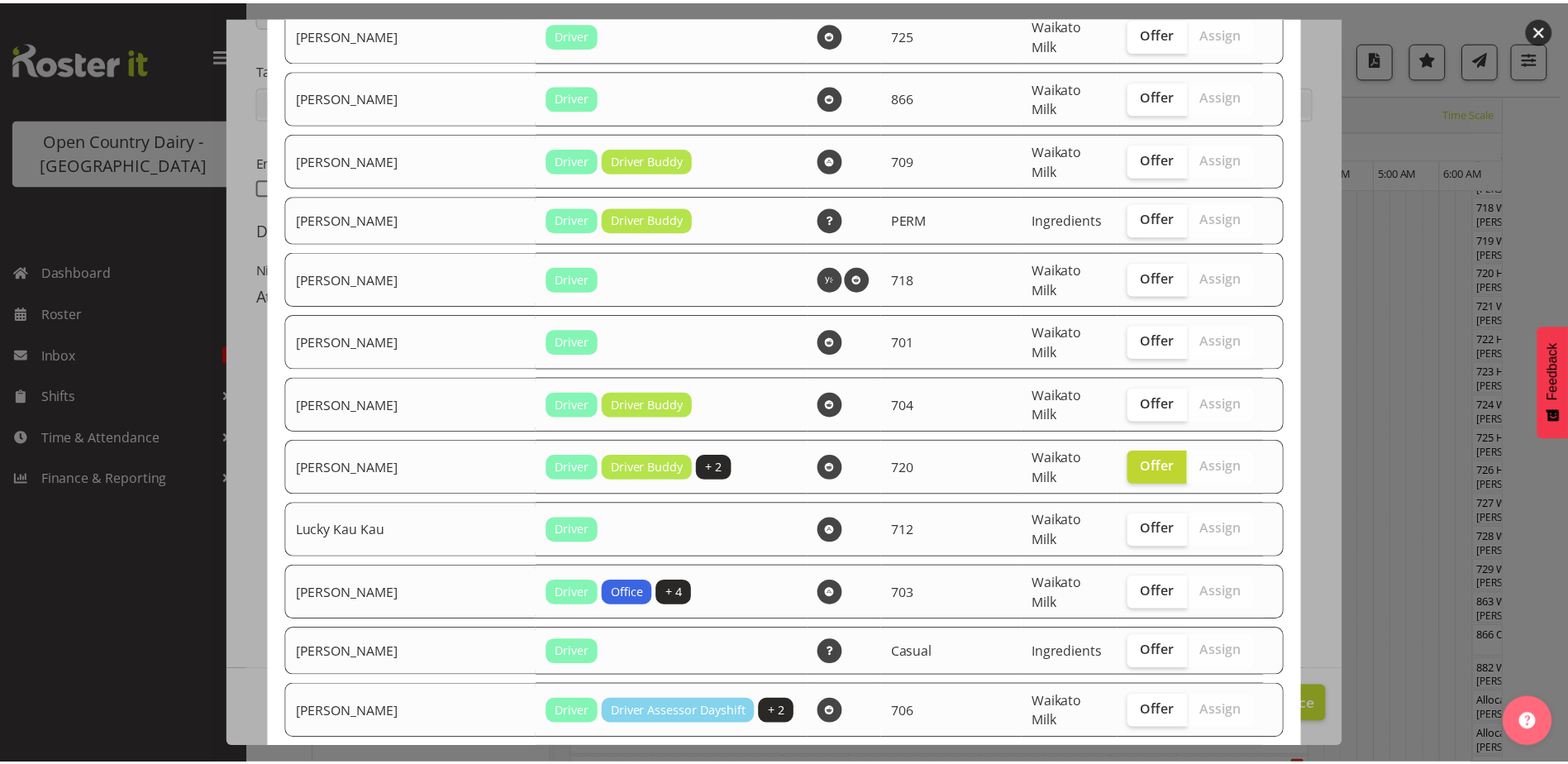
scroll to position [1689, 0]
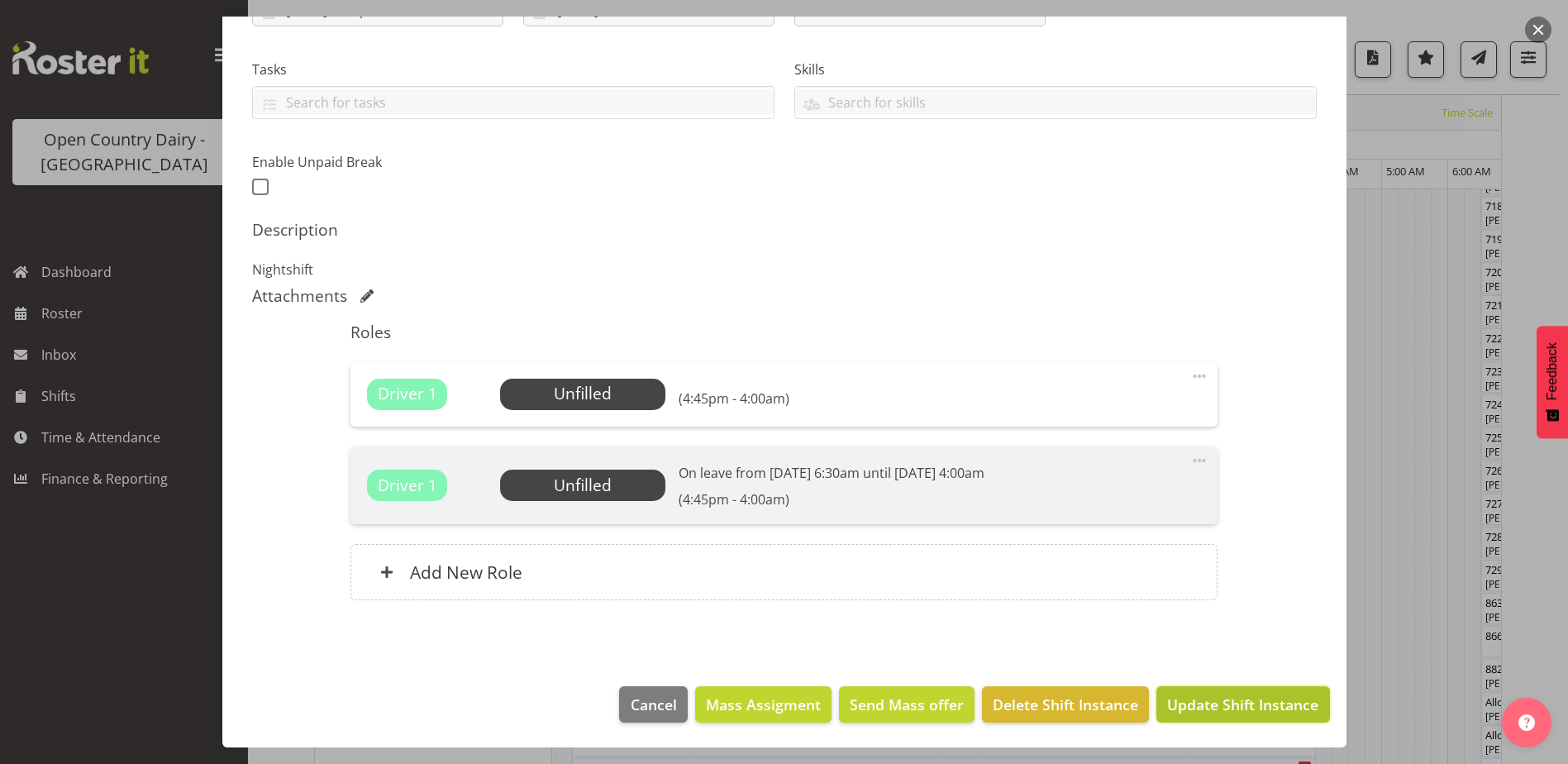
click at [1205, 696] on span "Update Shift Instance" at bounding box center [1242, 704] width 151 height 22
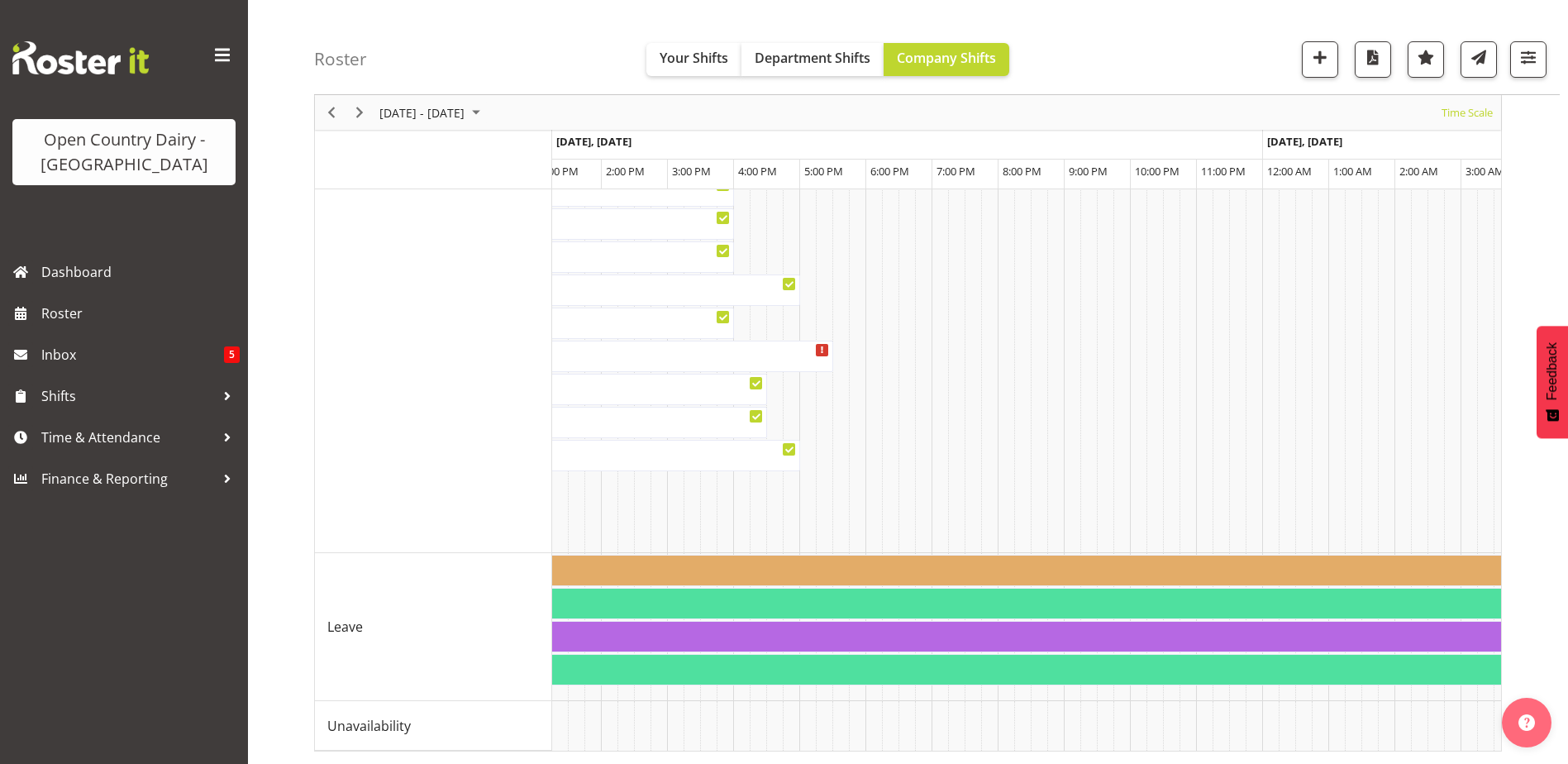
scroll to position [0, 1886]
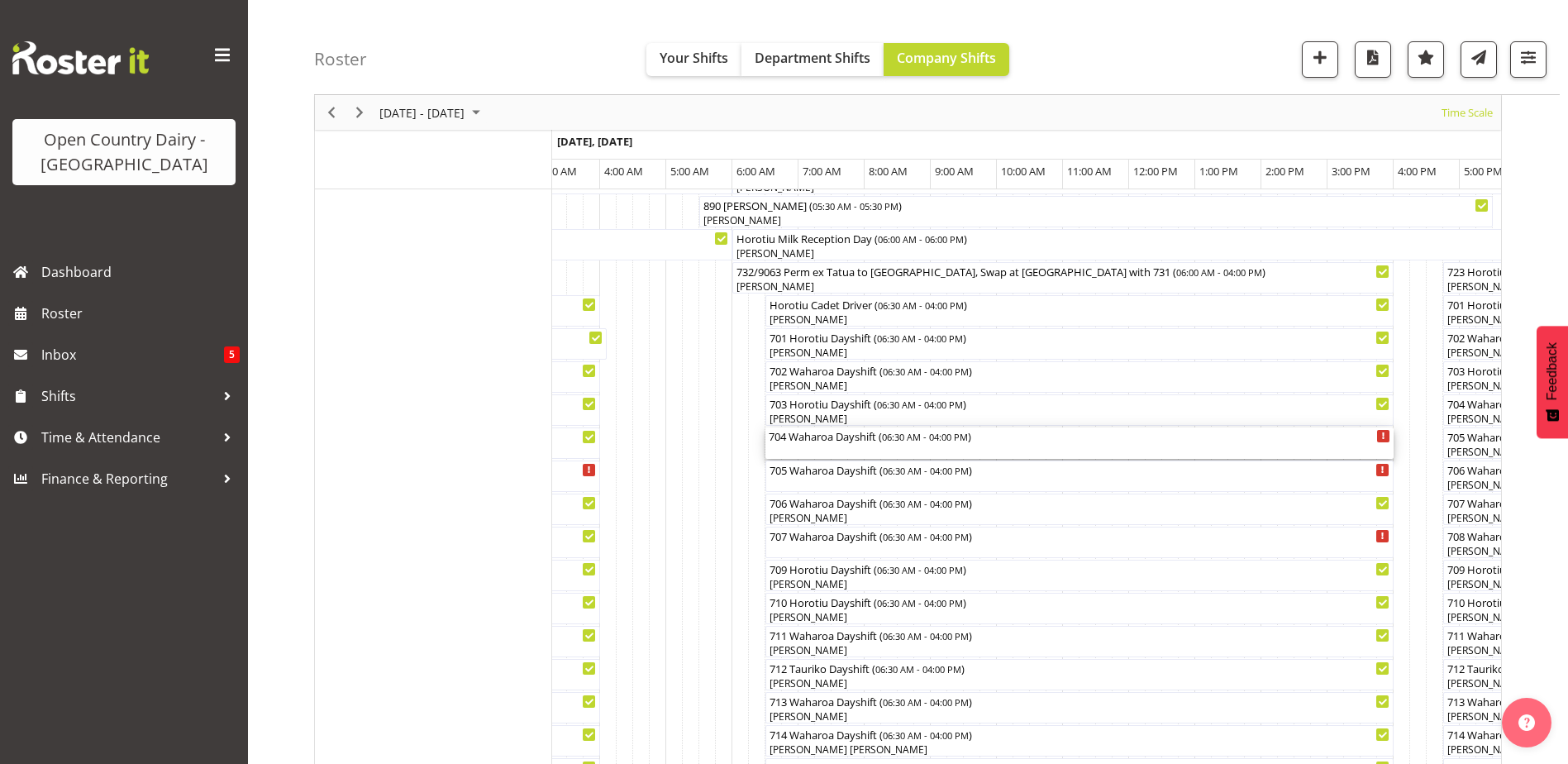
click at [799, 440] on div "704 Waharoa Dayshift ( 06:30 AM - 04:00 PM )" at bounding box center [1079, 435] width 622 height 16
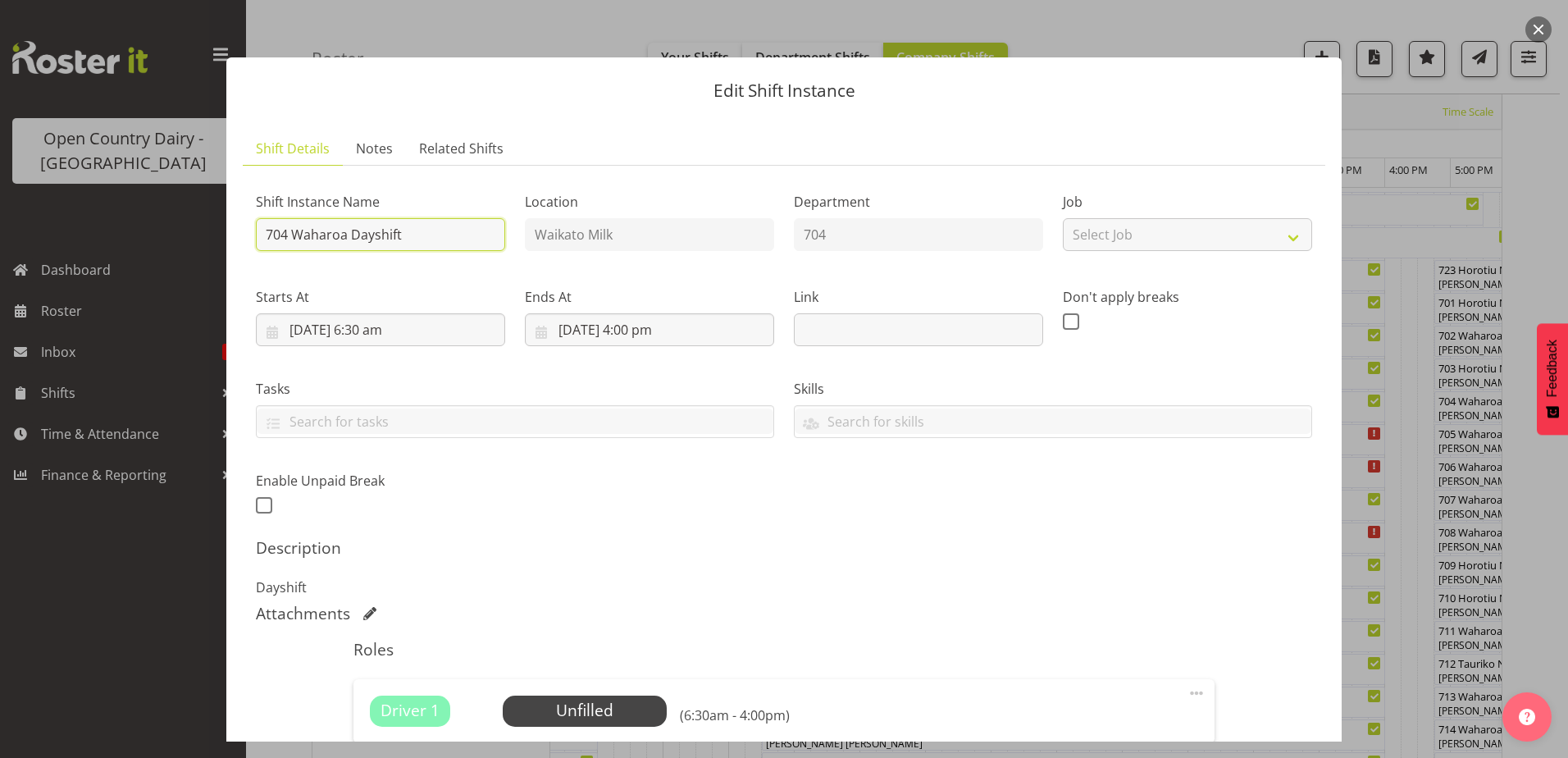
drag, startPoint x: 406, startPoint y: 236, endPoint x: 373, endPoint y: 233, distance: 33.1
click at [373, 233] on input "704 Waharoa Dayshift" at bounding box center [380, 234] width 249 height 33
click at [373, 232] on input "704 Waharoa Dayshift" at bounding box center [380, 234] width 249 height 33
click at [406, 230] on input "704 Waharoa Dayshift" at bounding box center [380, 234] width 249 height 33
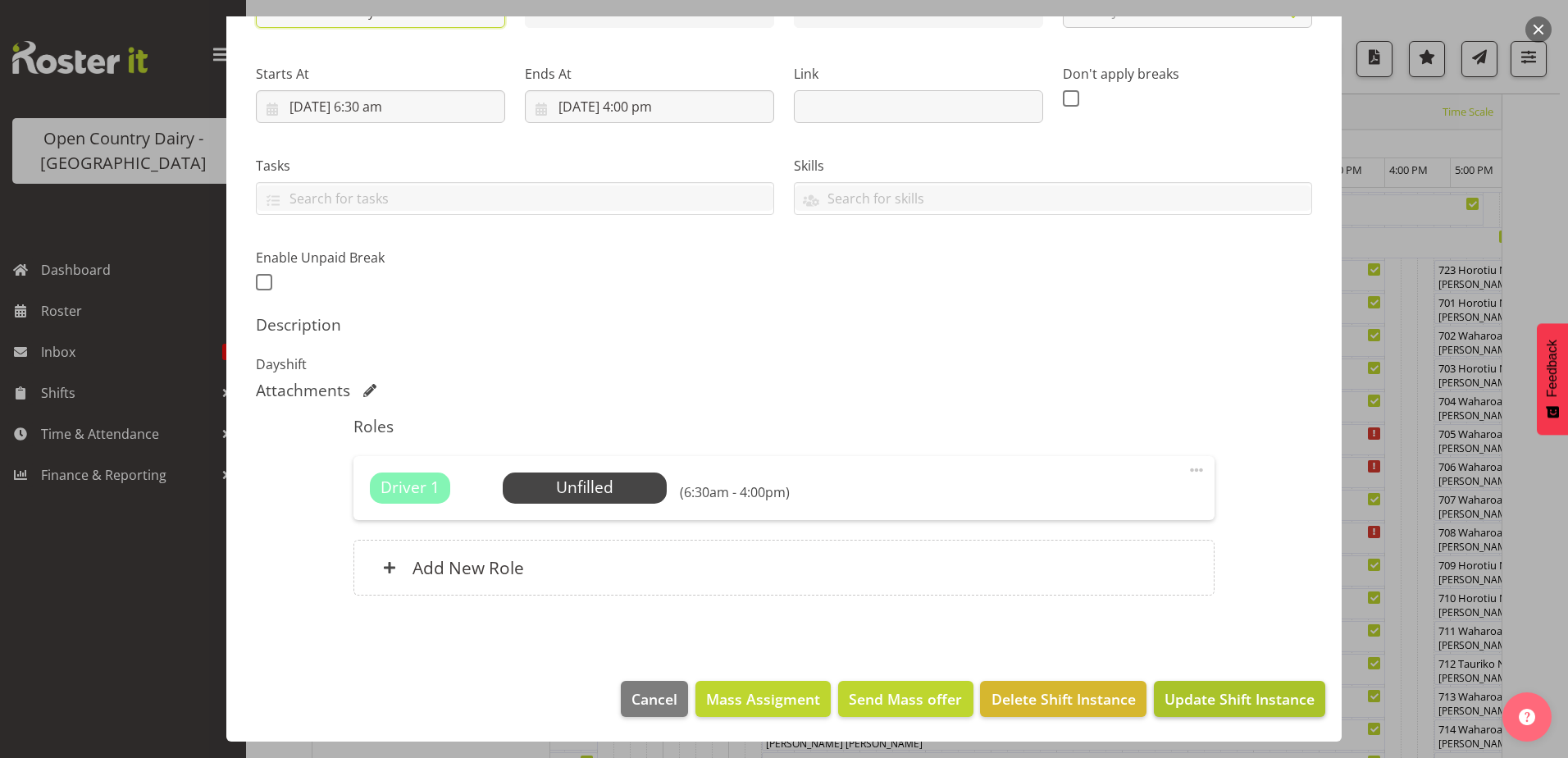
type input "704 Waharoa Dayshift OFF ROAD"
drag, startPoint x: 1241, startPoint y: 699, endPoint x: 1223, endPoint y: 686, distance: 22.2
click at [1243, 699] on span "Update Shift Instance" at bounding box center [1239, 698] width 150 height 22
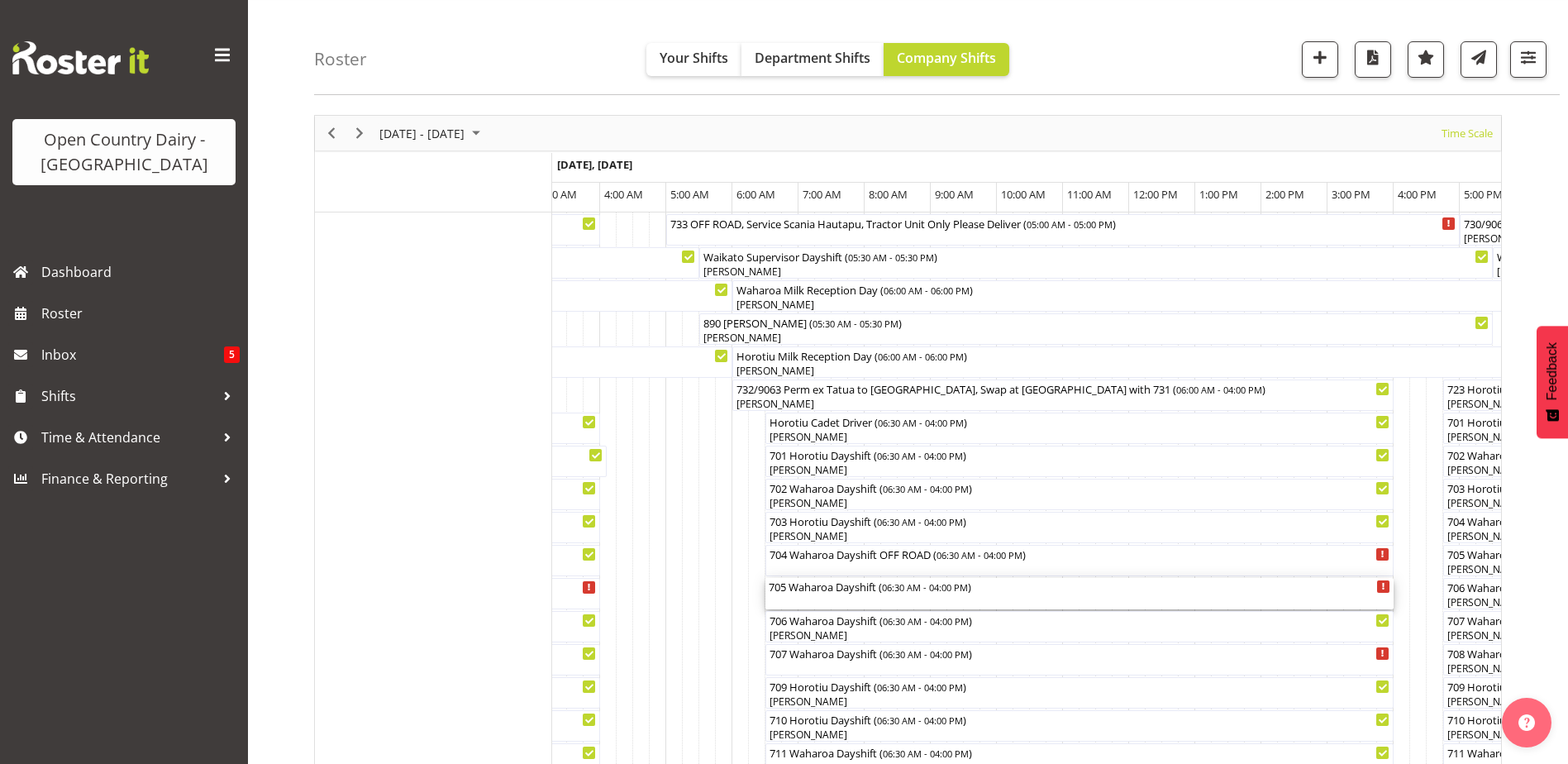
click at [813, 595] on div "705 Waharoa Dayshift ( 06:30 AM - 04:00 PM )" at bounding box center [1079, 593] width 622 height 32
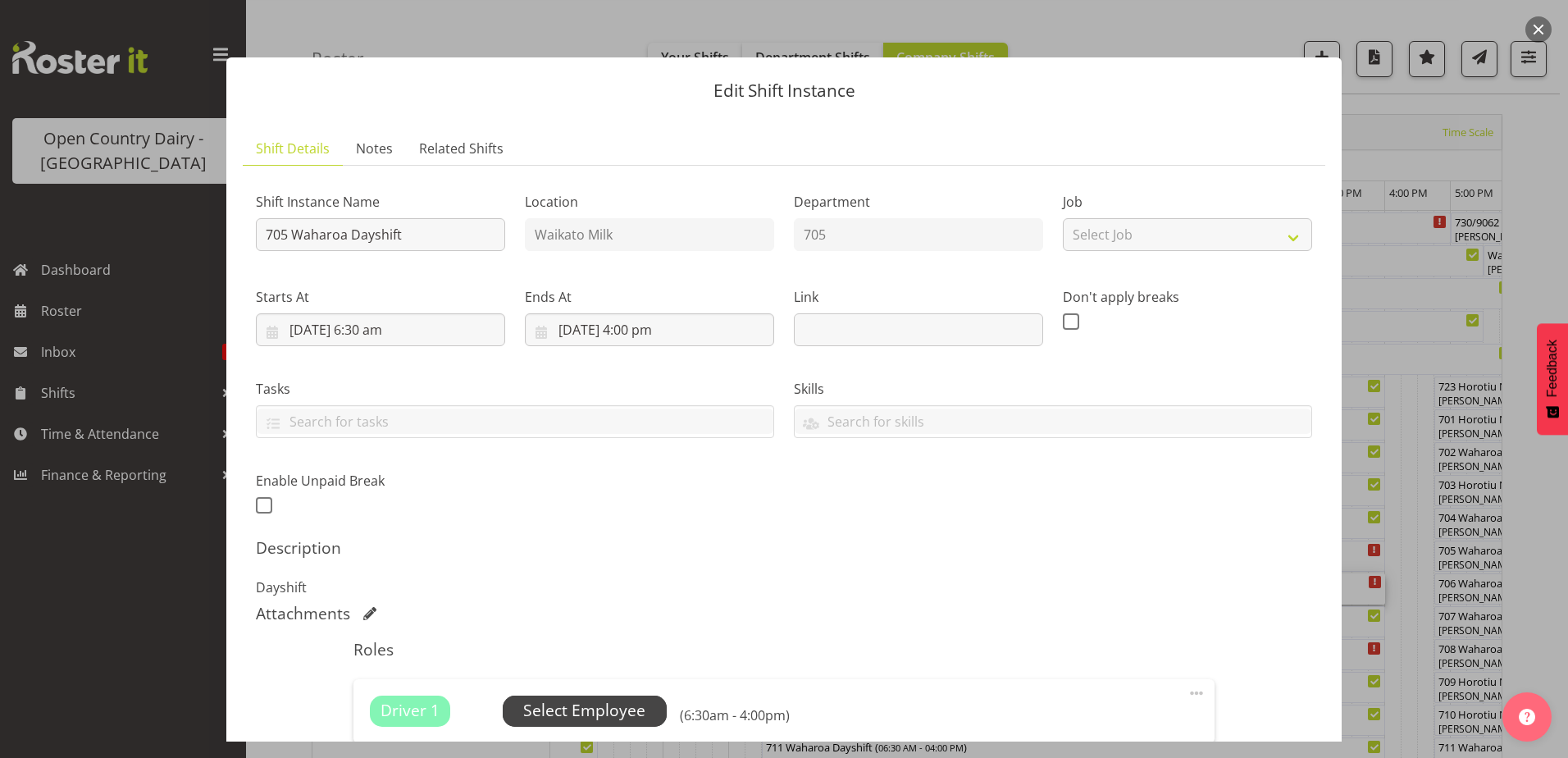
click at [590, 718] on span "Select Employee" at bounding box center [584, 711] width 122 height 24
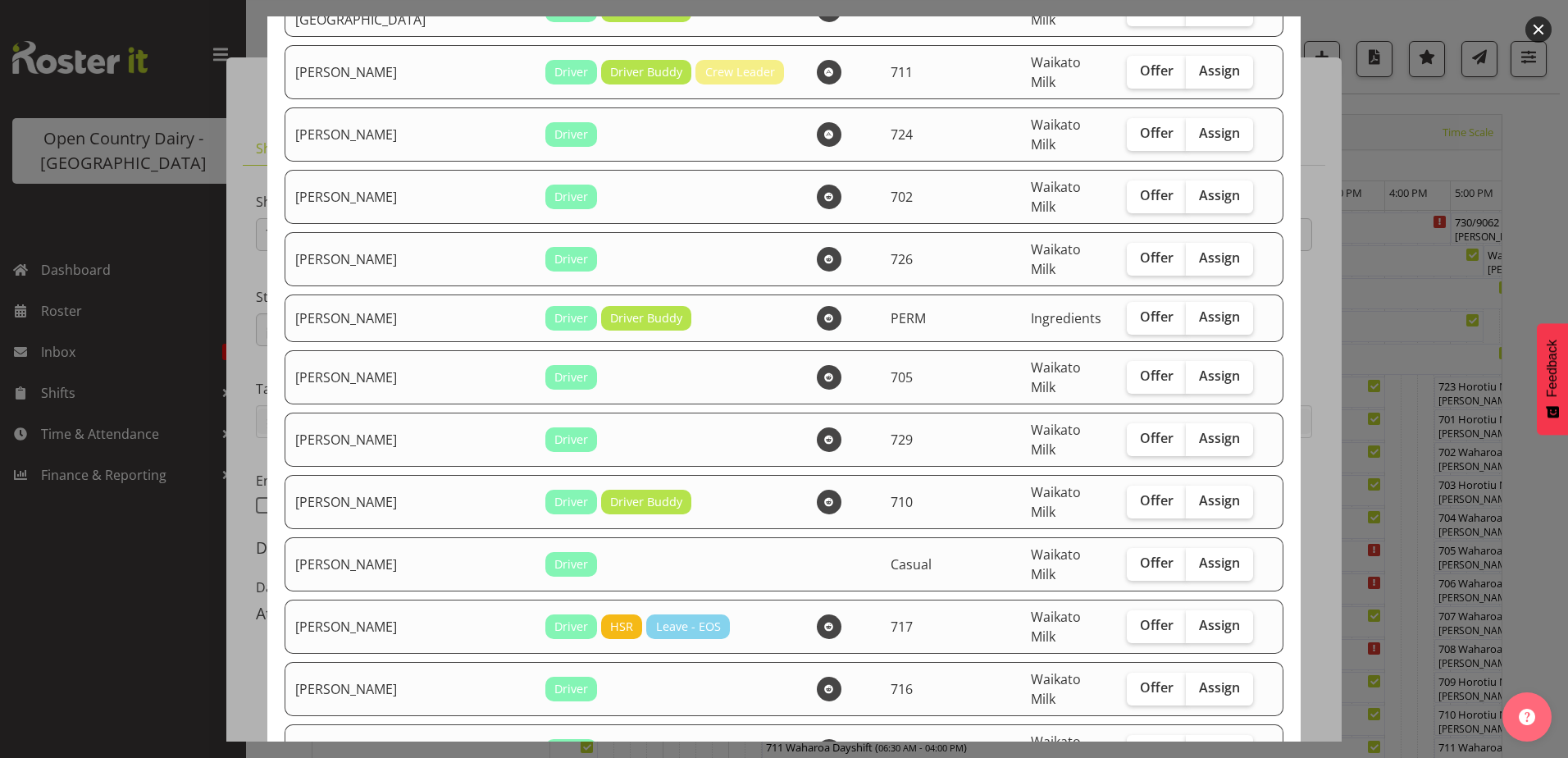
scroll to position [246, 0]
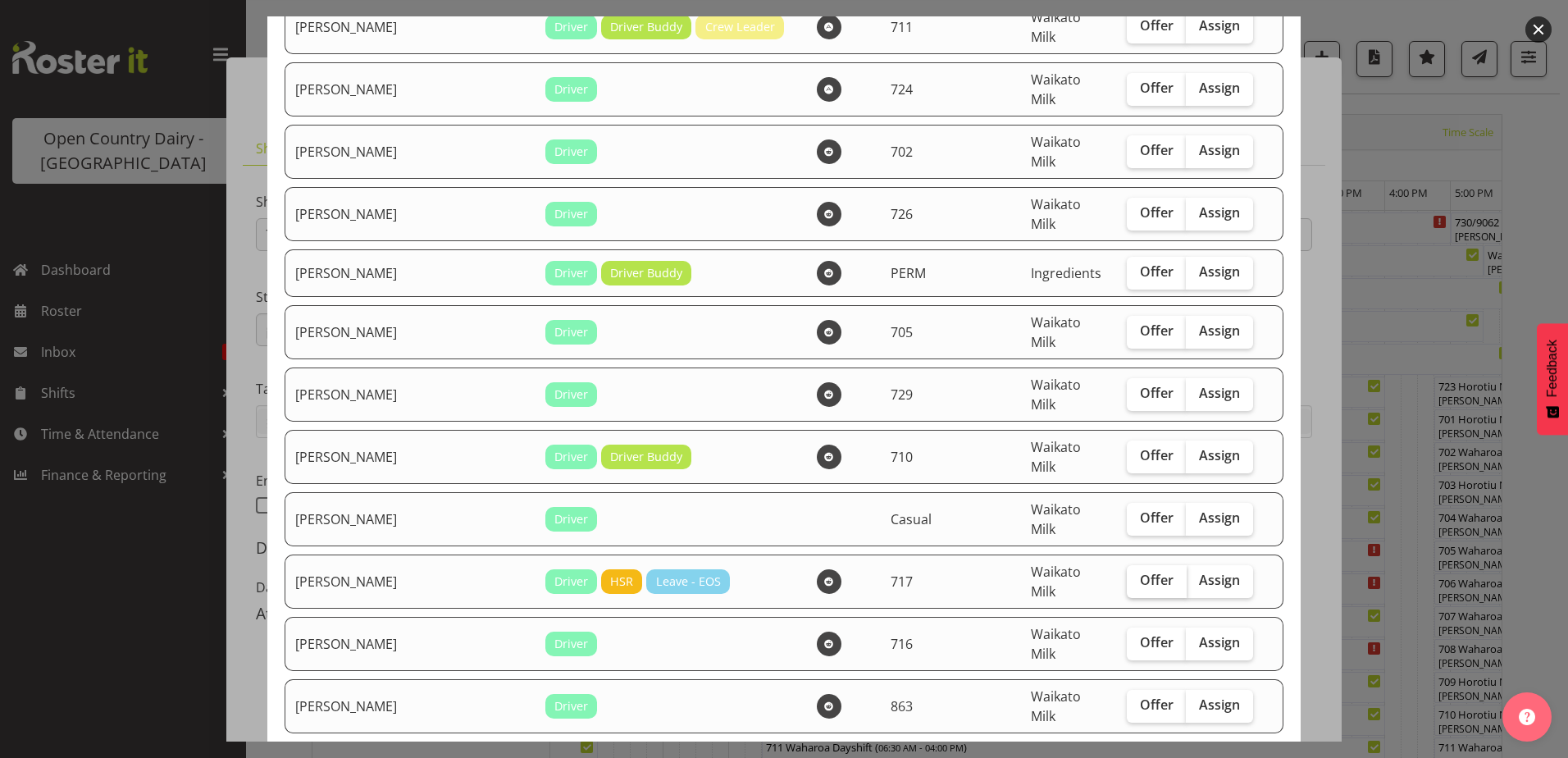
click at [1140, 571] on span "Offer" at bounding box center [1156, 579] width 33 height 16
click at [1126, 575] on input "Offer" at bounding box center [1131, 580] width 10 height 10
checkbox input "true"
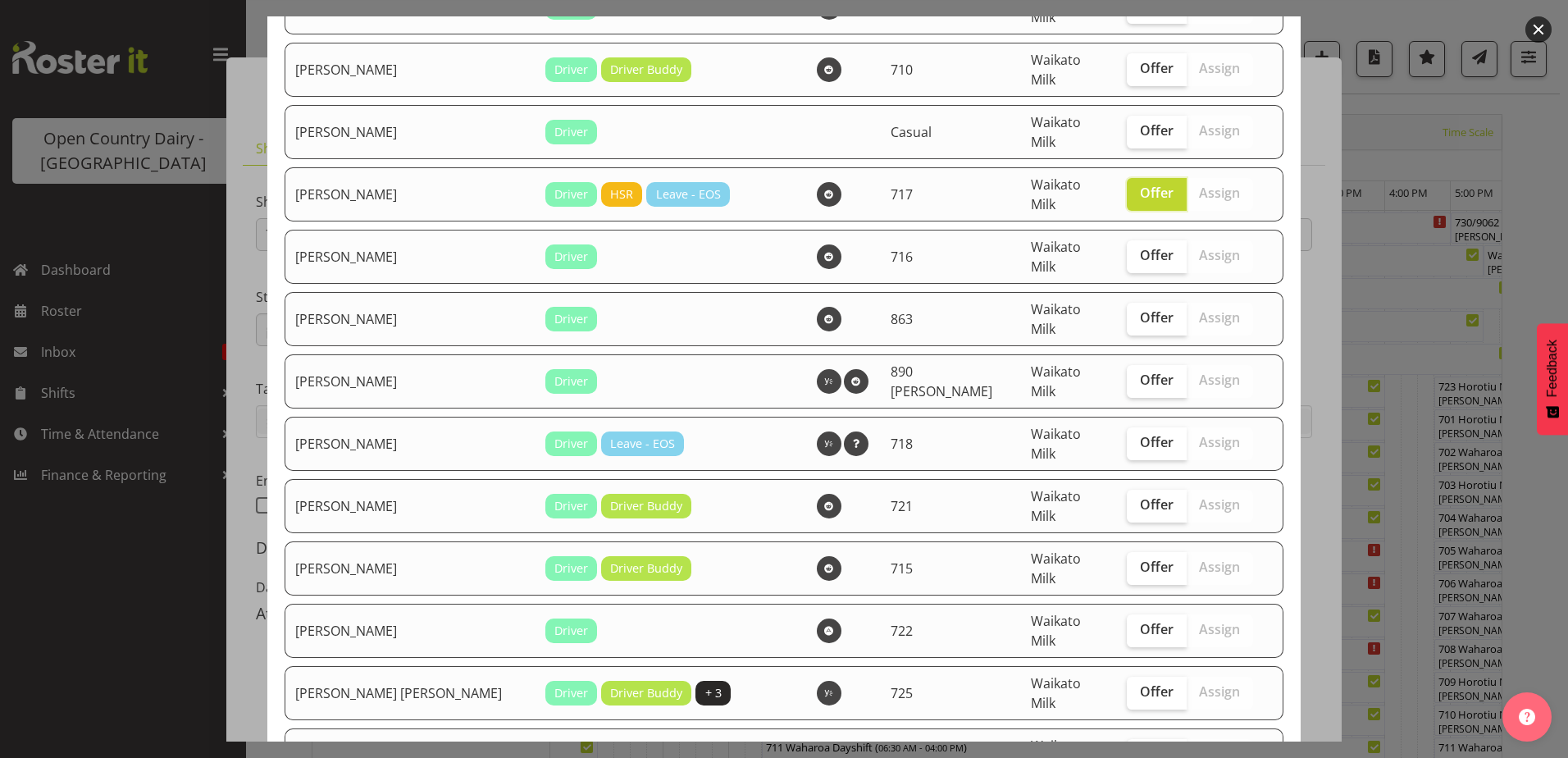
scroll to position [657, 0]
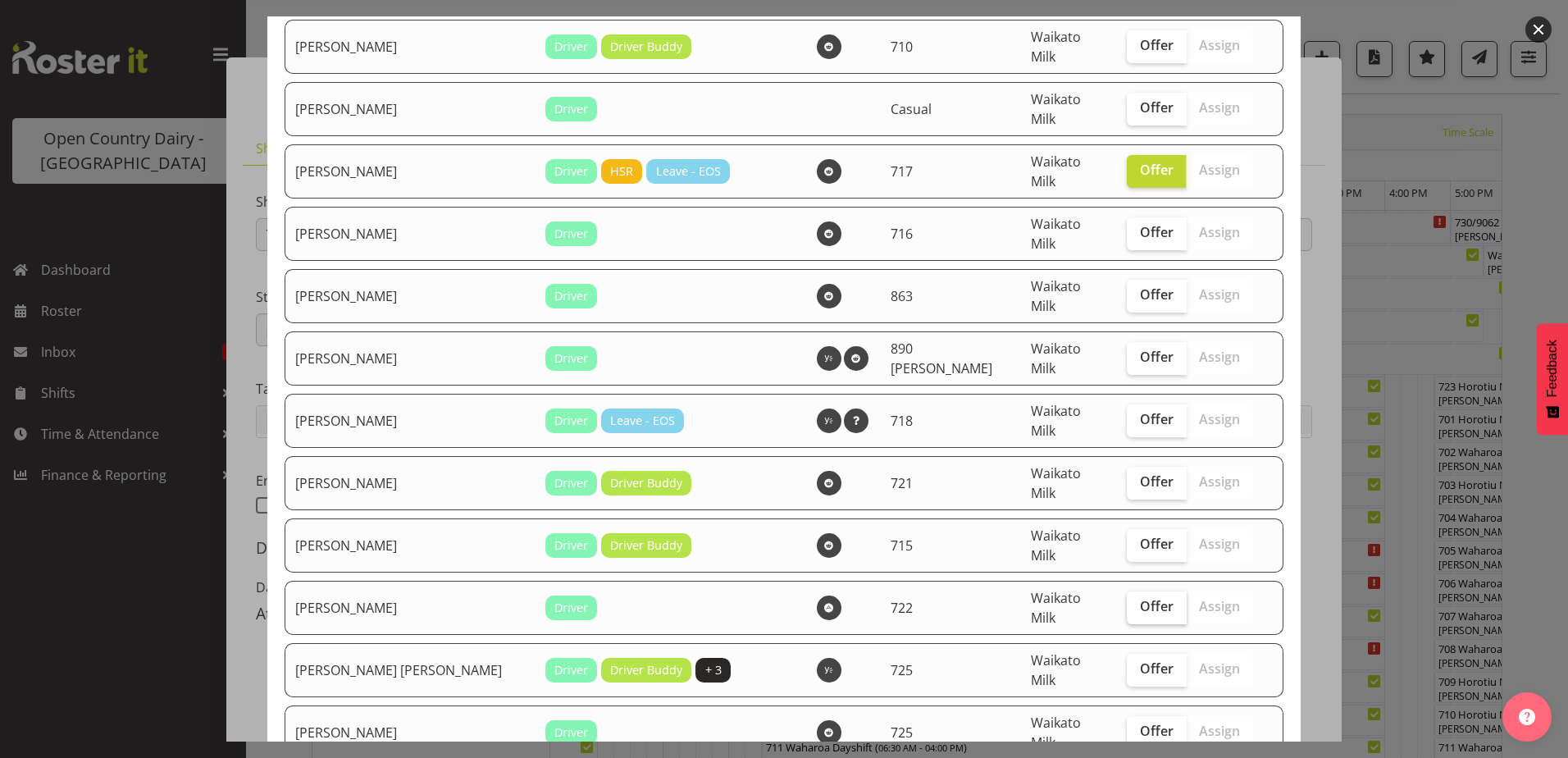
click at [1140, 598] on span "Offer" at bounding box center [1156, 605] width 33 height 16
click at [1126, 602] on input "Offer" at bounding box center [1131, 606] width 10 height 10
checkbox input "true"
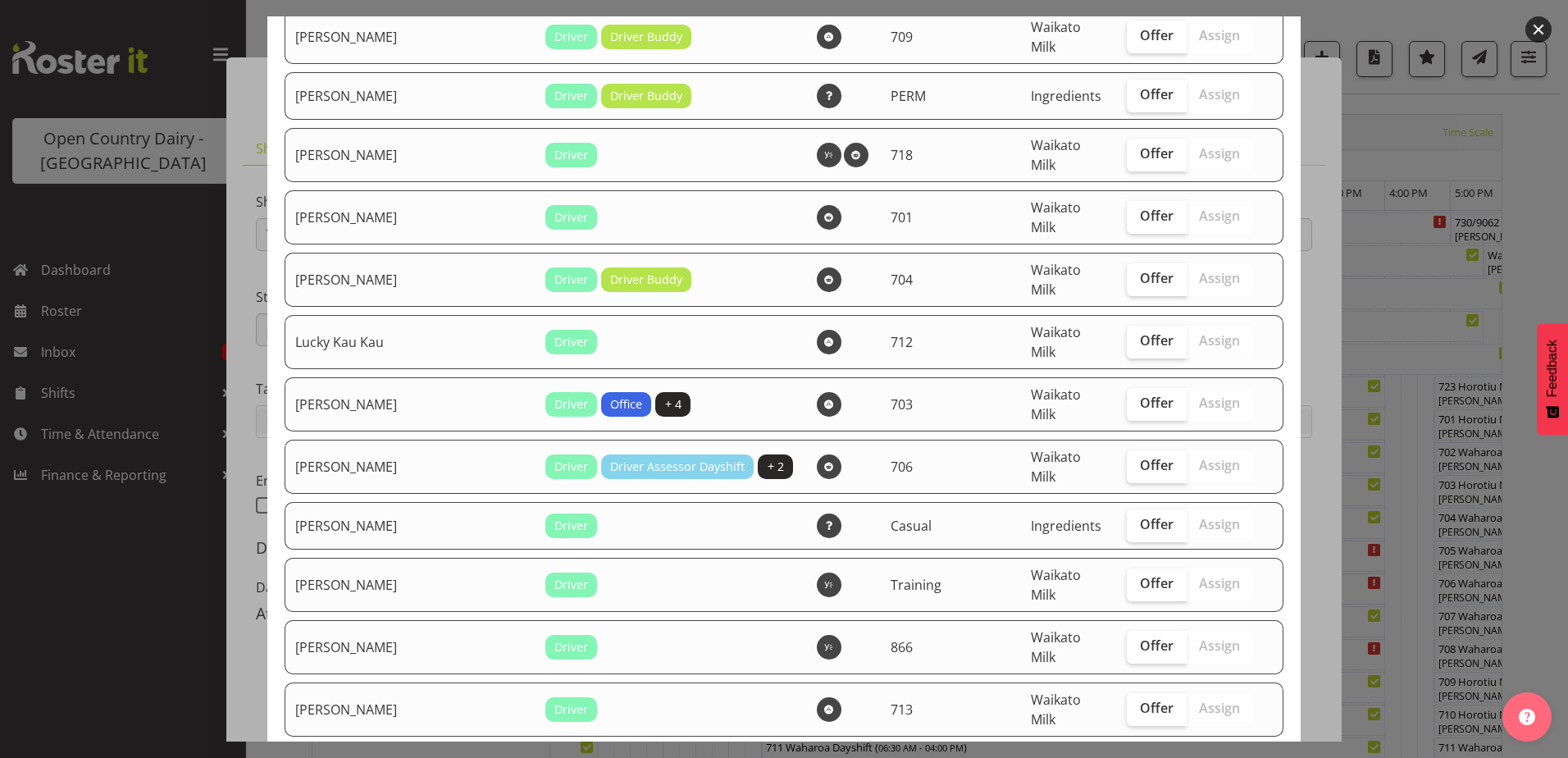
scroll to position [1559, 0]
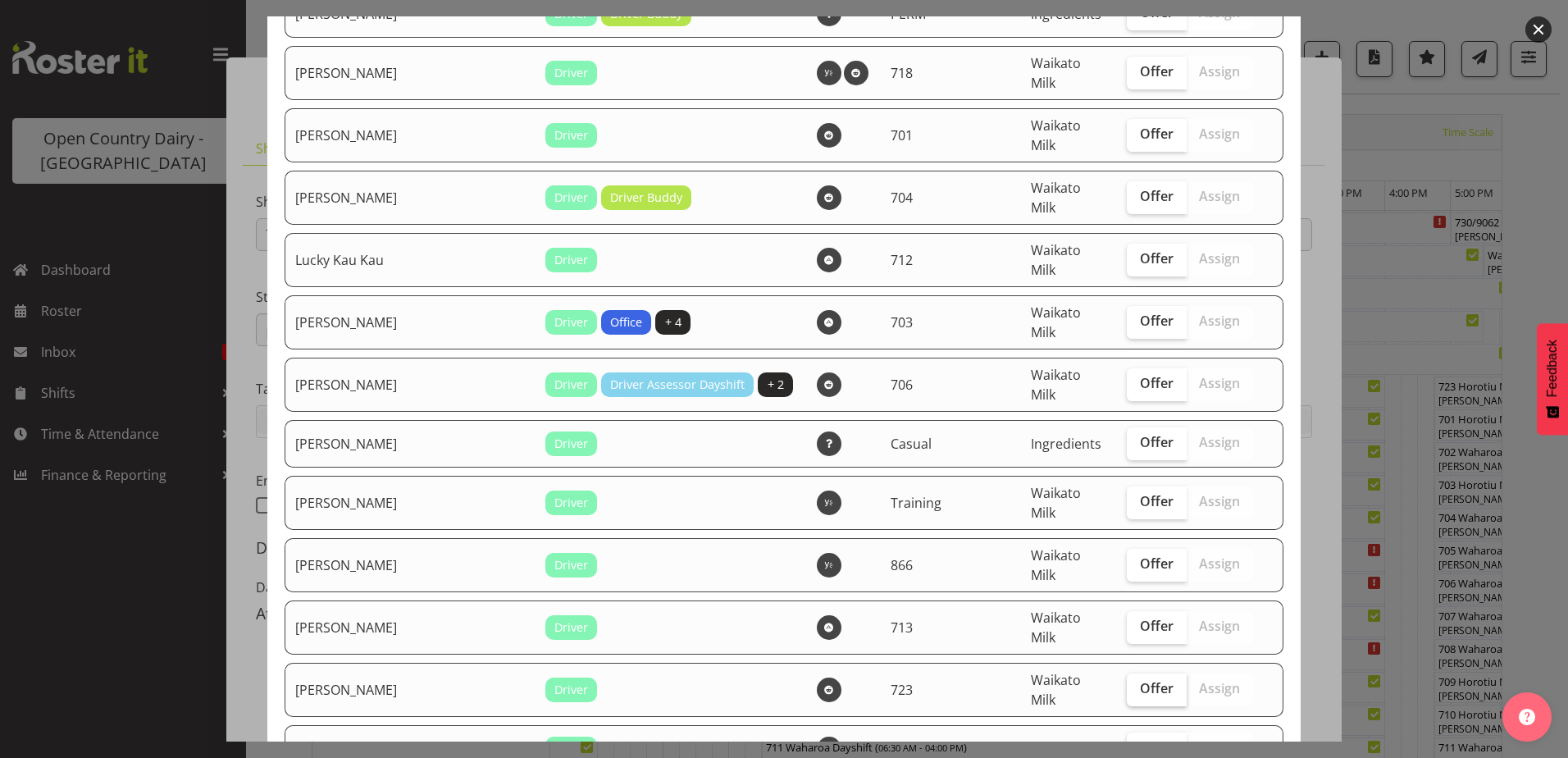
click at [1140, 680] on span "Offer" at bounding box center [1156, 688] width 33 height 16
click at [1126, 683] on input "Offer" at bounding box center [1131, 688] width 10 height 10
checkbox input "true"
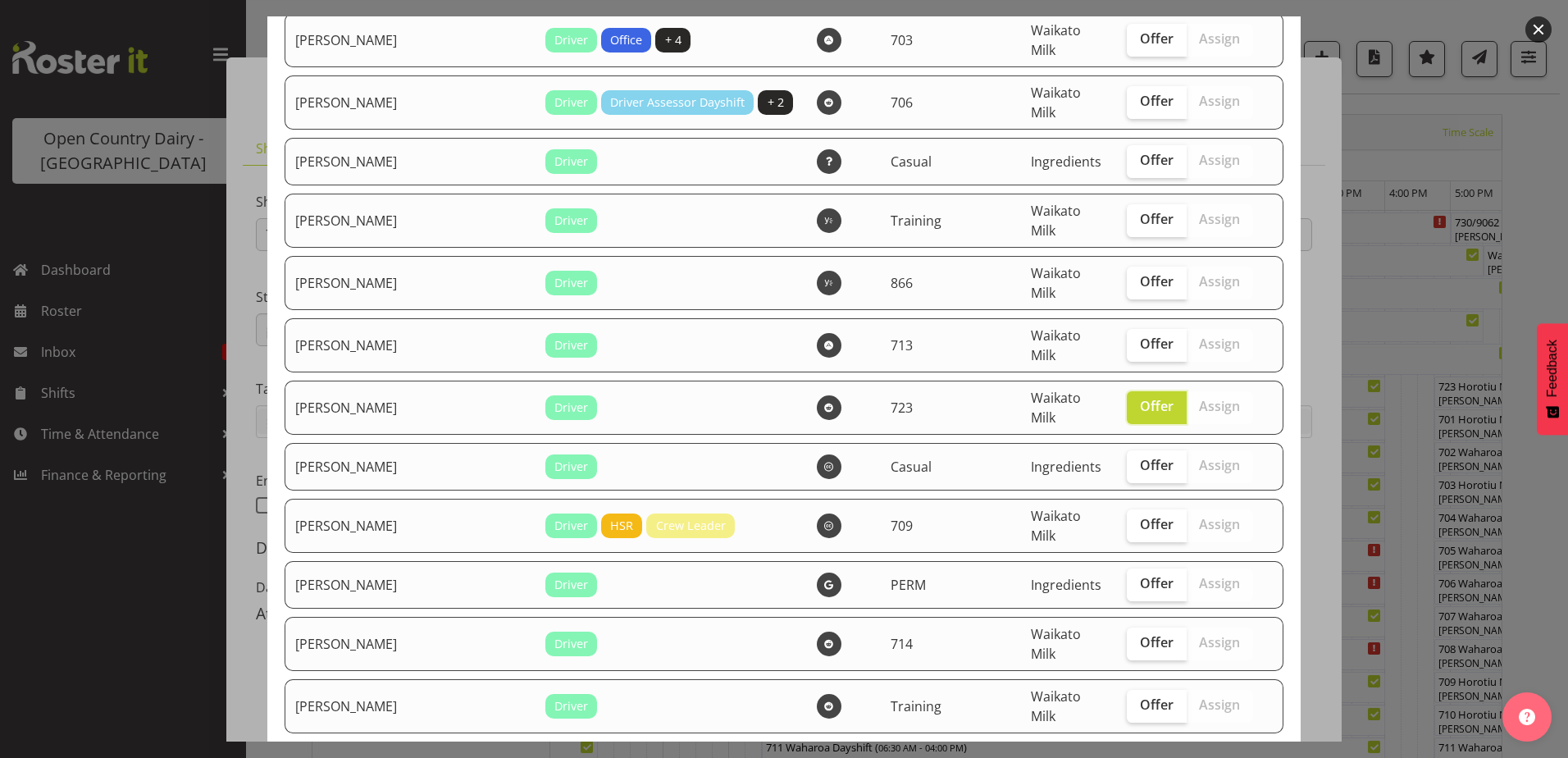
scroll to position [1843, 0]
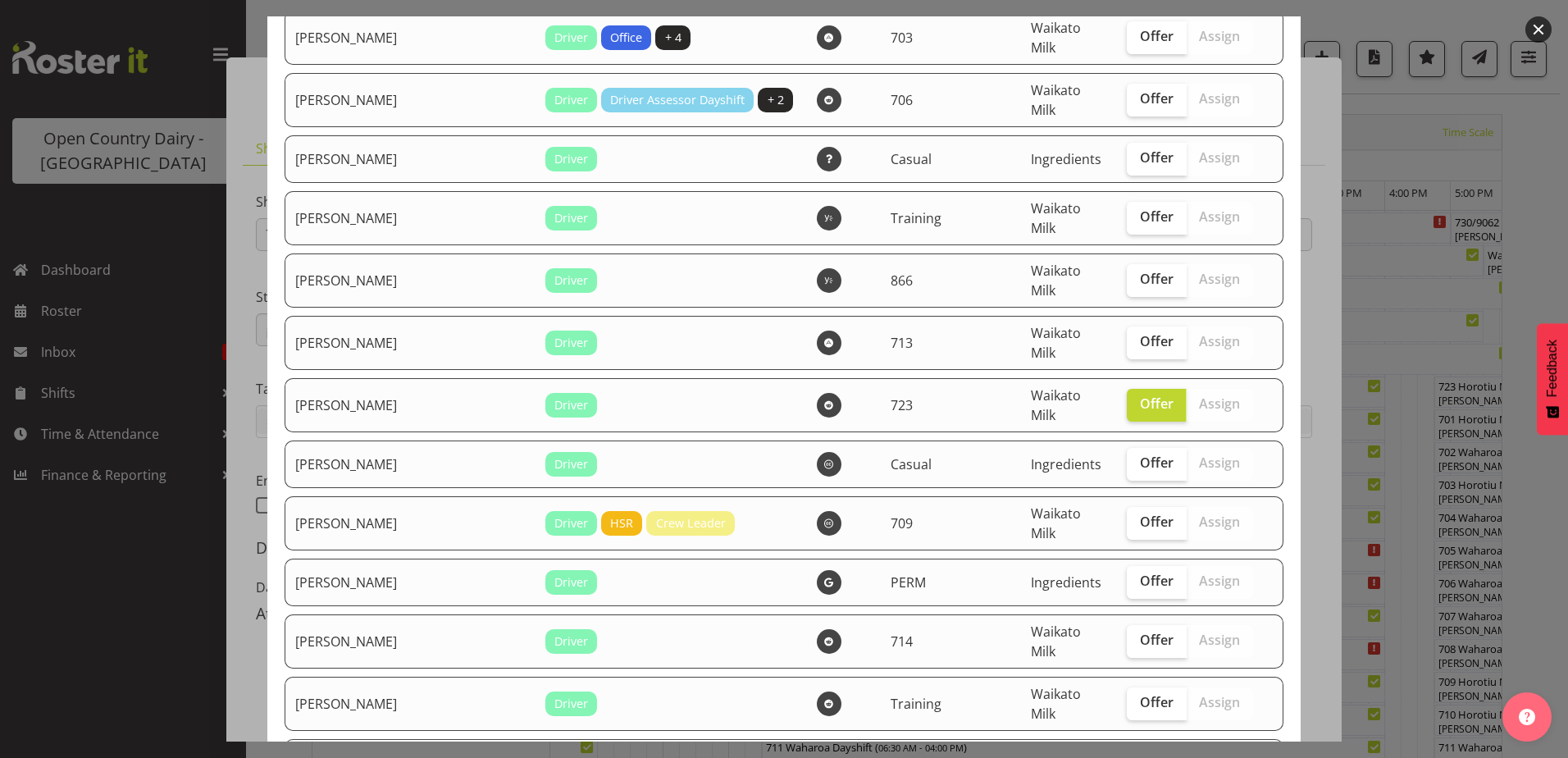
drag, startPoint x: 1114, startPoint y: 540, endPoint x: 1094, endPoint y: 538, distance: 20.1
click at [1140, 756] on span "Offer" at bounding box center [1156, 764] width 33 height 16
click at [1126, 757] on input "Offer" at bounding box center [1131, 765] width 10 height 10
checkbox input "true"
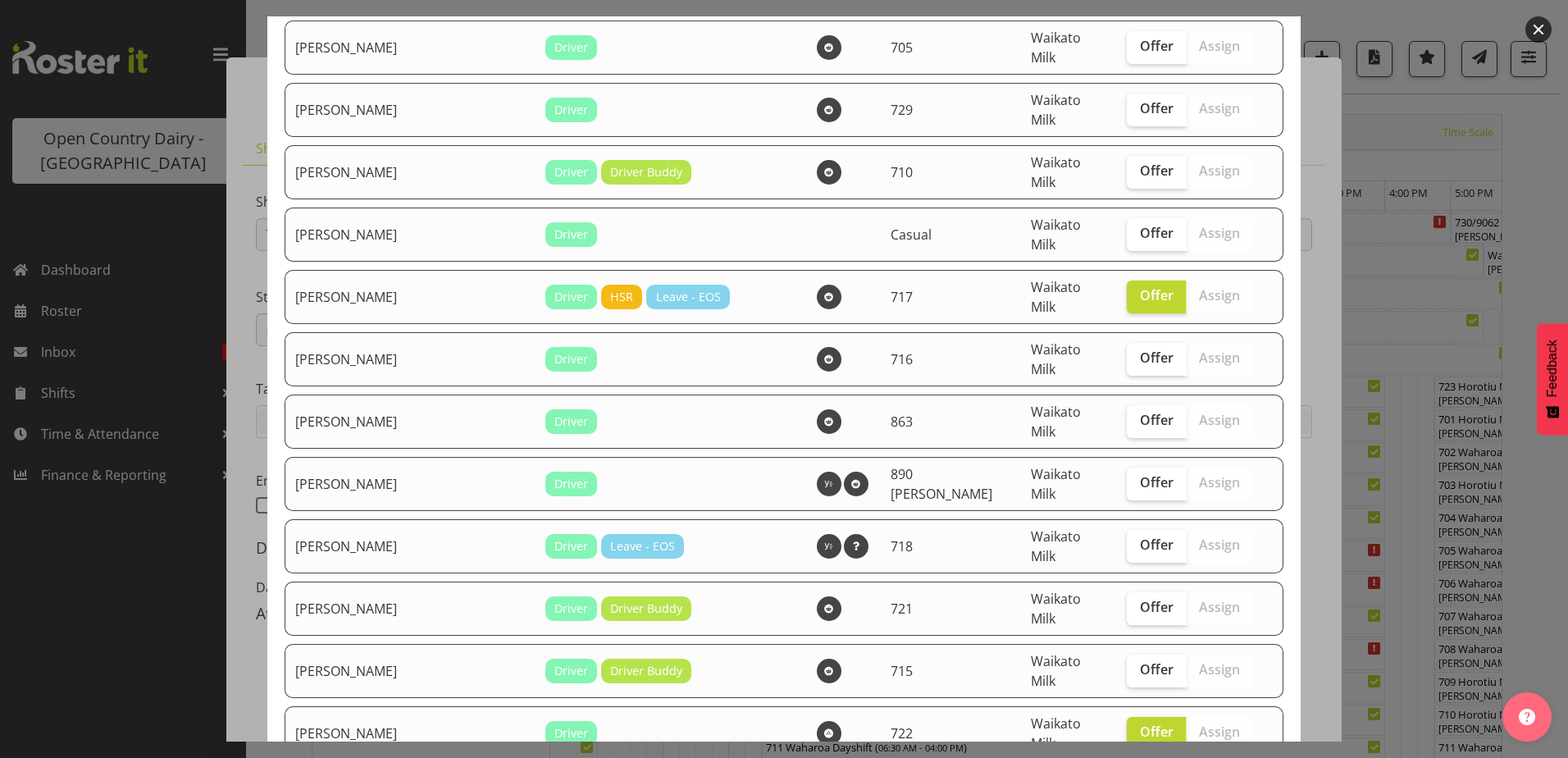
scroll to position [0, 0]
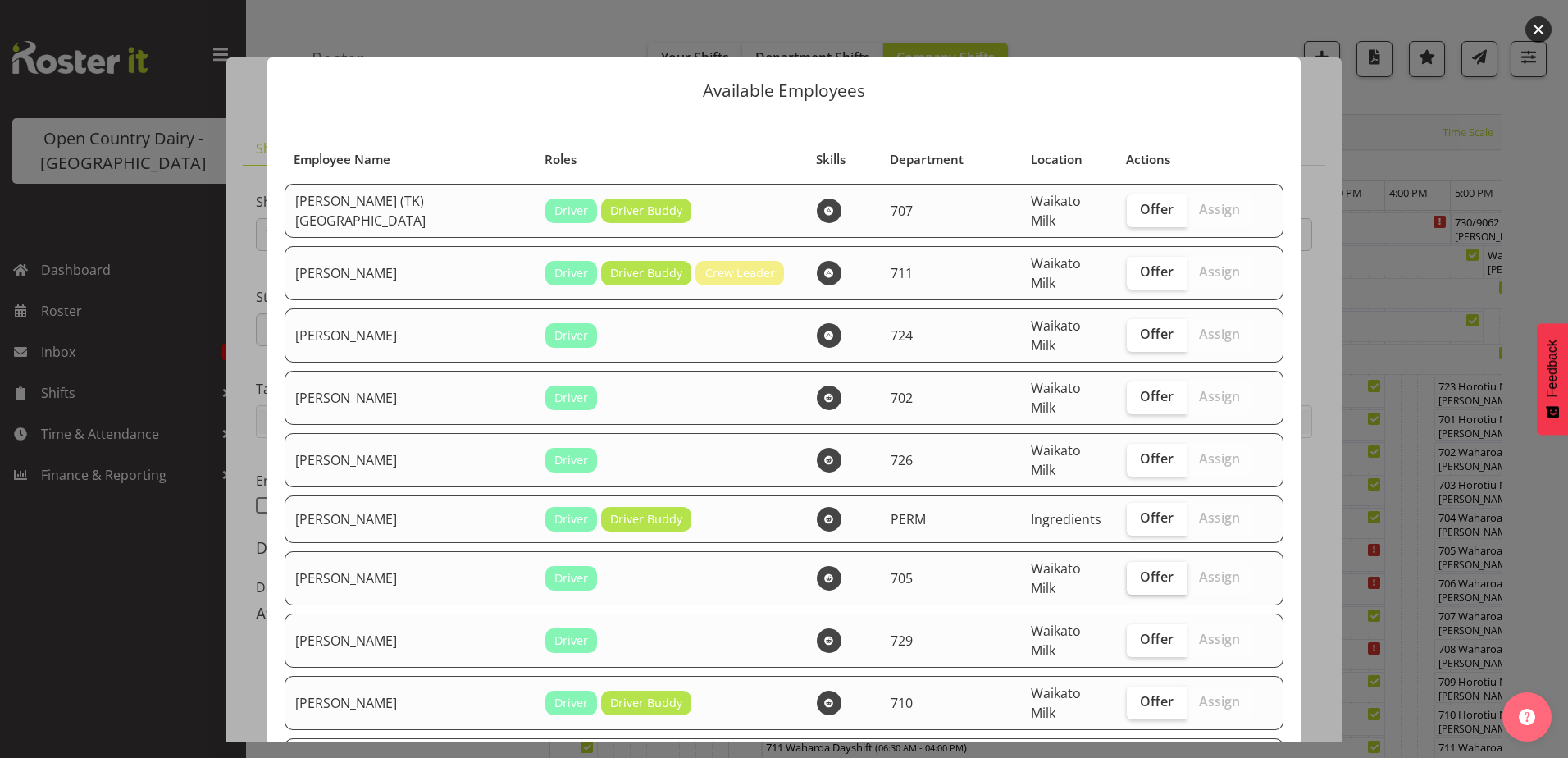
click at [1140, 568] on span "Offer" at bounding box center [1156, 576] width 33 height 16
click at [1126, 571] on input "Offer" at bounding box center [1131, 576] width 10 height 10
checkbox input "true"
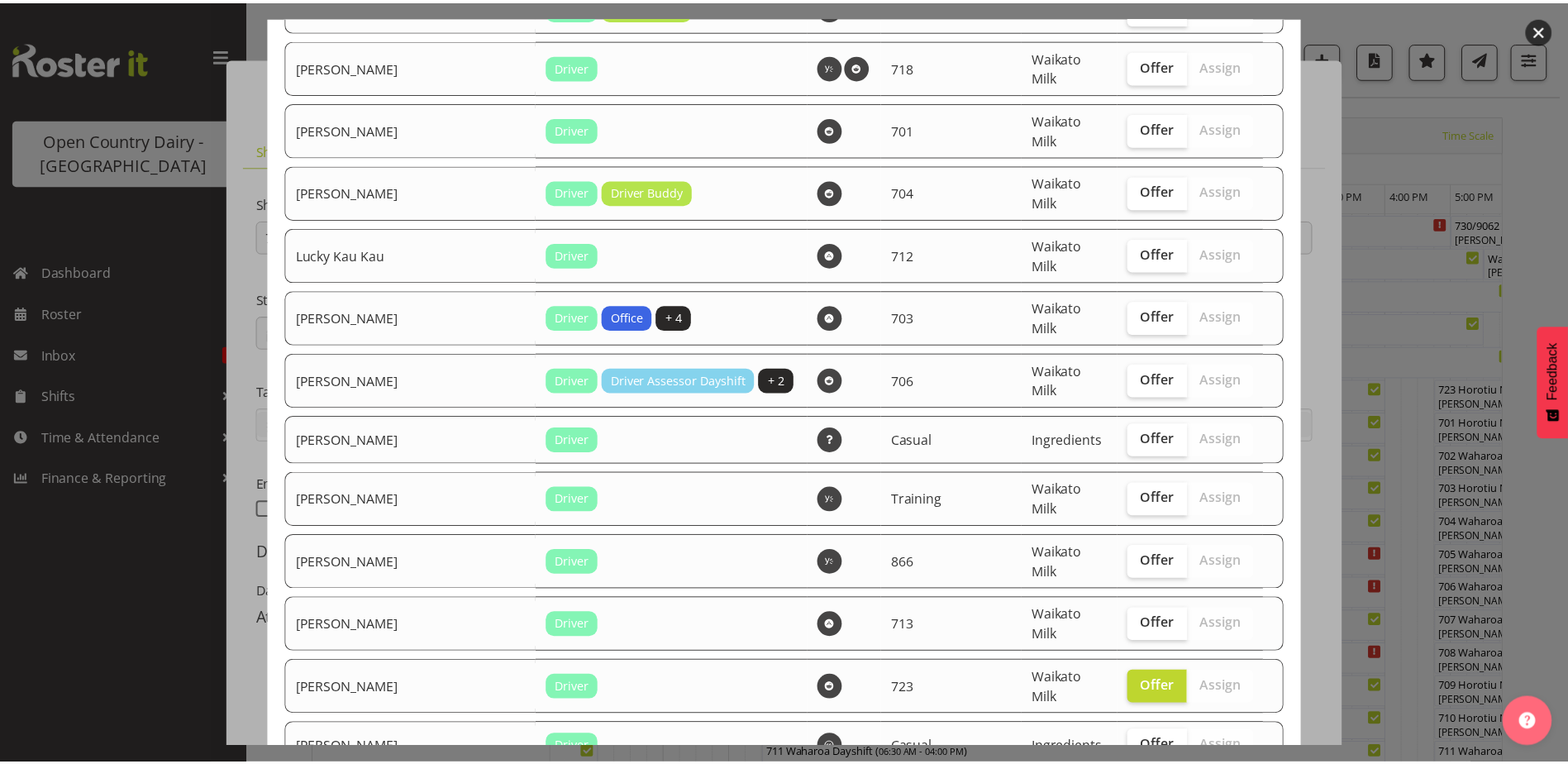
scroll to position [1857, 0]
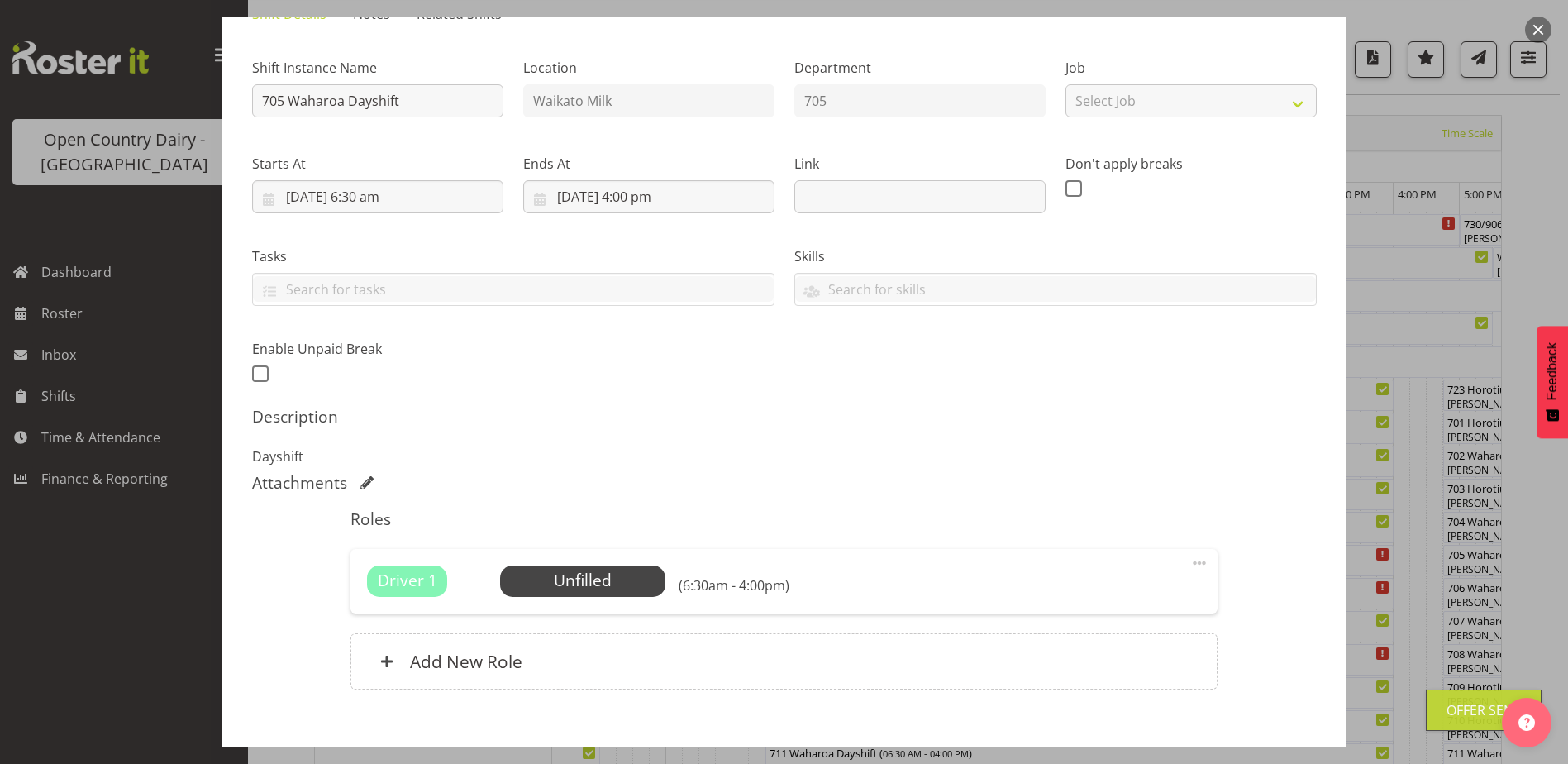
scroll to position [224, 0]
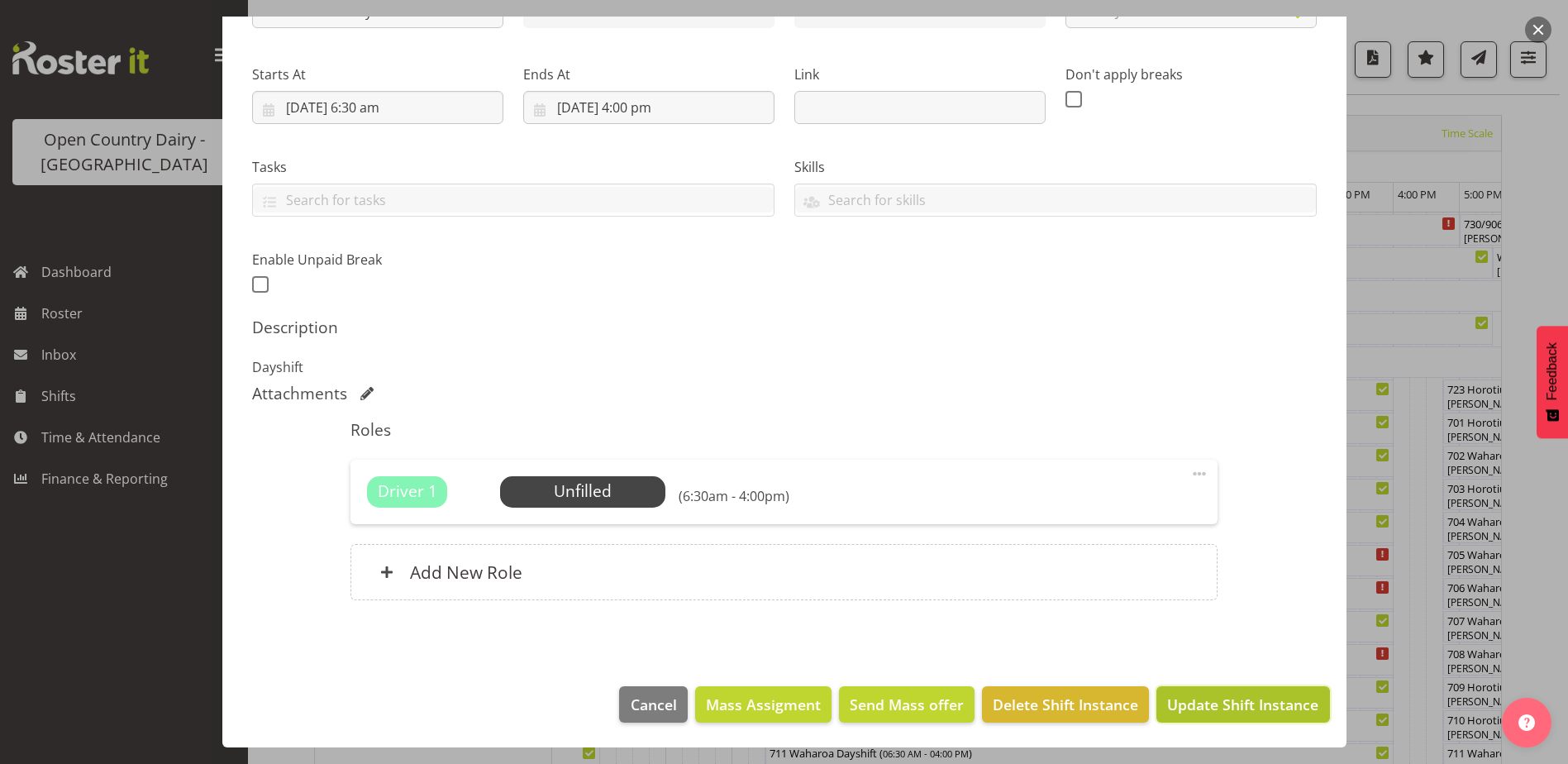
click at [1205, 699] on span "Update Shift Instance" at bounding box center [1242, 704] width 151 height 22
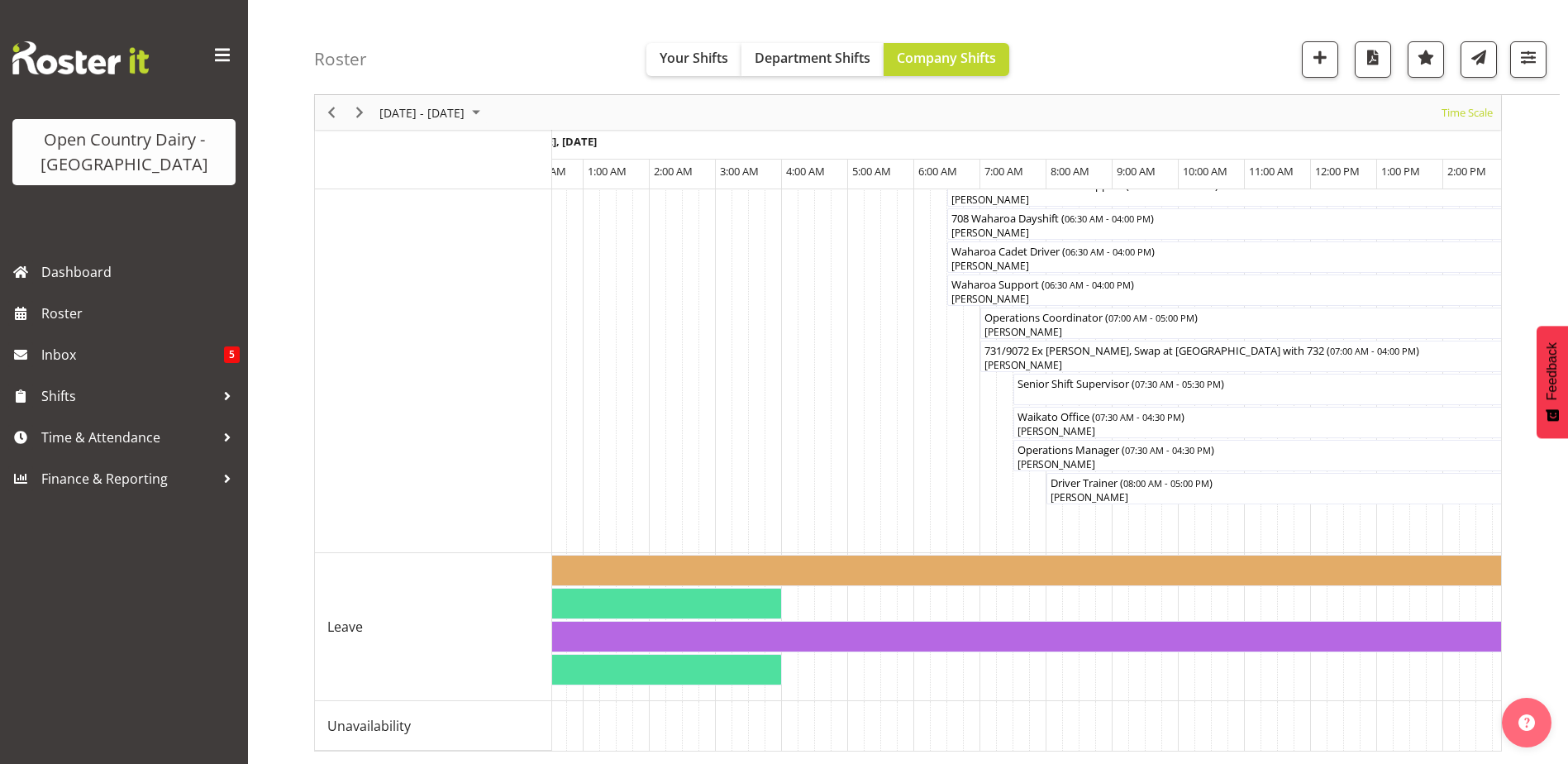
scroll to position [0, 1542]
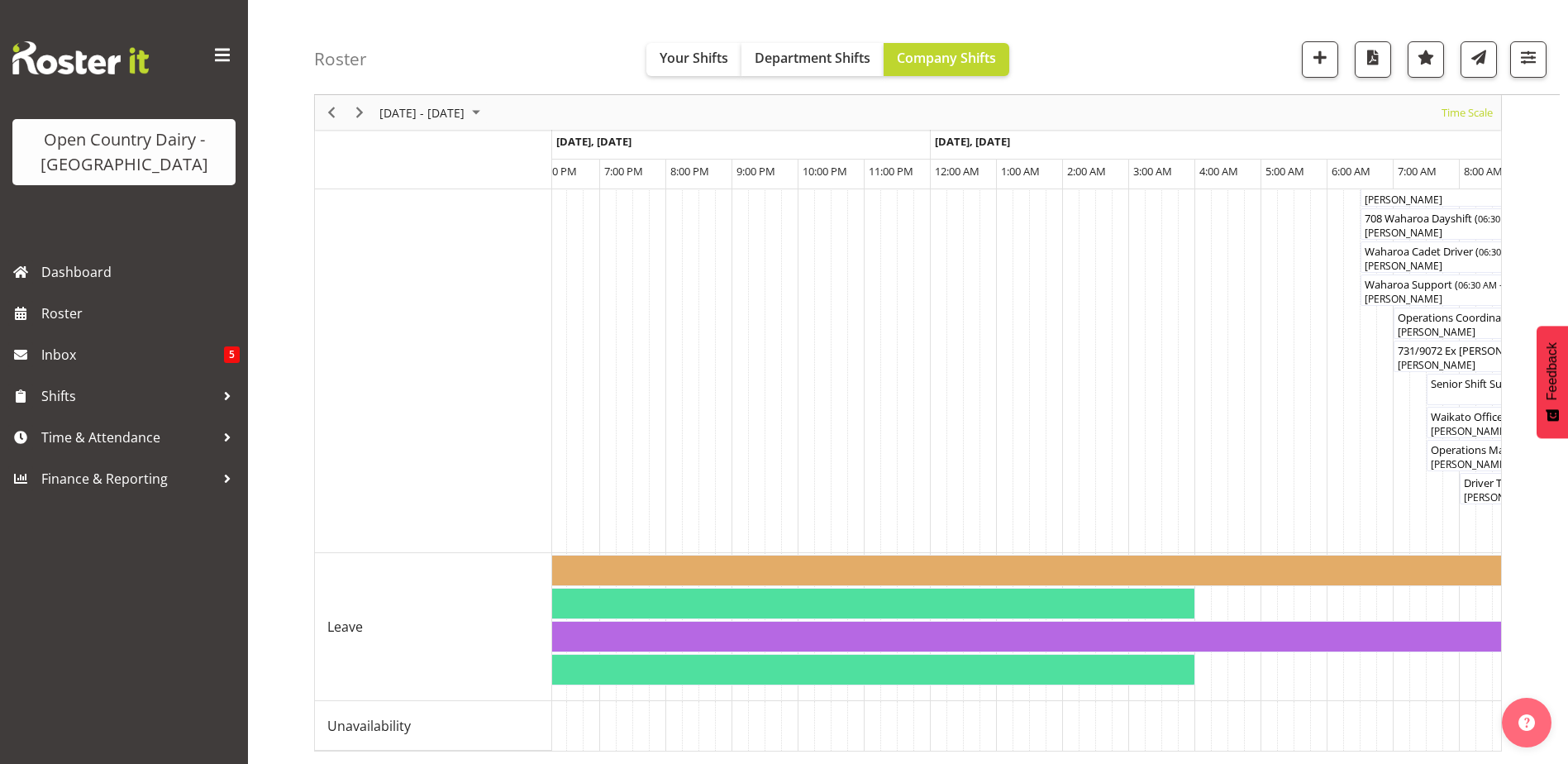
drag, startPoint x: 703, startPoint y: 736, endPoint x: 731, endPoint y: 736, distance: 28.0
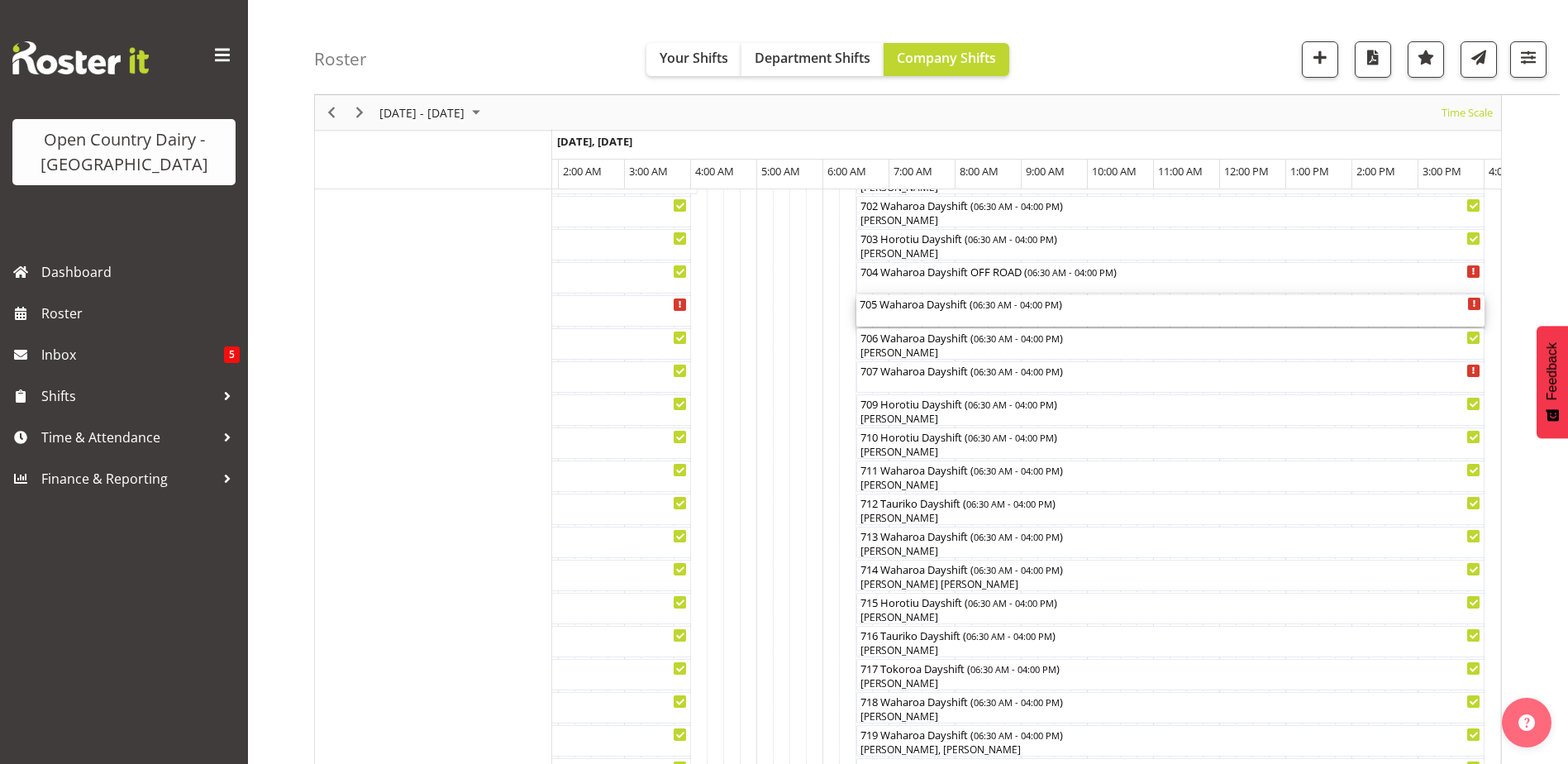
click at [901, 310] on div "705 Waharoa Dayshift ( 06:30 AM - 04:00 PM )" at bounding box center [1170, 303] width 622 height 16
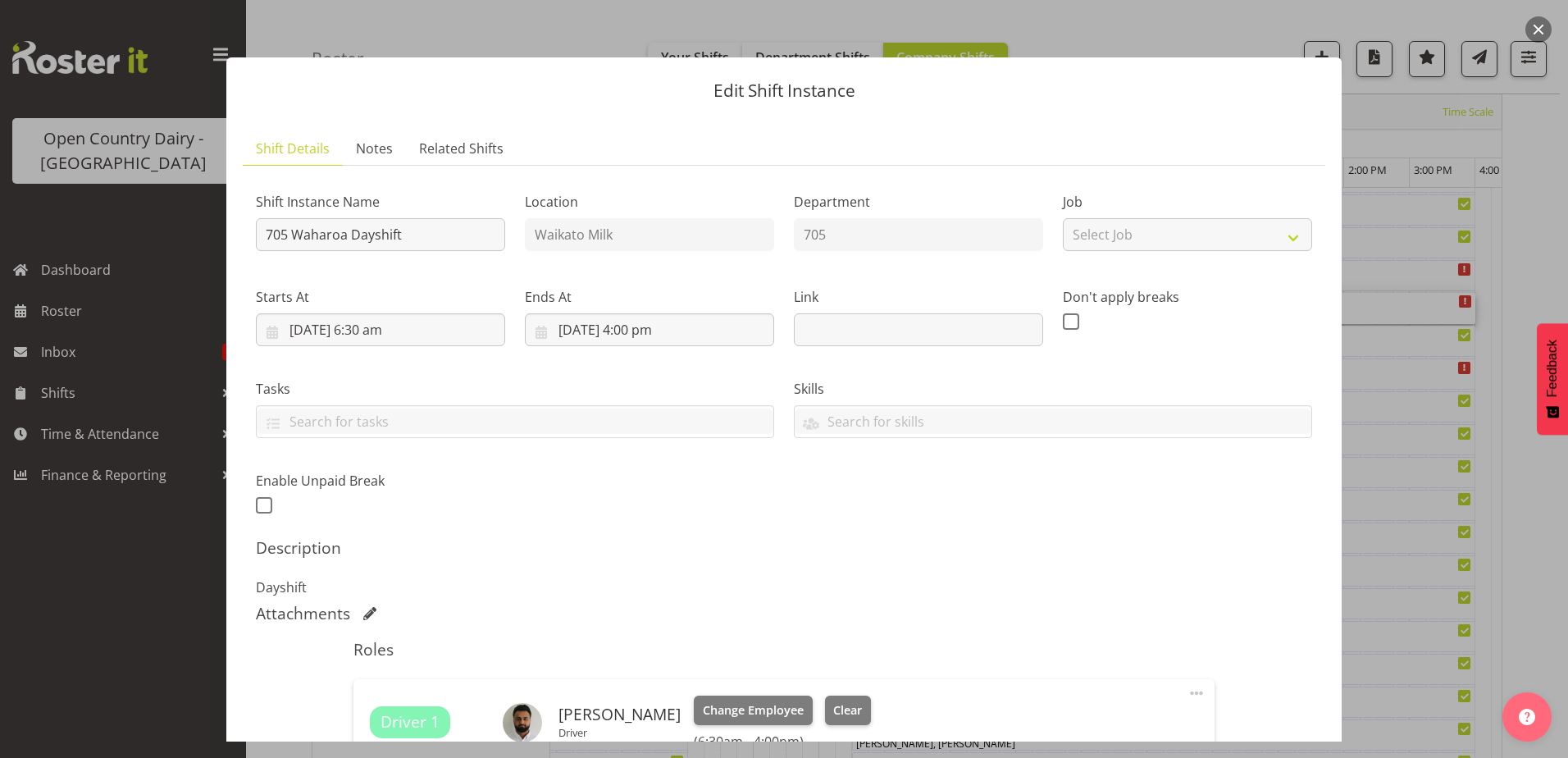
click at [150, 84] on div at bounding box center [784, 379] width 1568 height 758
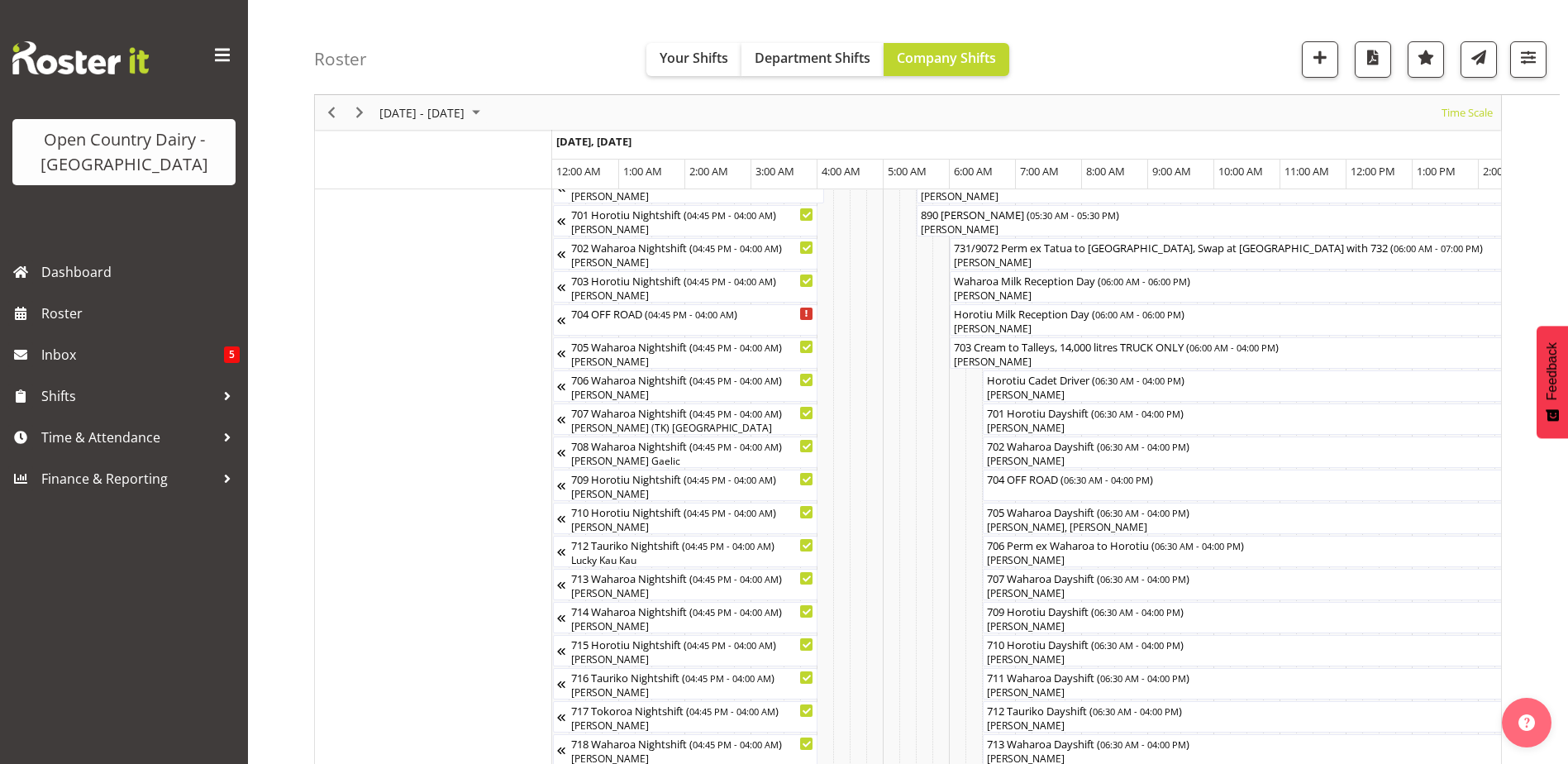
scroll to position [219, 0]
